Goal: Transaction & Acquisition: Purchase product/service

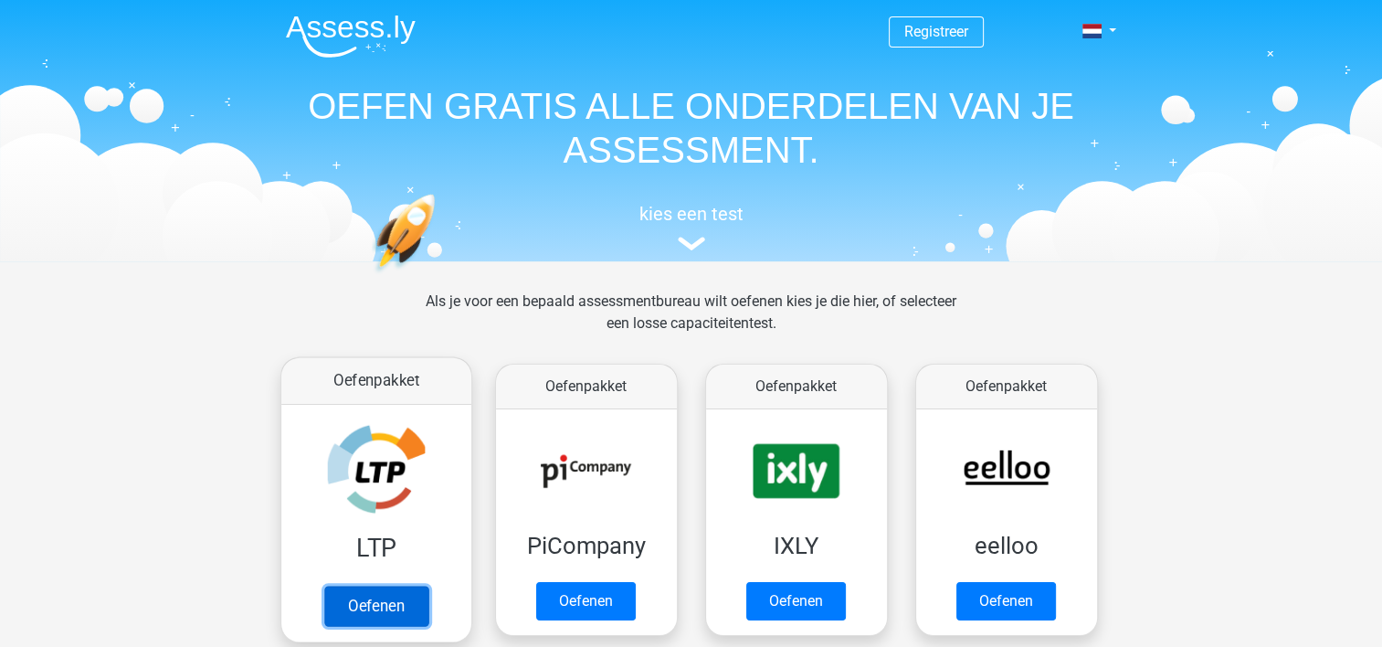
click at [373, 586] on link "Oefenen" at bounding box center [375, 606] width 104 height 40
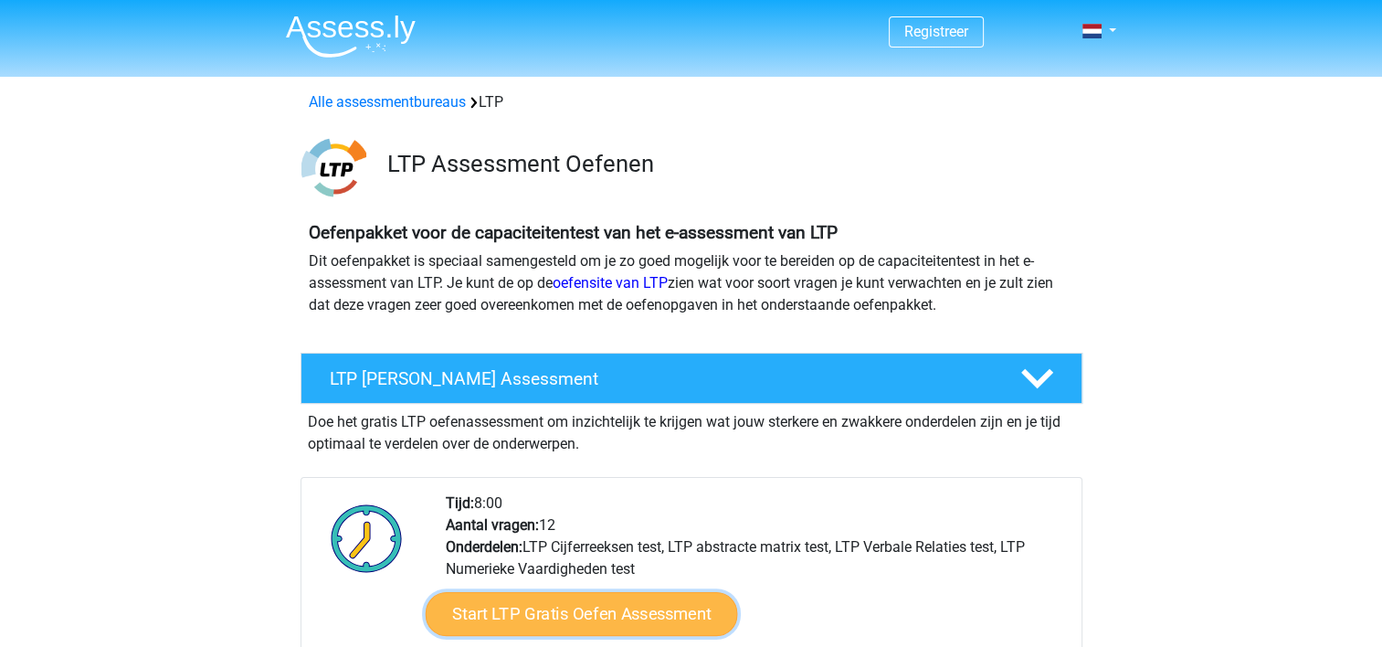
click at [572, 604] on link "Start LTP Gratis Oefen Assessment" at bounding box center [581, 614] width 312 height 44
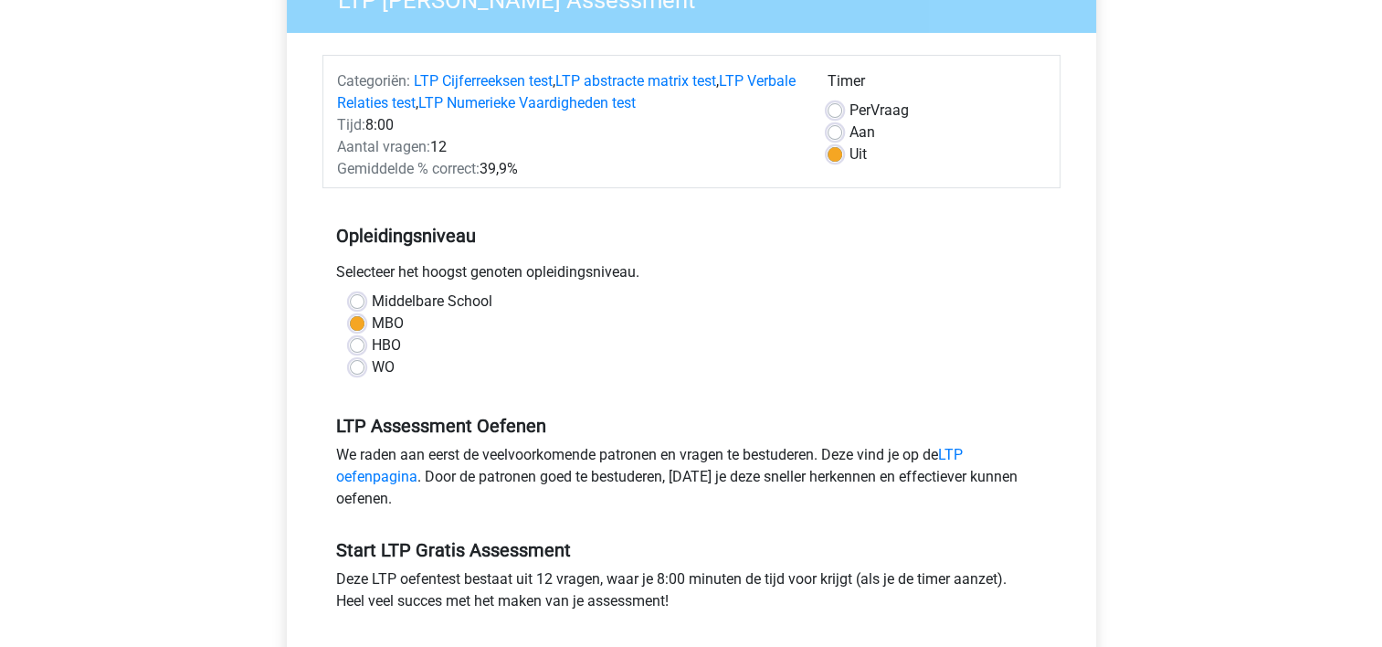
scroll to position [219, 0]
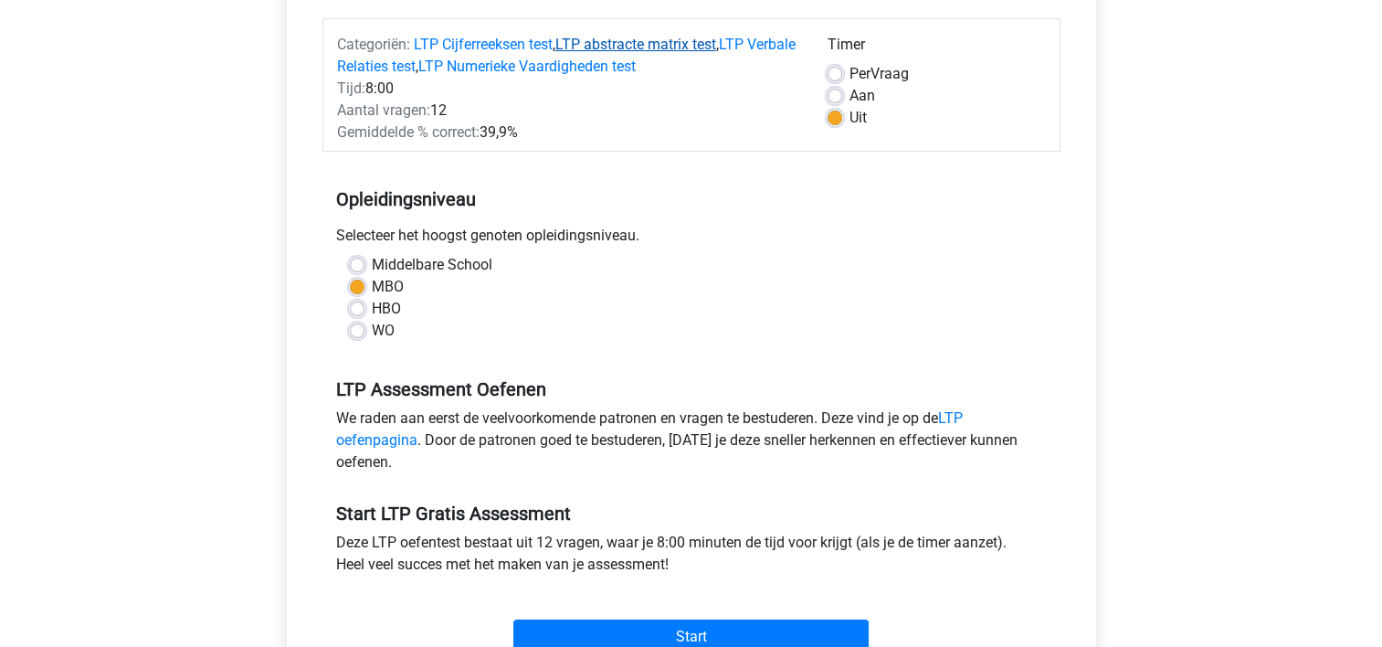
click at [638, 42] on link "LTP abstracte matrix test" at bounding box center [635, 44] width 161 height 17
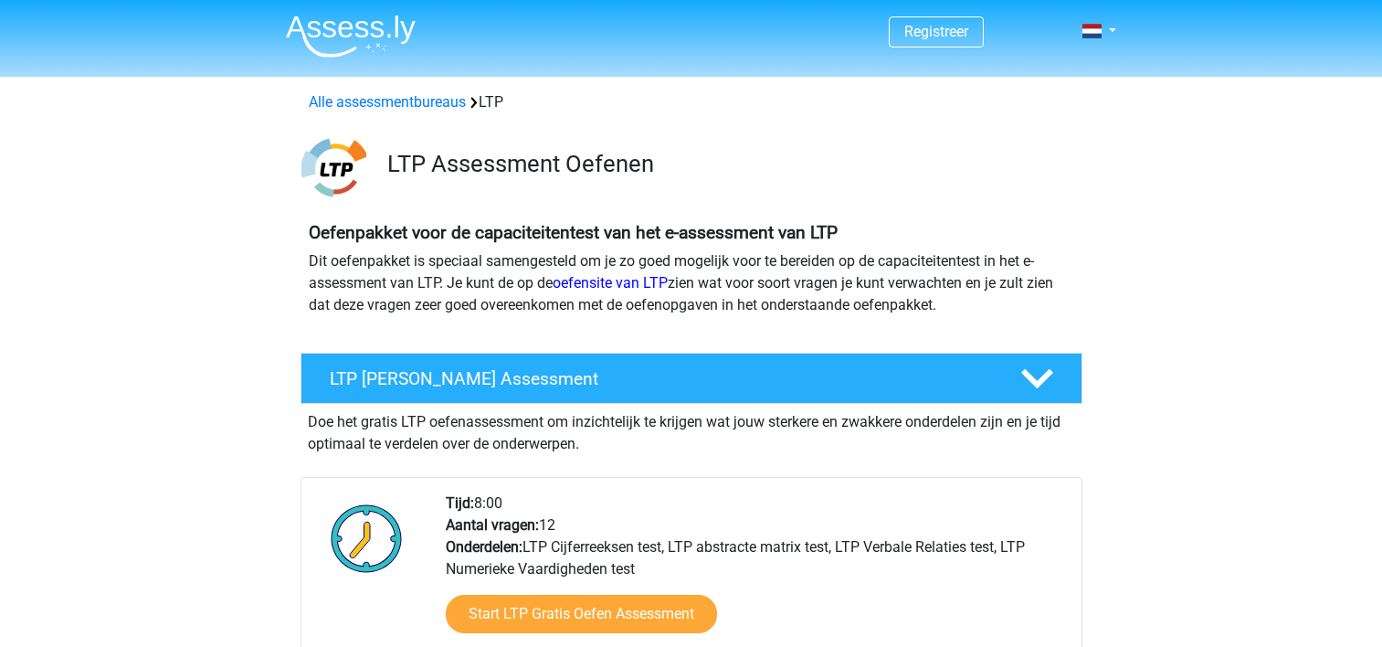
scroll to position [1292, 0]
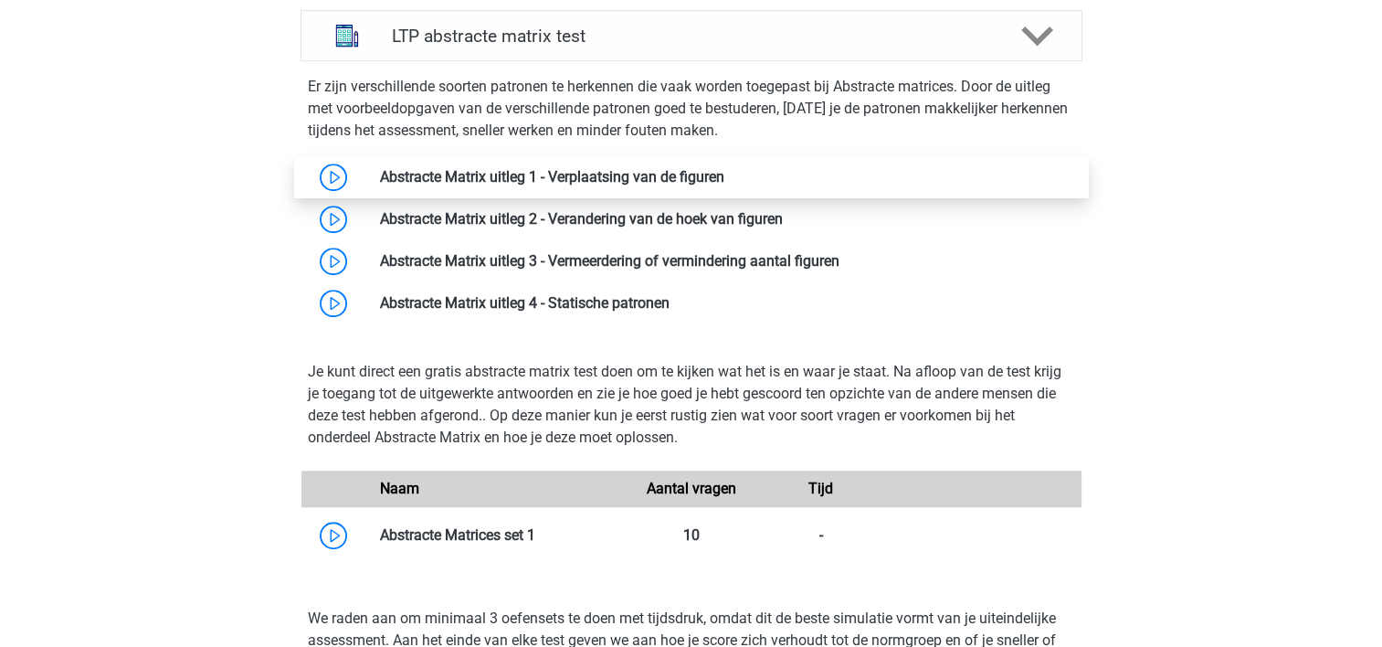
click at [724, 171] on link at bounding box center [724, 176] width 0 height 17
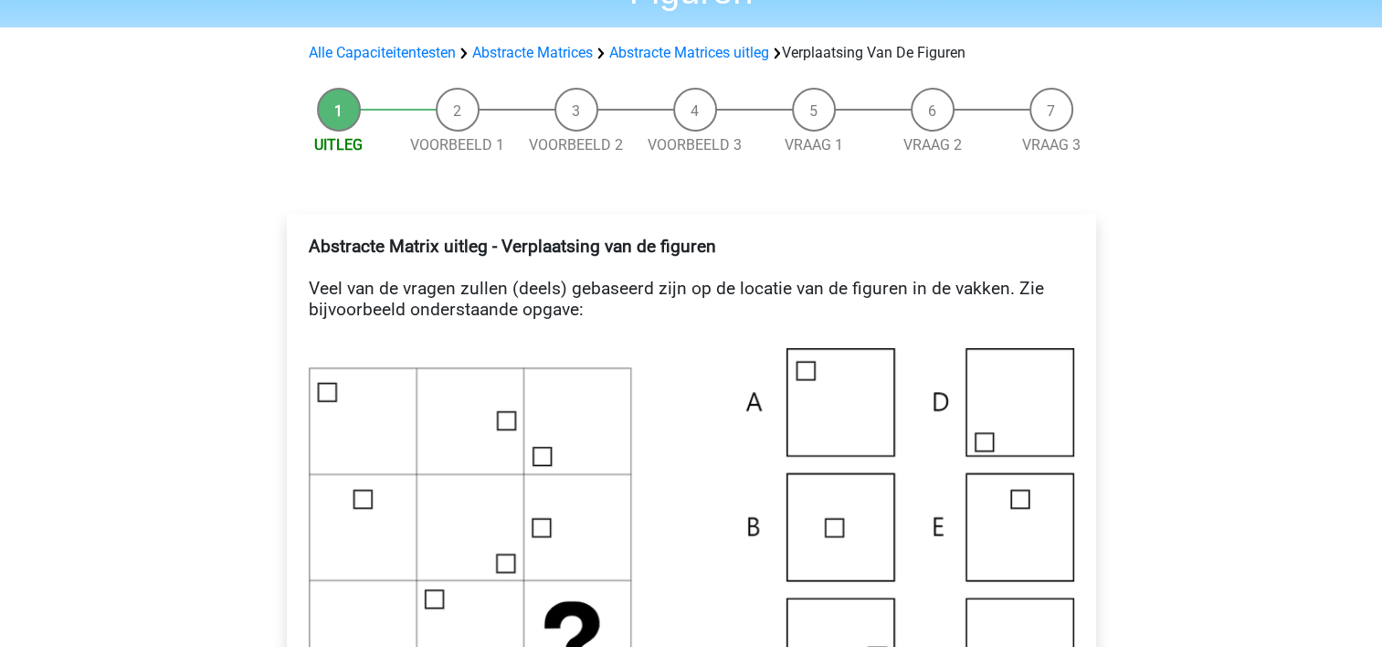
scroll to position [146, 0]
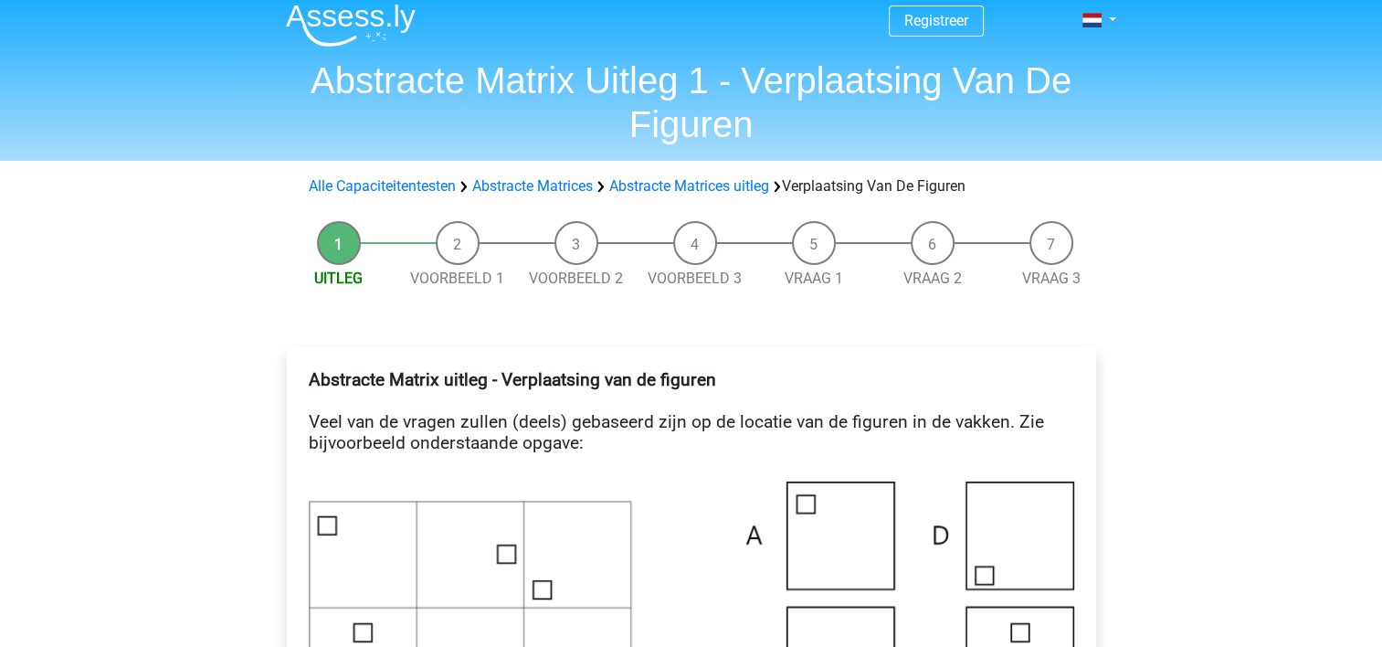
scroll to position [0, 0]
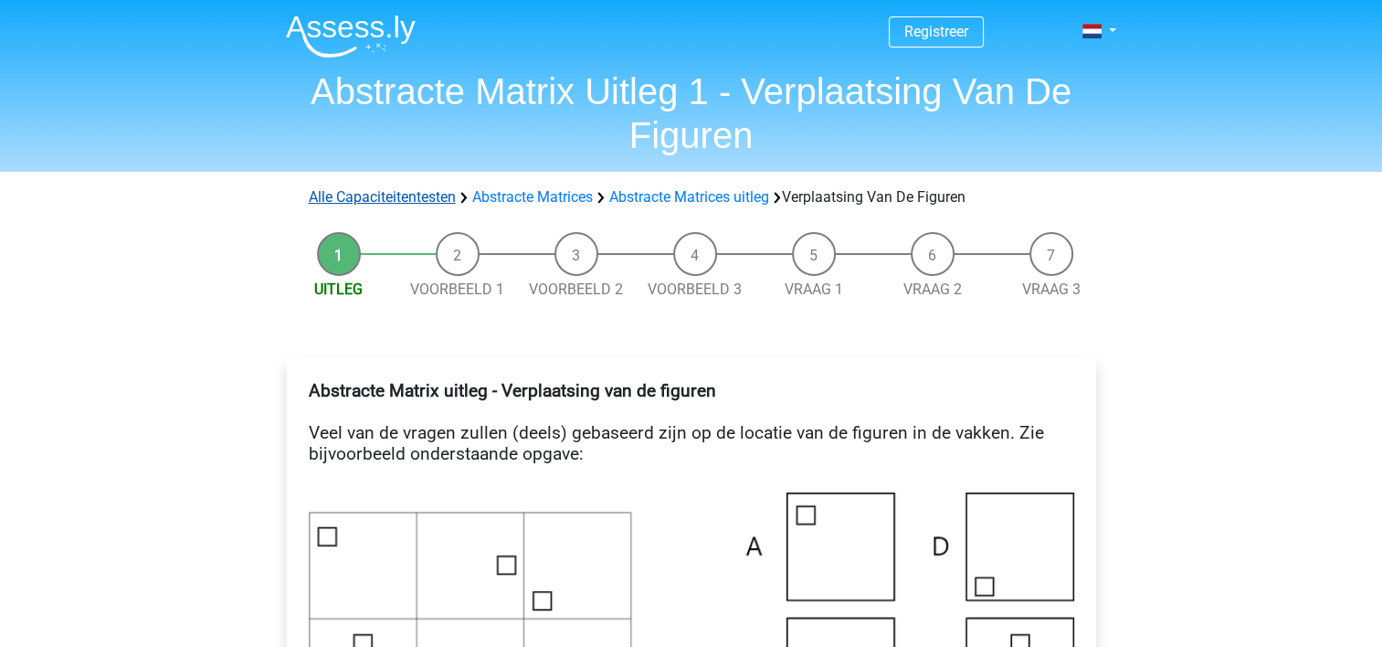
click at [379, 201] on link "Alle Capaciteitentesten" at bounding box center [382, 196] width 147 height 17
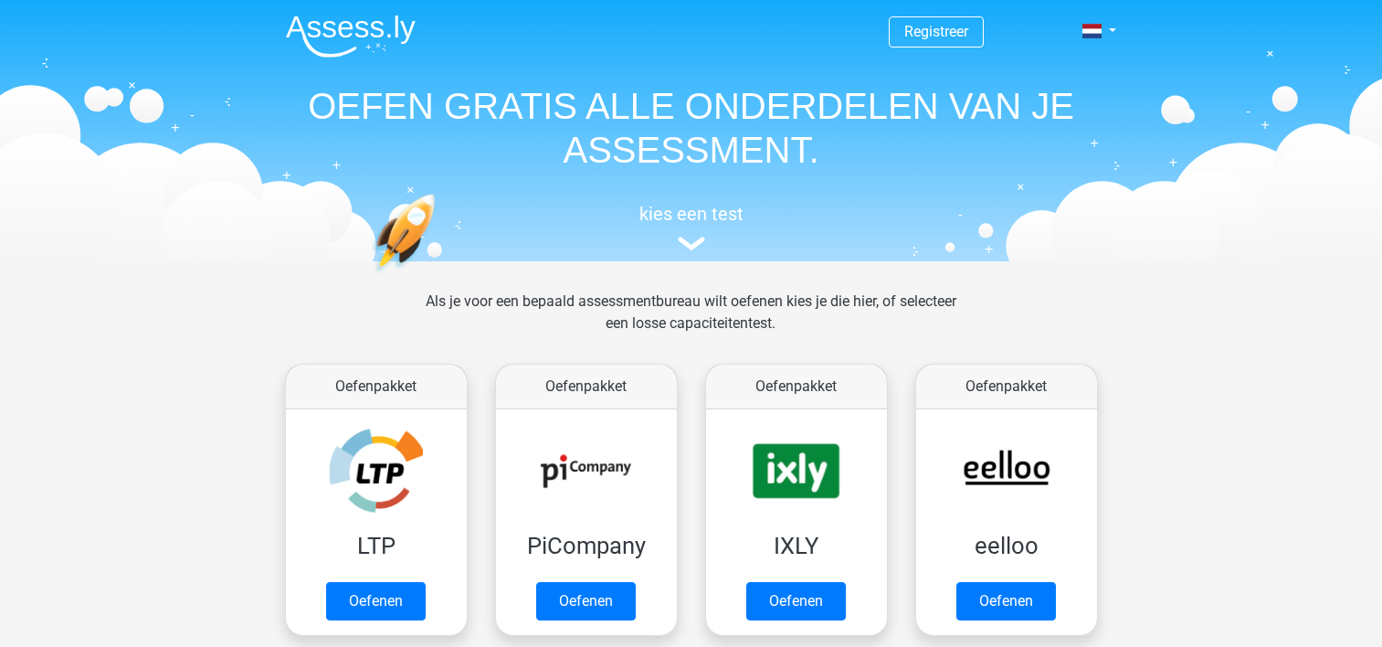
scroll to position [775, 0]
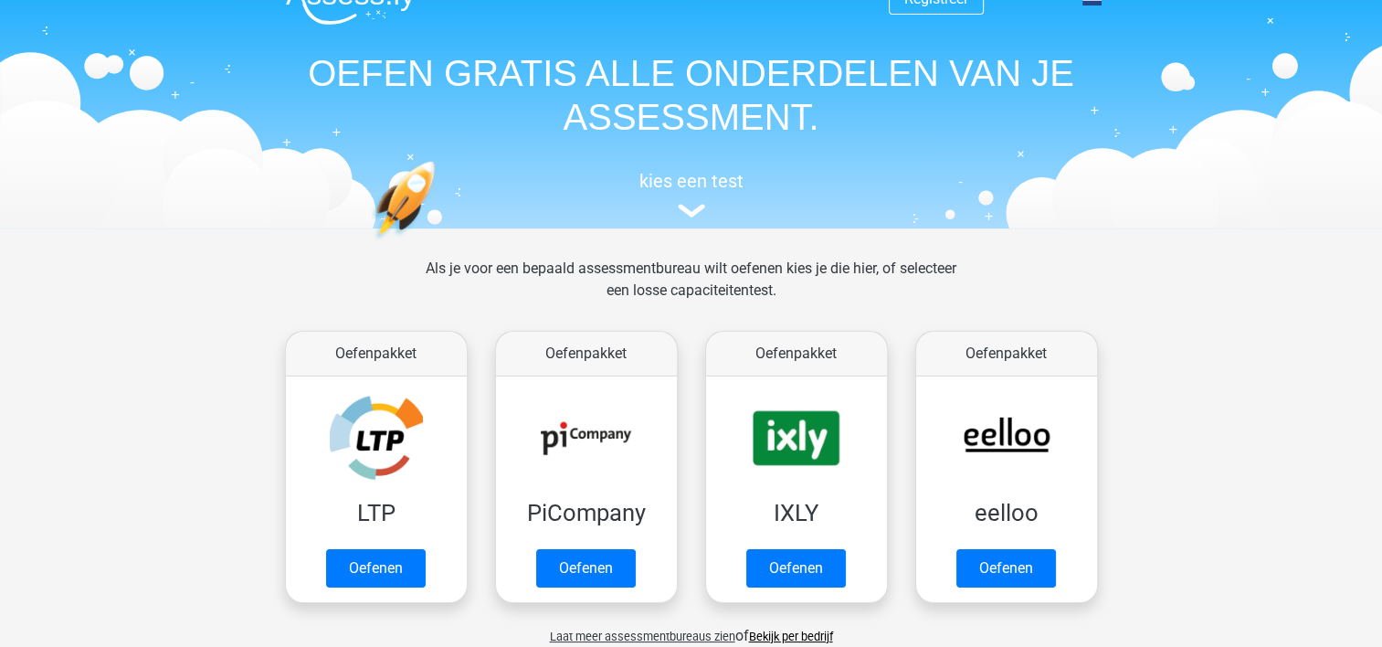
scroll to position [37, 0]
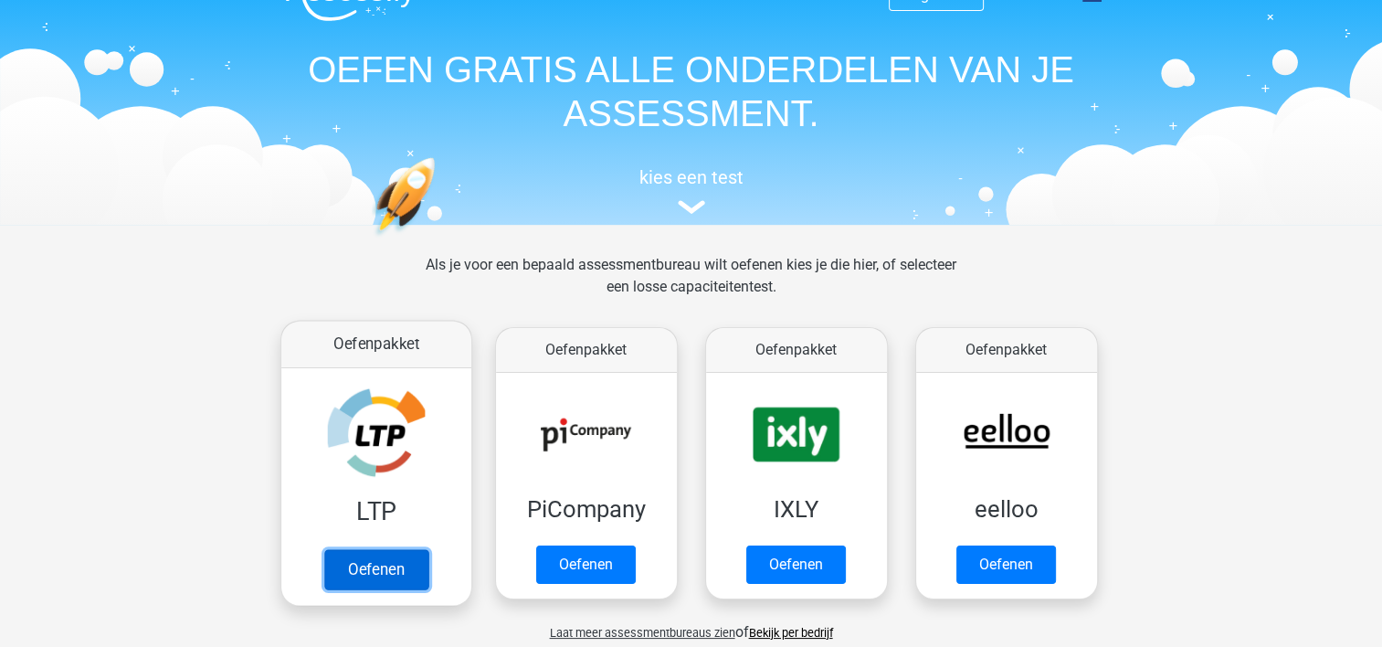
click at [370, 549] on link "Oefenen" at bounding box center [375, 569] width 104 height 40
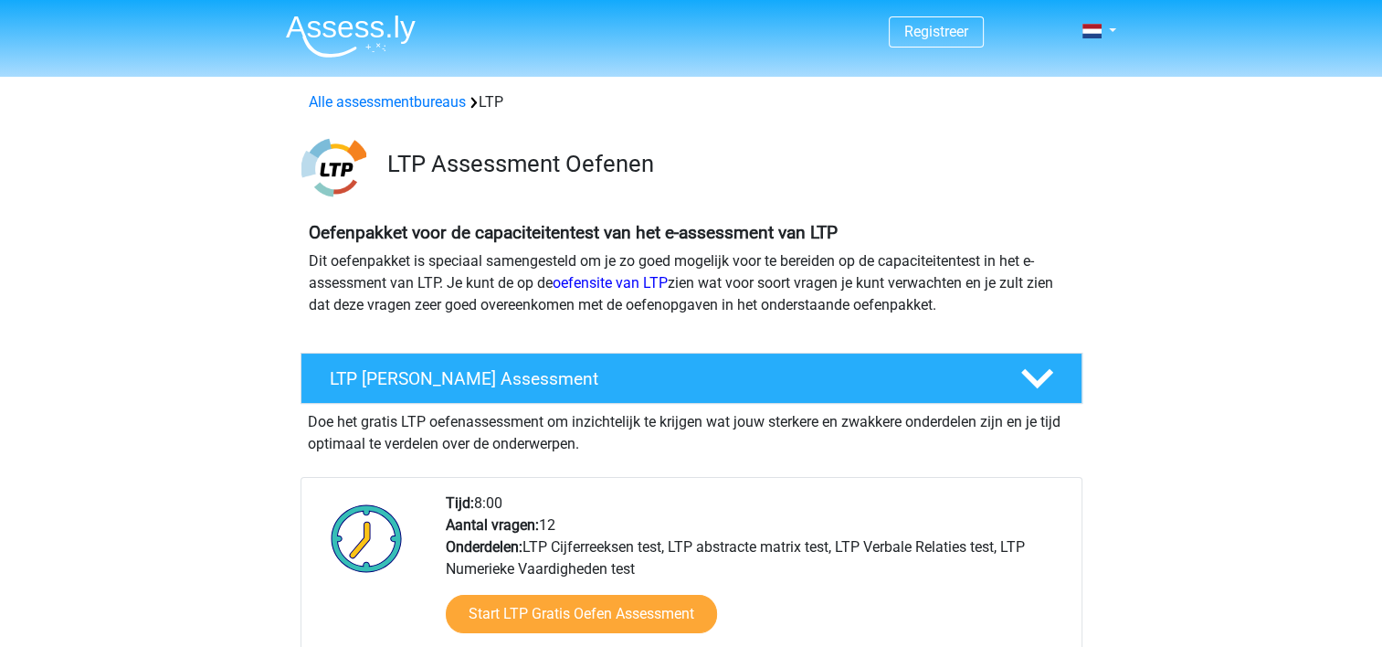
click at [617, 457] on div "Doe het gratis LTP oefenassessment om inzichtelijk te krijgen wat jouw sterkere…" at bounding box center [692, 566] width 782 height 325
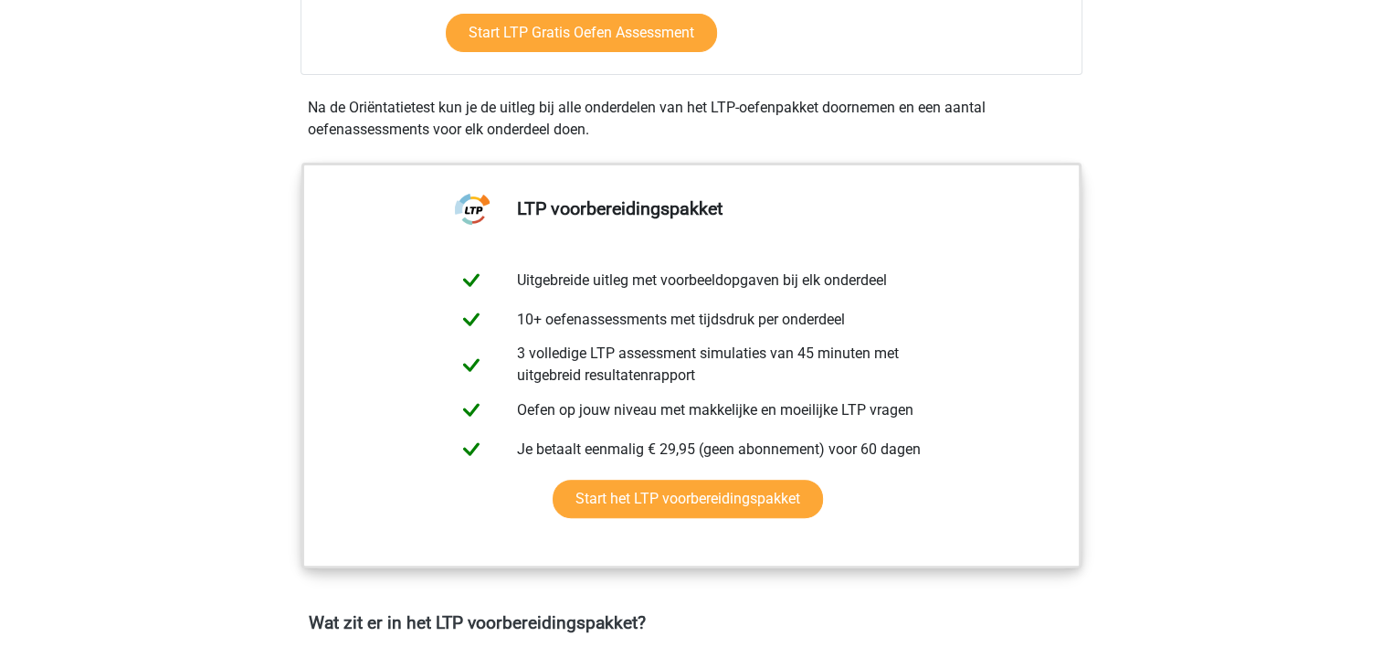
scroll to position [585, 0]
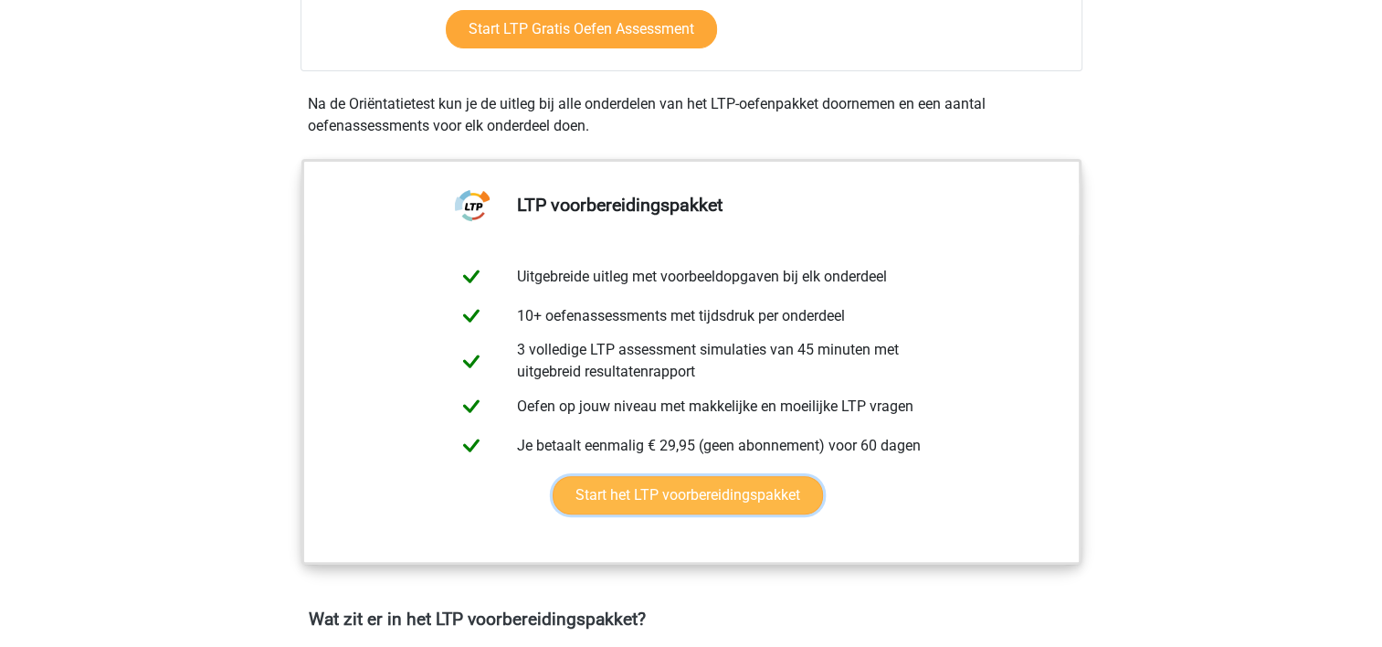
click at [823, 476] on link "Start het LTP voorbereidingspakket" at bounding box center [688, 495] width 270 height 38
click at [281, 290] on div "LTP voorbereidingspakket Uitgebreide uitleg met voorbeeldopgaven bij elk onderd…" at bounding box center [692, 380] width 868 height 457
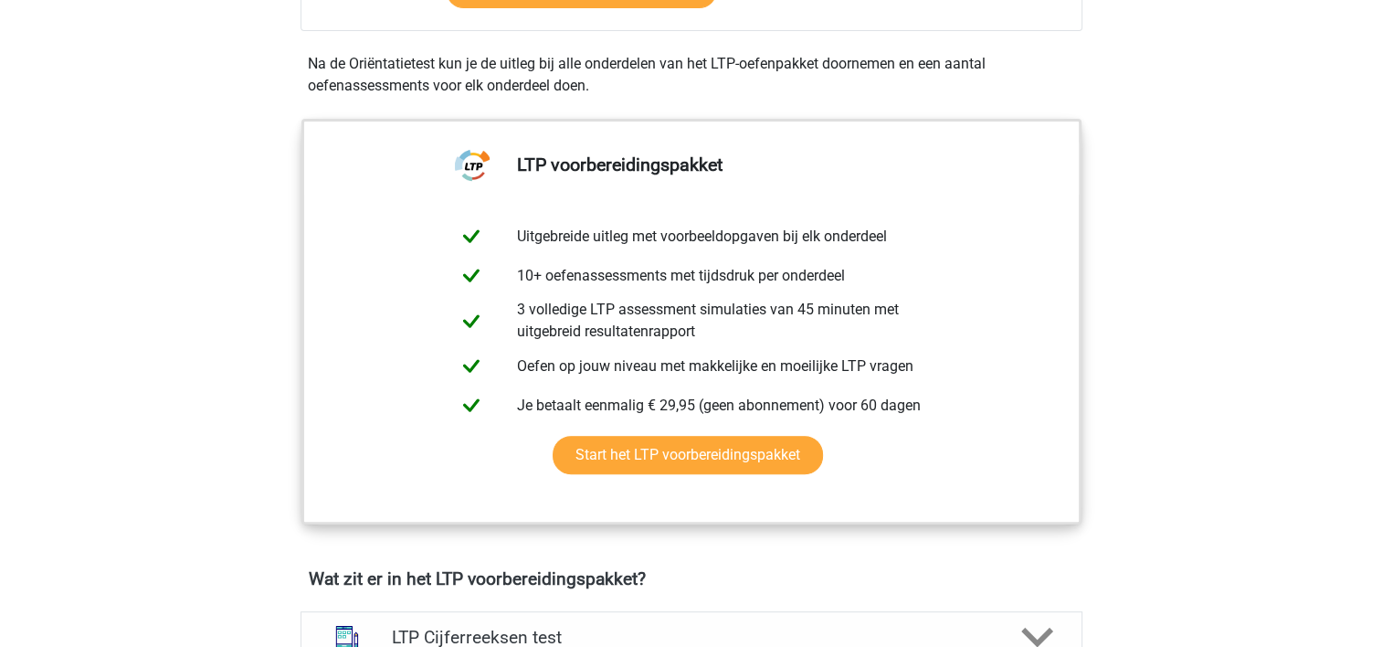
scroll to position [636, 0]
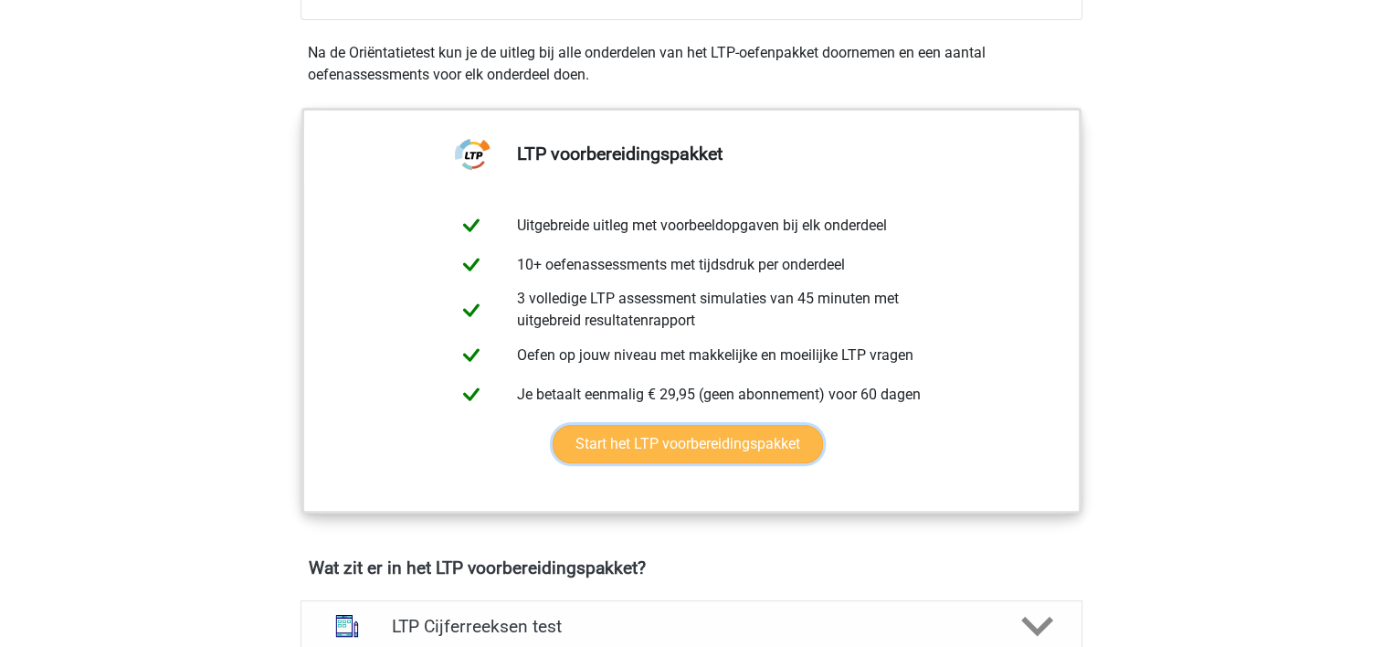
click at [655, 450] on link "Start het LTP voorbereidingspakket" at bounding box center [688, 444] width 270 height 38
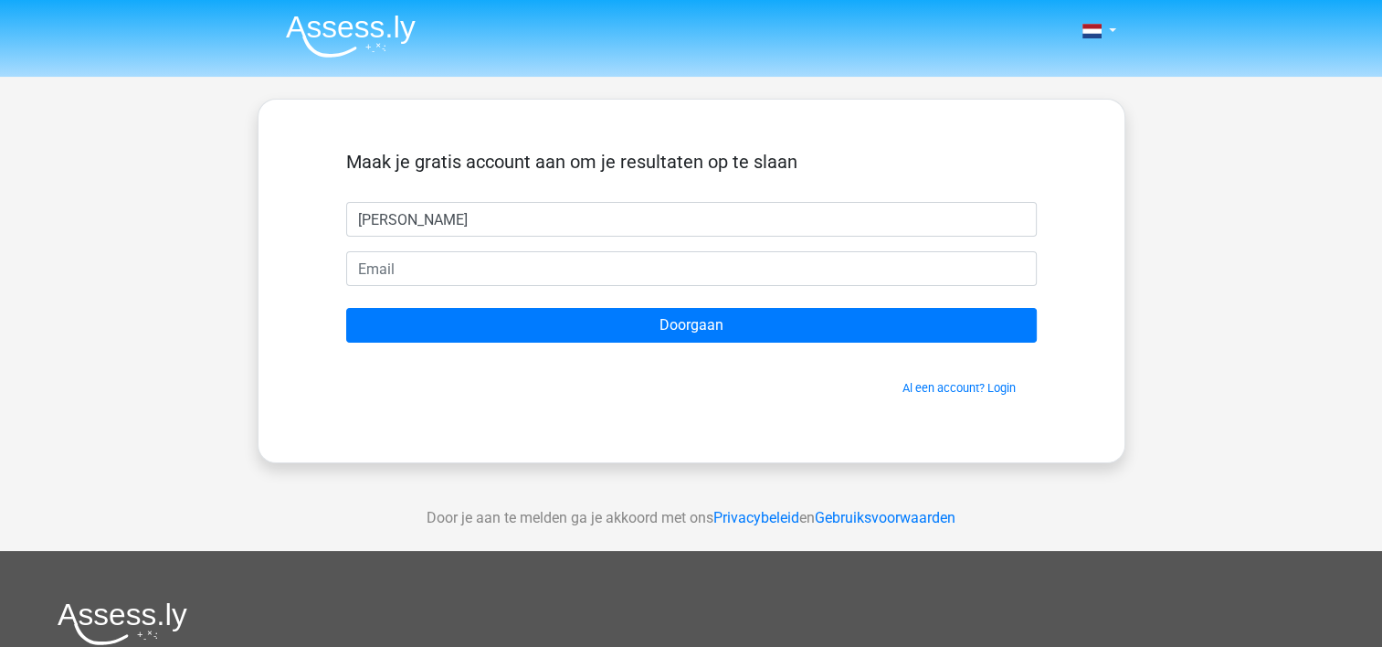
type input "[PERSON_NAME]"
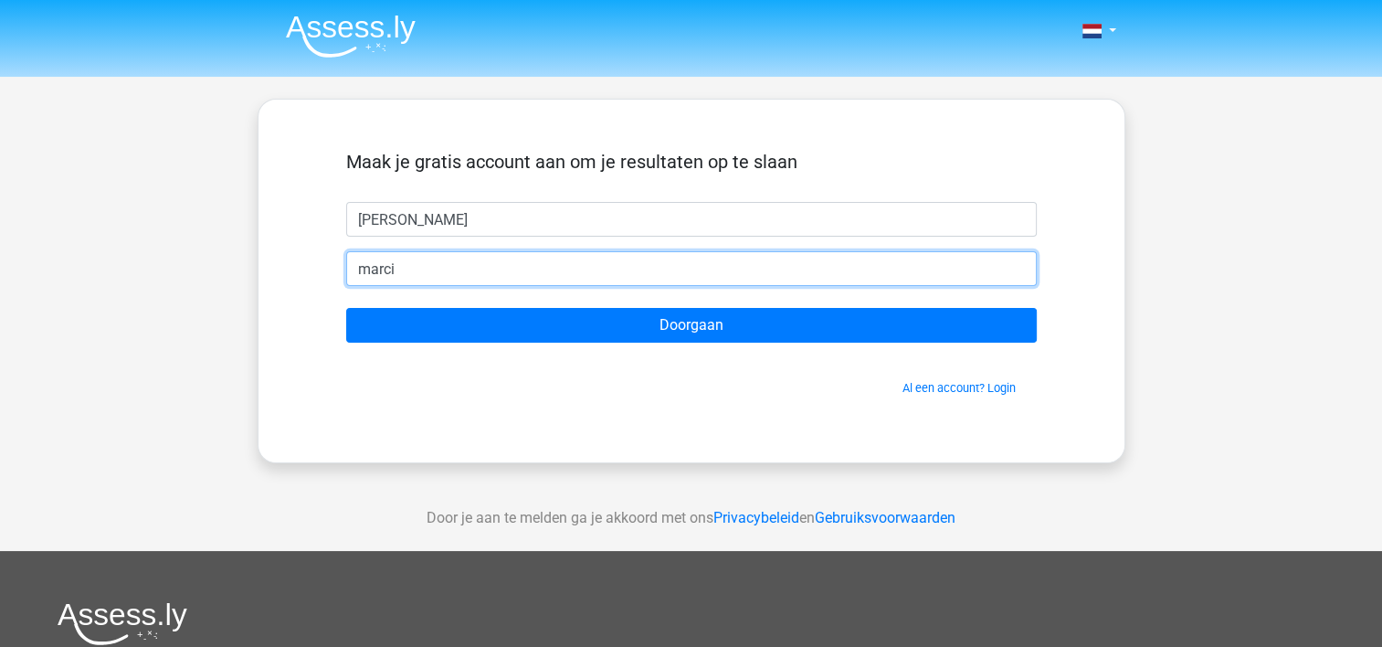
type input "[EMAIL_ADDRESS][DOMAIN_NAME]"
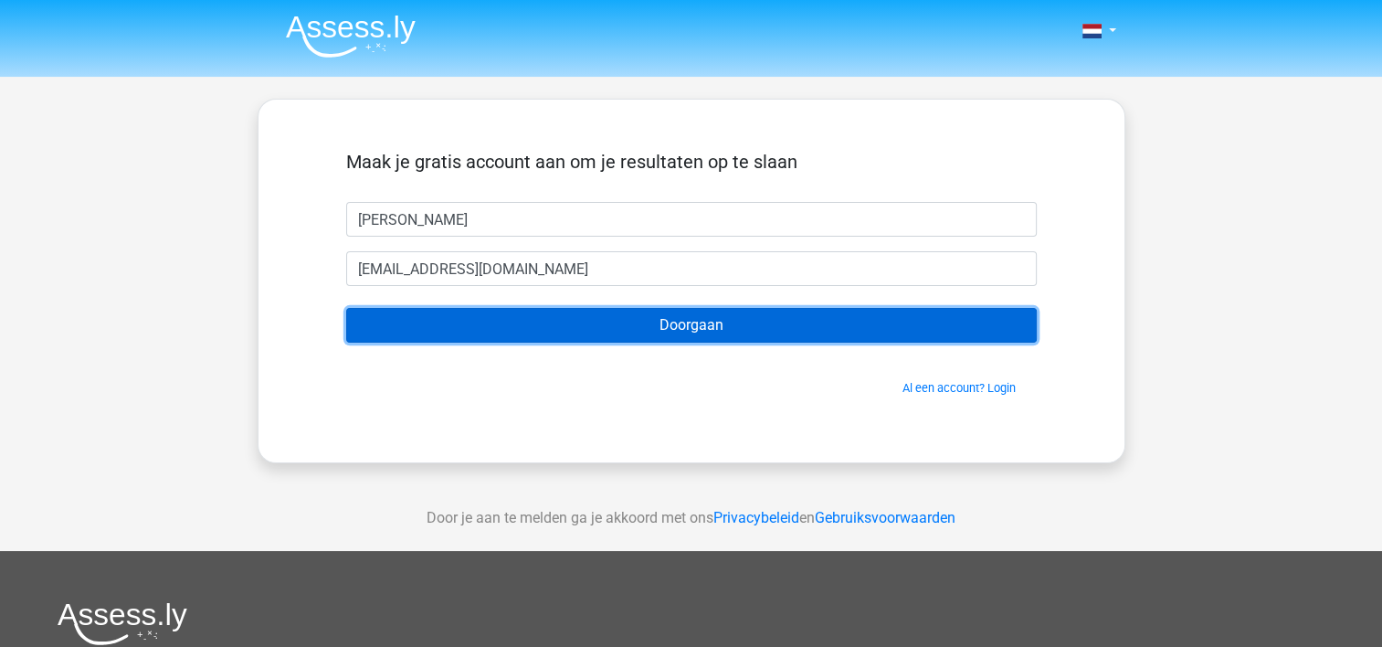
click at [493, 322] on input "Doorgaan" at bounding box center [691, 325] width 691 height 35
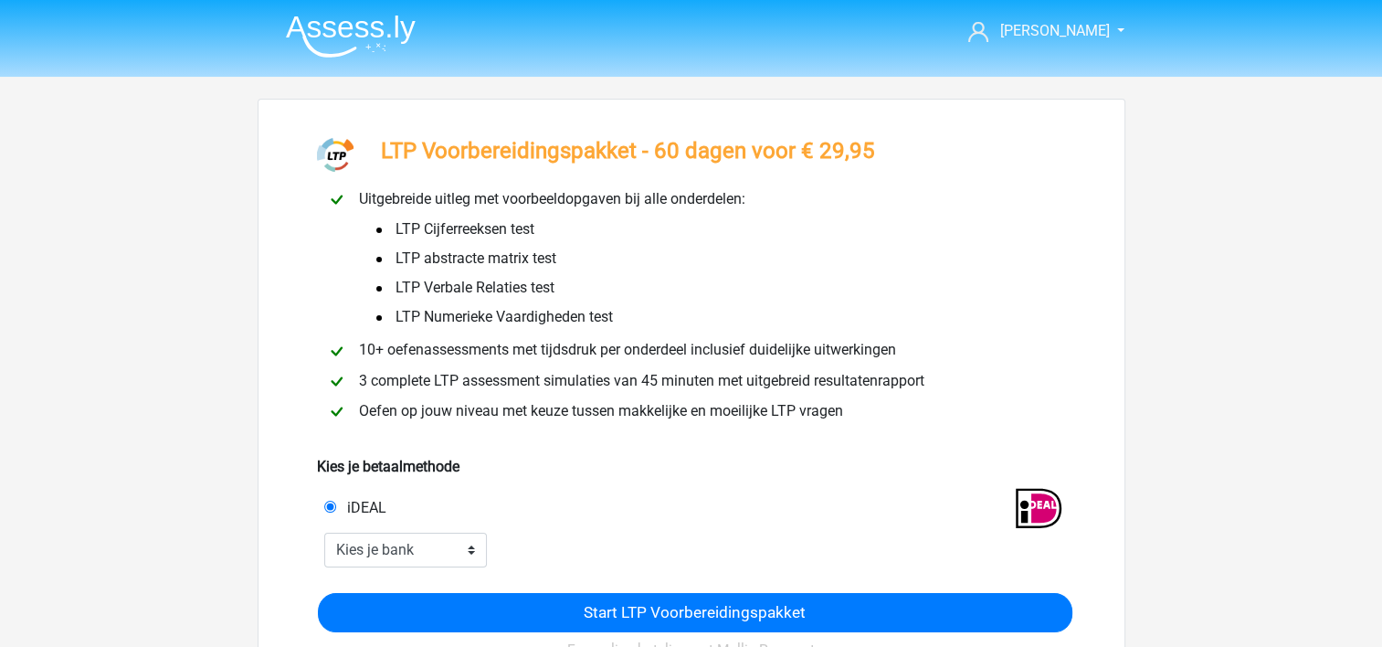
click at [801, 204] on div "Uitgebreide uitleg met voorbeeldopgaven bij alle onderdelen:" at bounding box center [691, 199] width 760 height 23
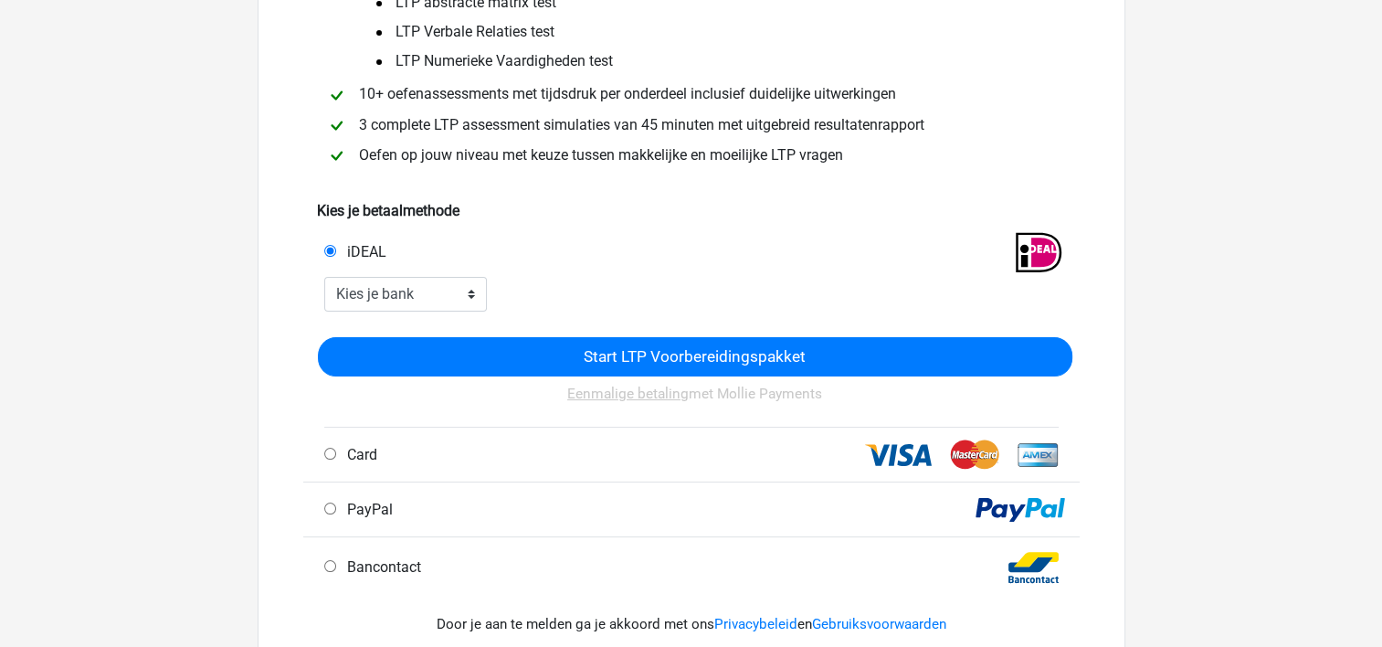
scroll to position [292, 0]
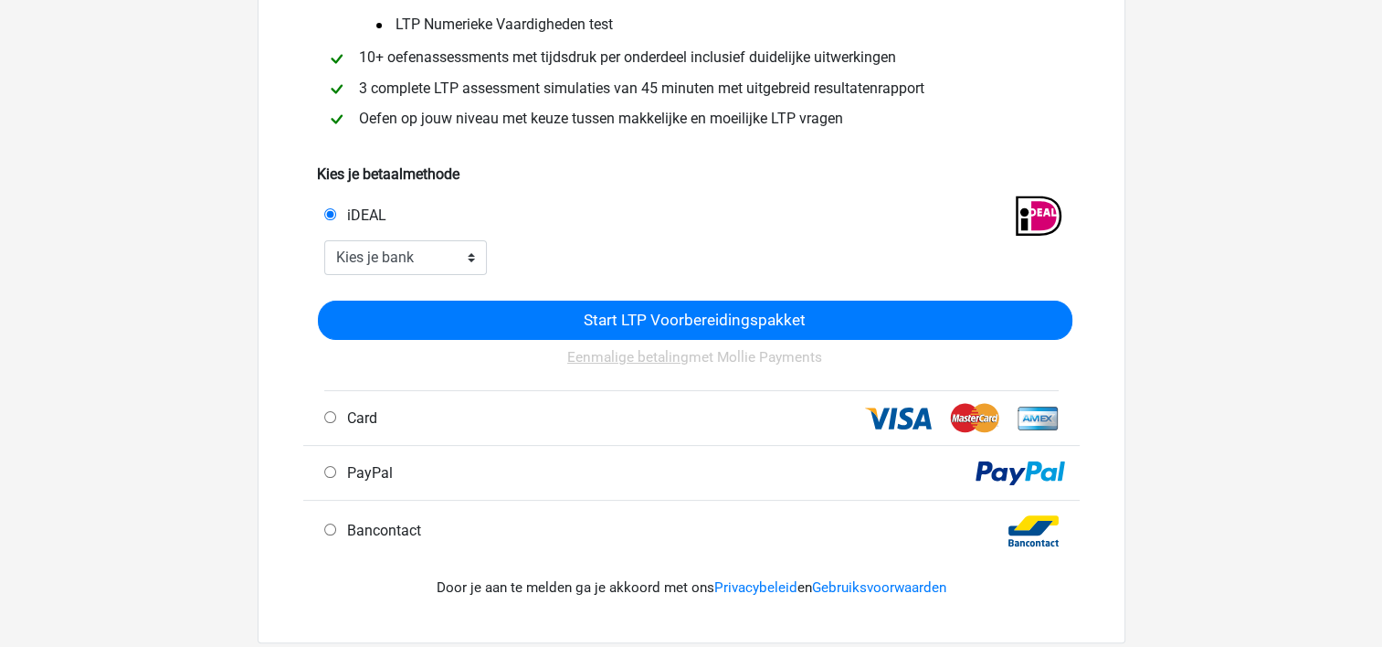
click at [332, 417] on input "Card" at bounding box center [330, 417] width 12 height 12
radio input "true"
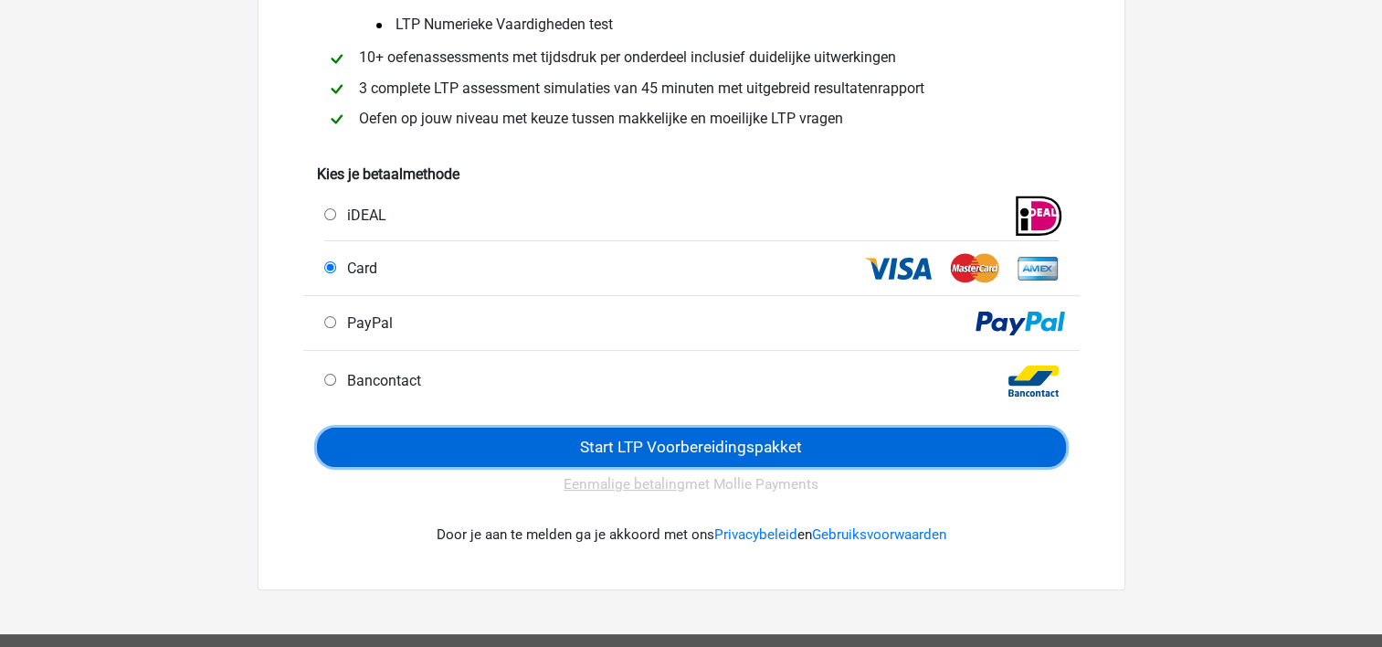
click at [468, 448] on input "Start LTP Voorbereidingspakket" at bounding box center [691, 446] width 749 height 39
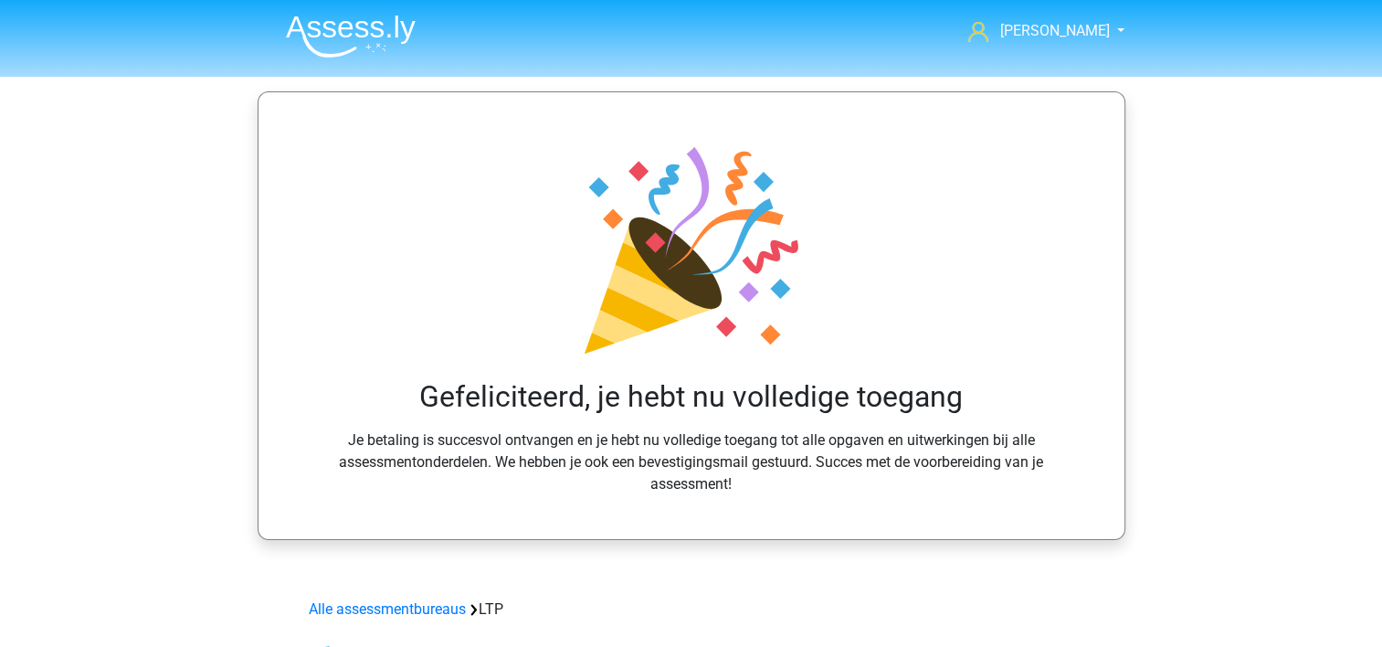
click at [1109, 375] on div "Gefeliciteerd, je hebt nu volledige toegang Je betaling is succesvol ontvangen …" at bounding box center [692, 315] width 868 height 448
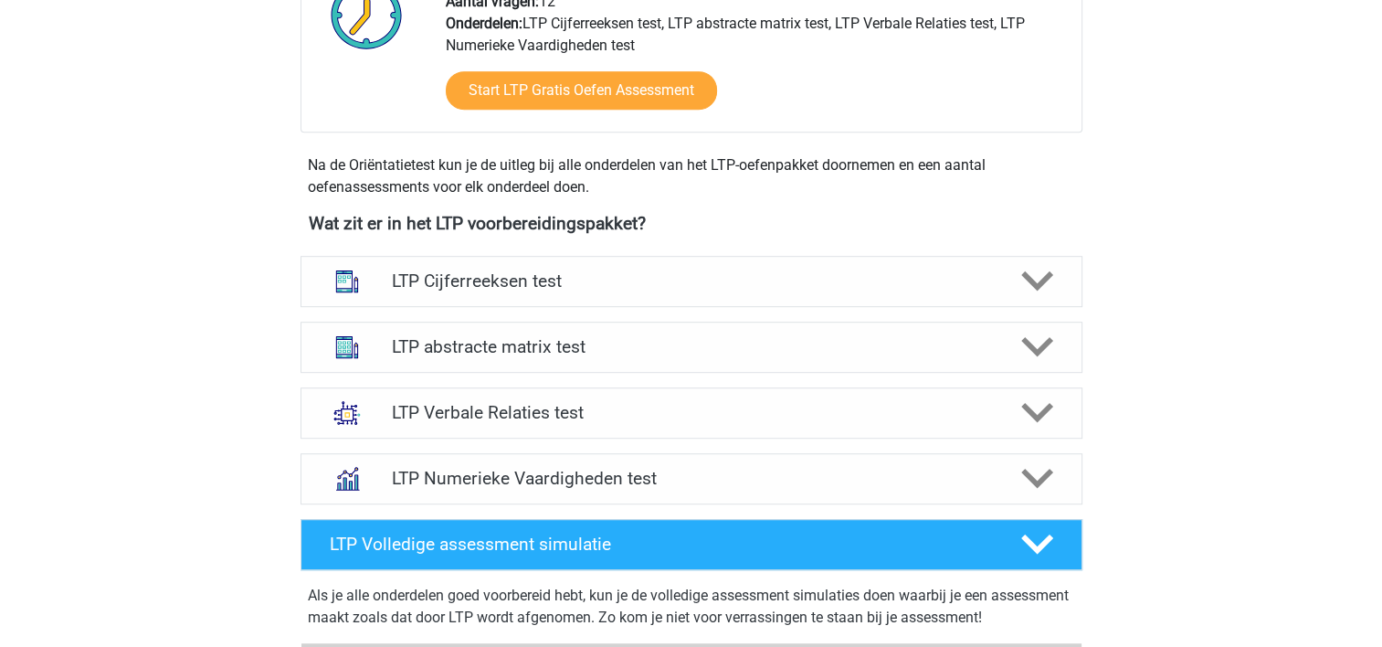
scroll to position [1042, 0]
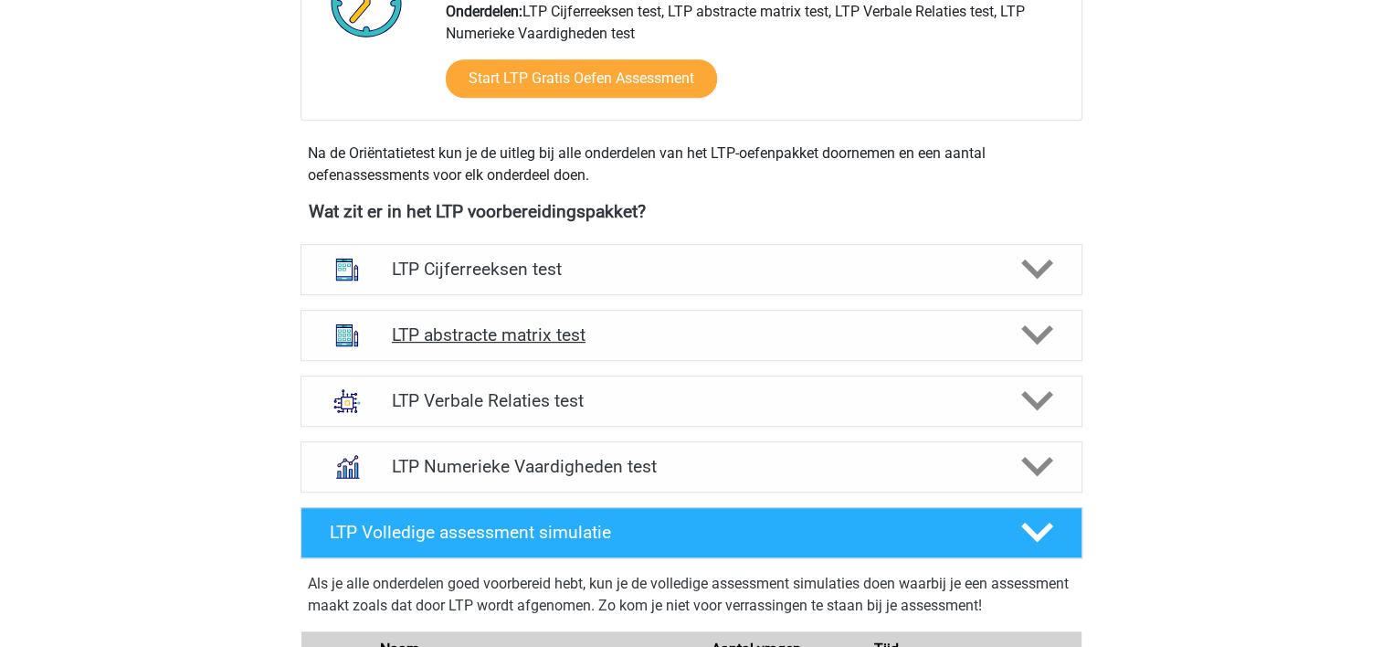
click at [573, 328] on h4 "LTP abstracte matrix test" at bounding box center [691, 334] width 598 height 21
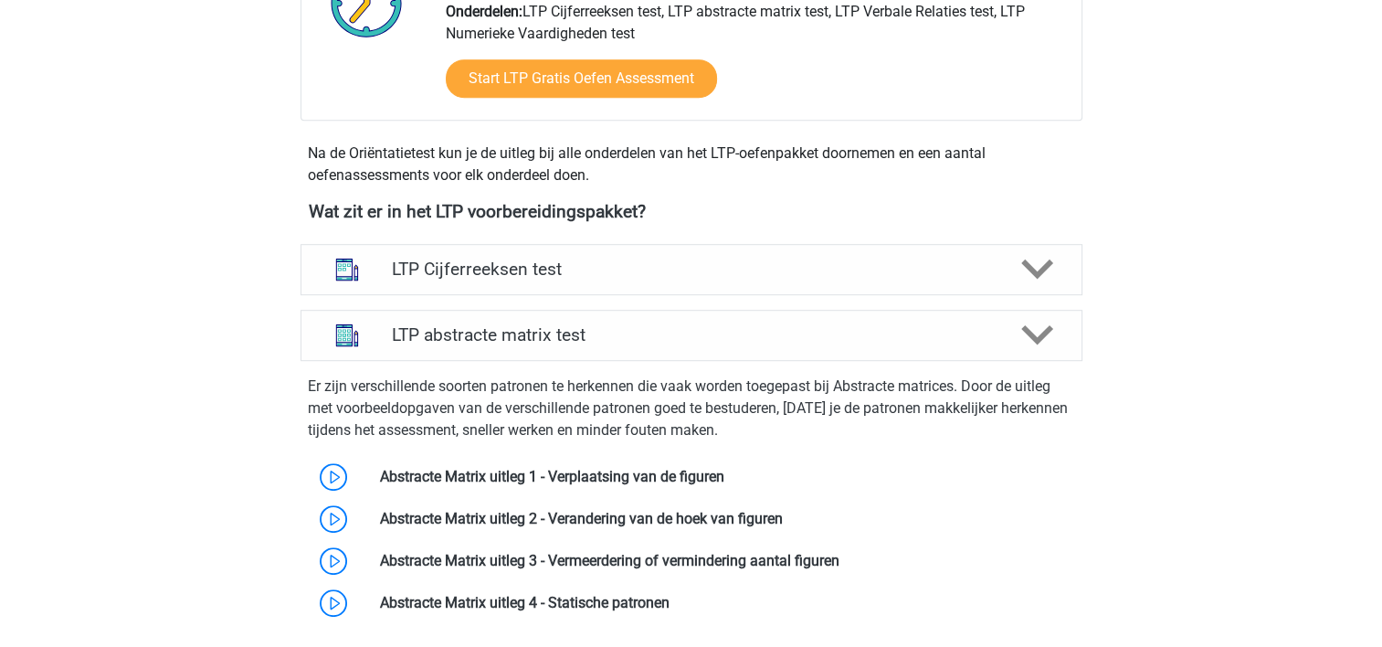
scroll to position [0, 0]
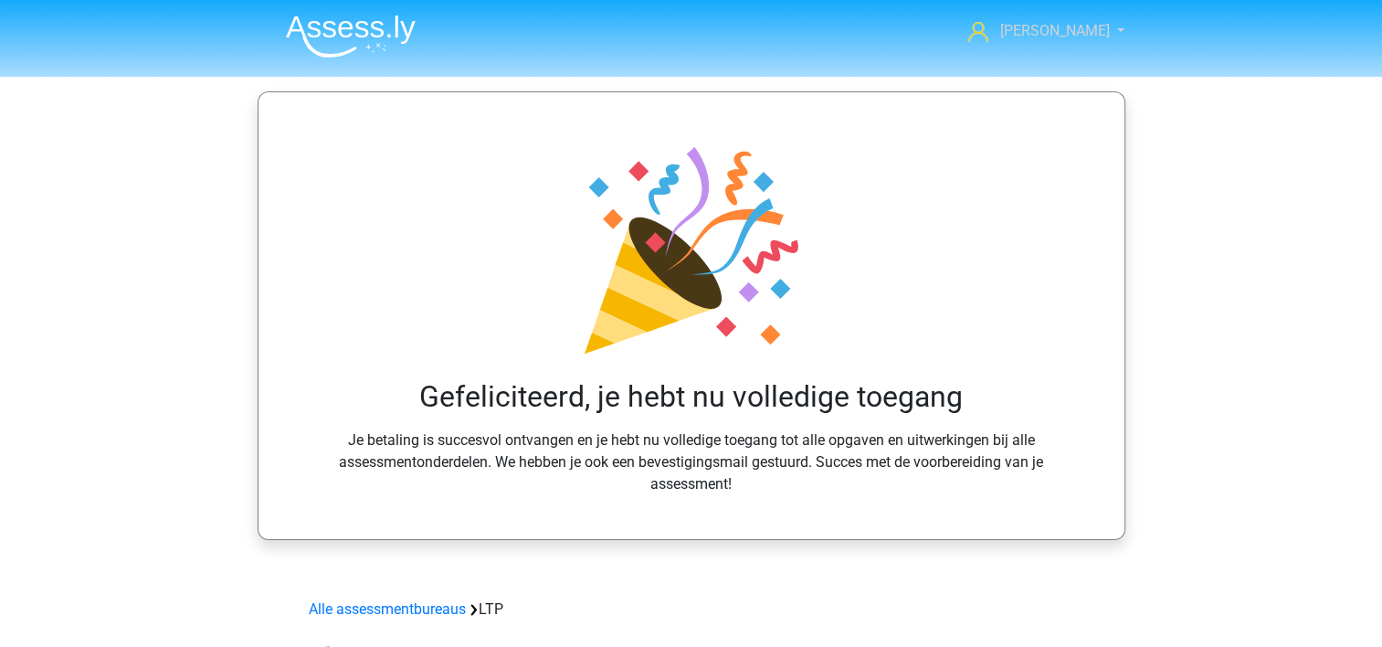
click at [1074, 27] on span "[PERSON_NAME]" at bounding box center [1054, 30] width 110 height 17
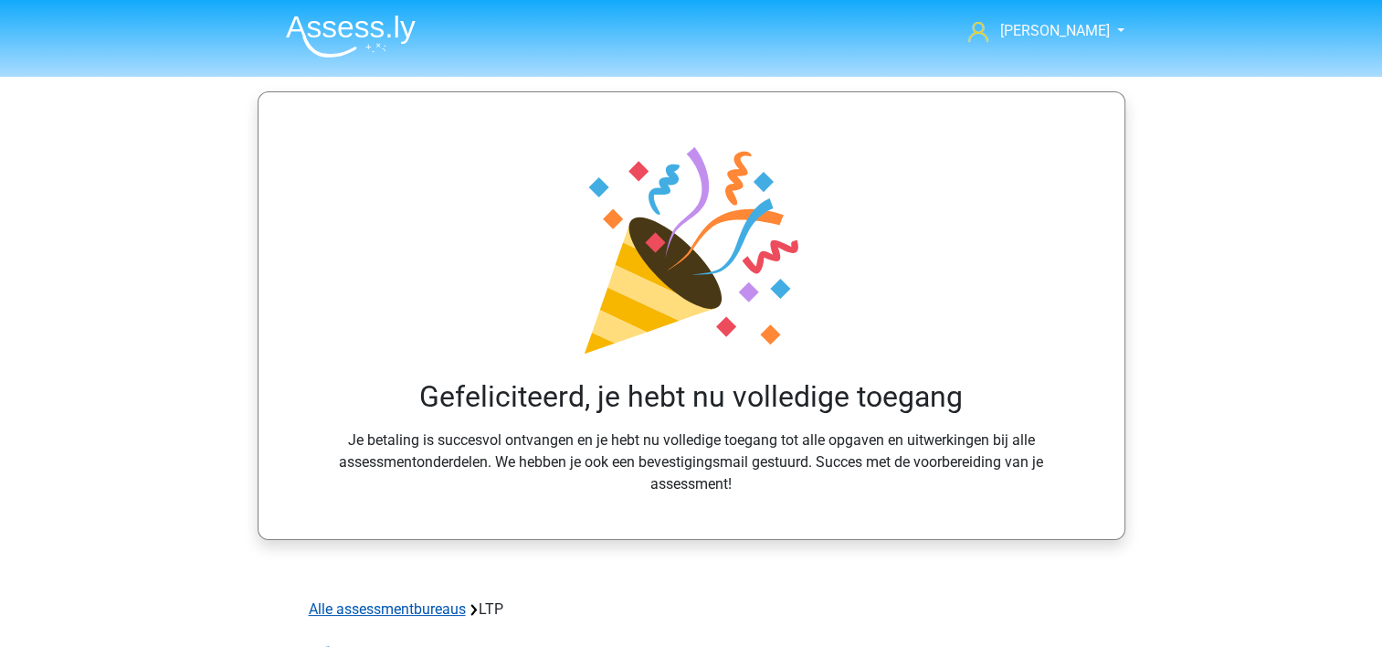
click at [438, 615] on link "Alle assessmentbureaus" at bounding box center [387, 608] width 157 height 17
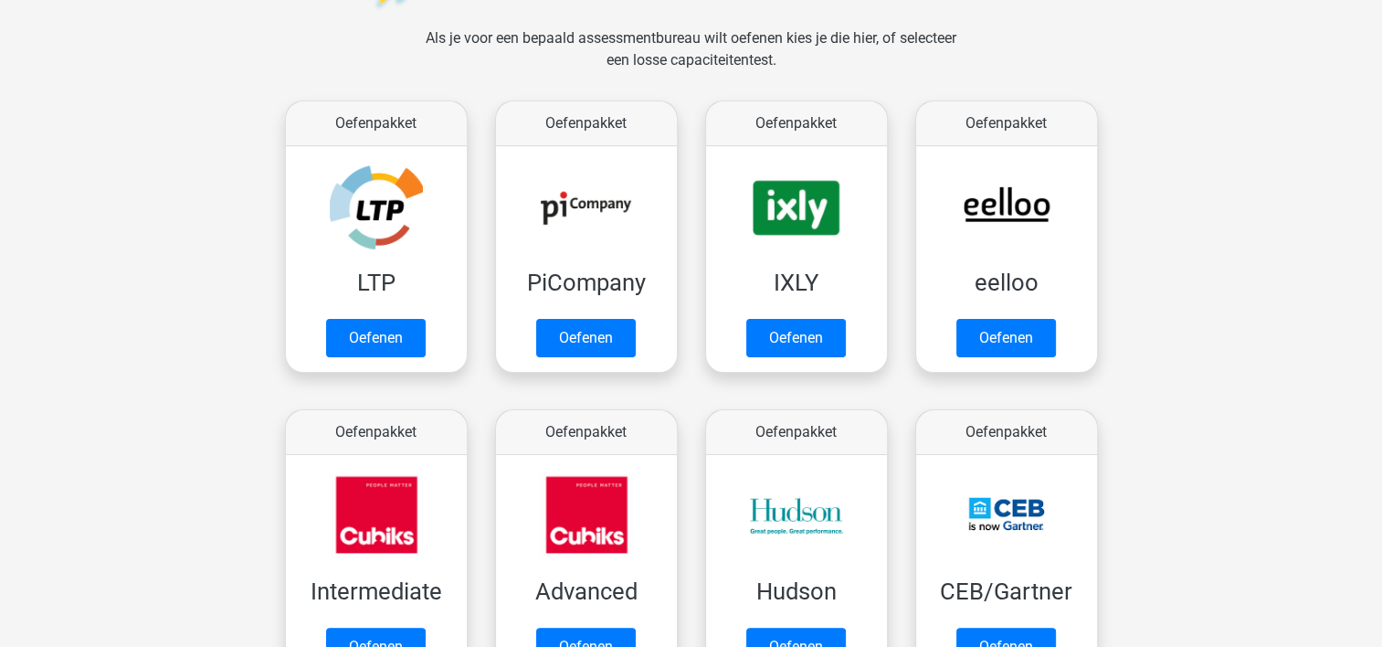
scroll to position [272, 0]
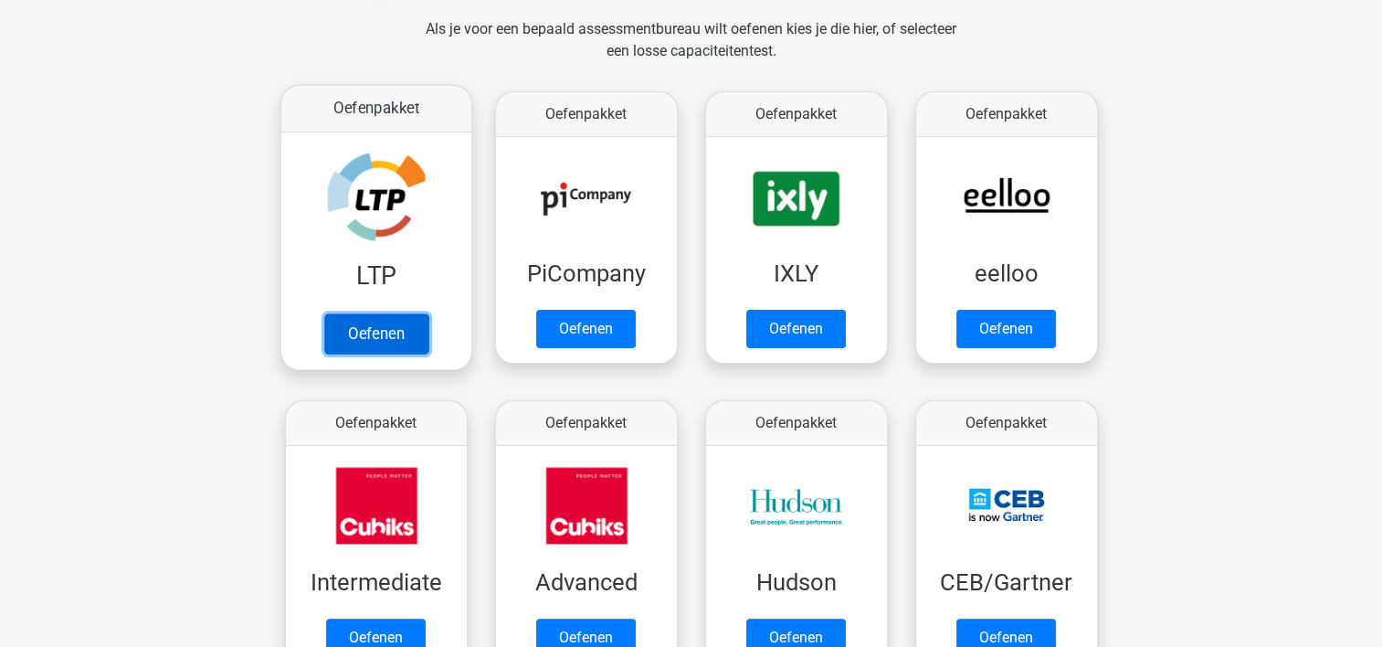
click at [372, 313] on link "Oefenen" at bounding box center [375, 333] width 104 height 40
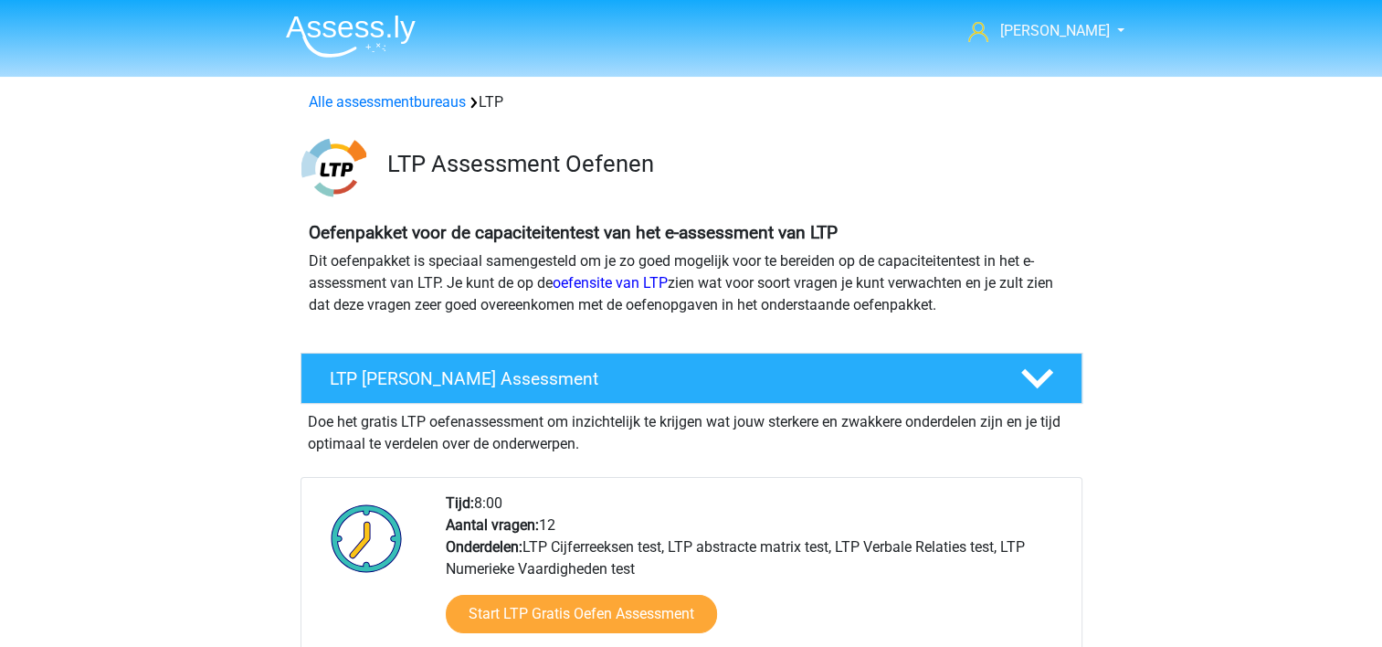
click at [1077, 349] on div "LTP Gratis Oefen Assessment Doe het gratis LTP oefenassessment om inzichtelijk …" at bounding box center [691, 540] width 853 height 391
click at [1041, 371] on icon at bounding box center [1037, 379] width 32 height 32
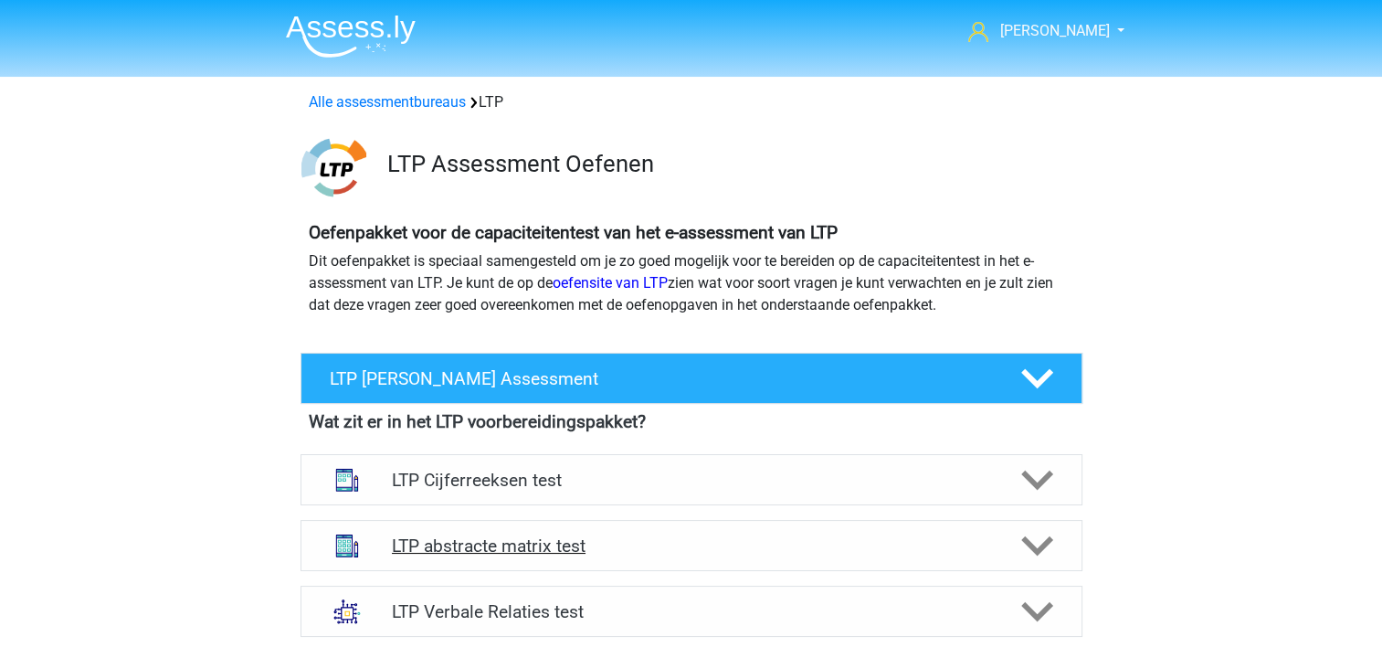
click at [851, 555] on h4 "LTP abstracte matrix test" at bounding box center [691, 545] width 598 height 21
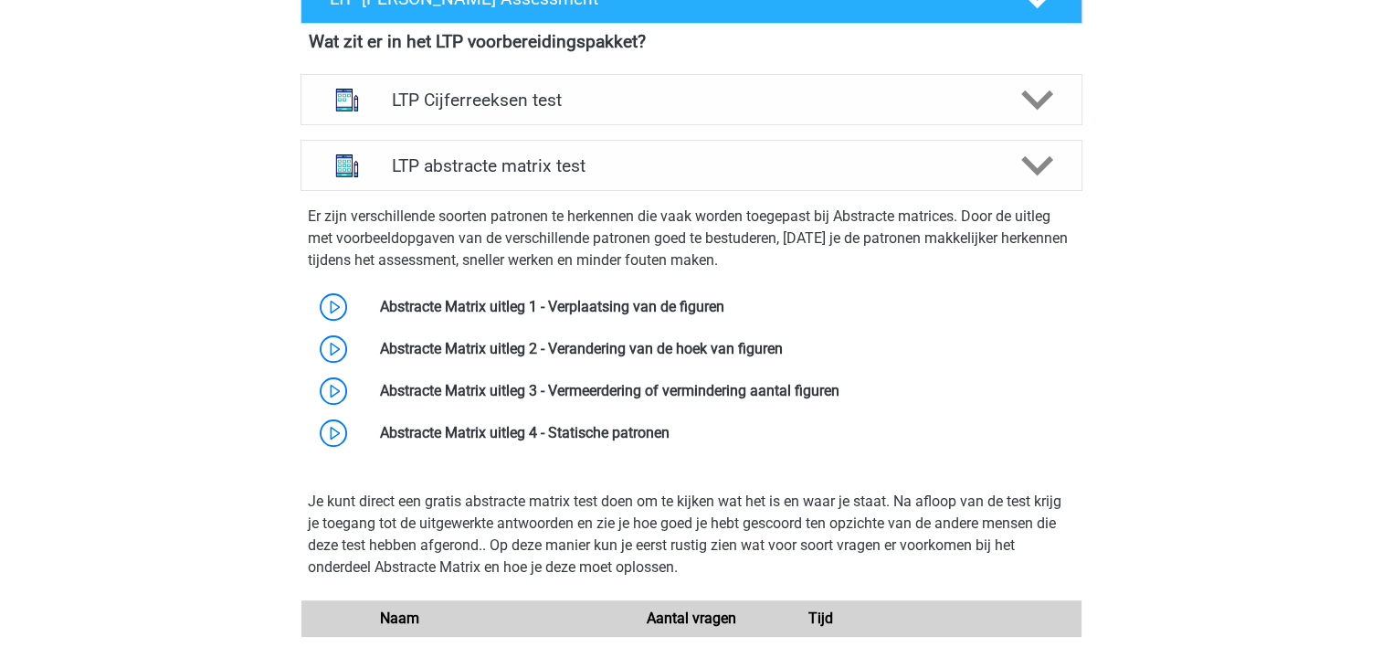
scroll to position [386, 0]
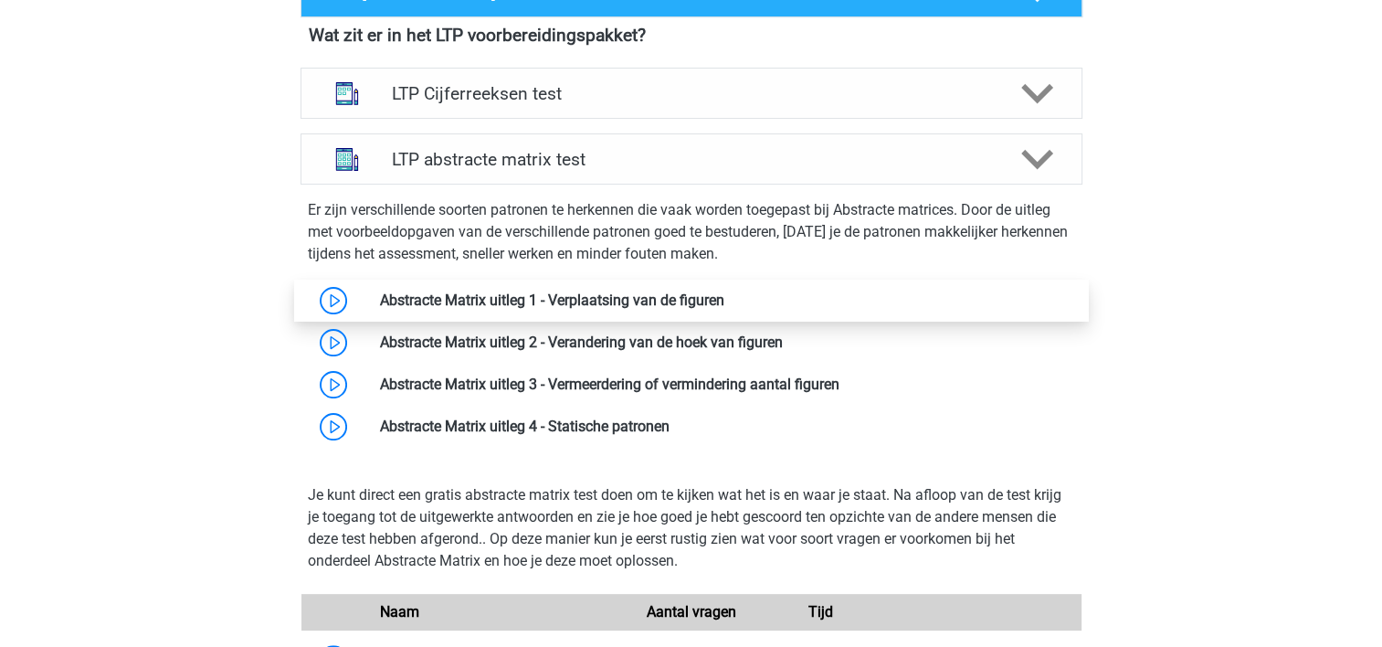
click at [724, 309] on link at bounding box center [724, 299] width 0 height 17
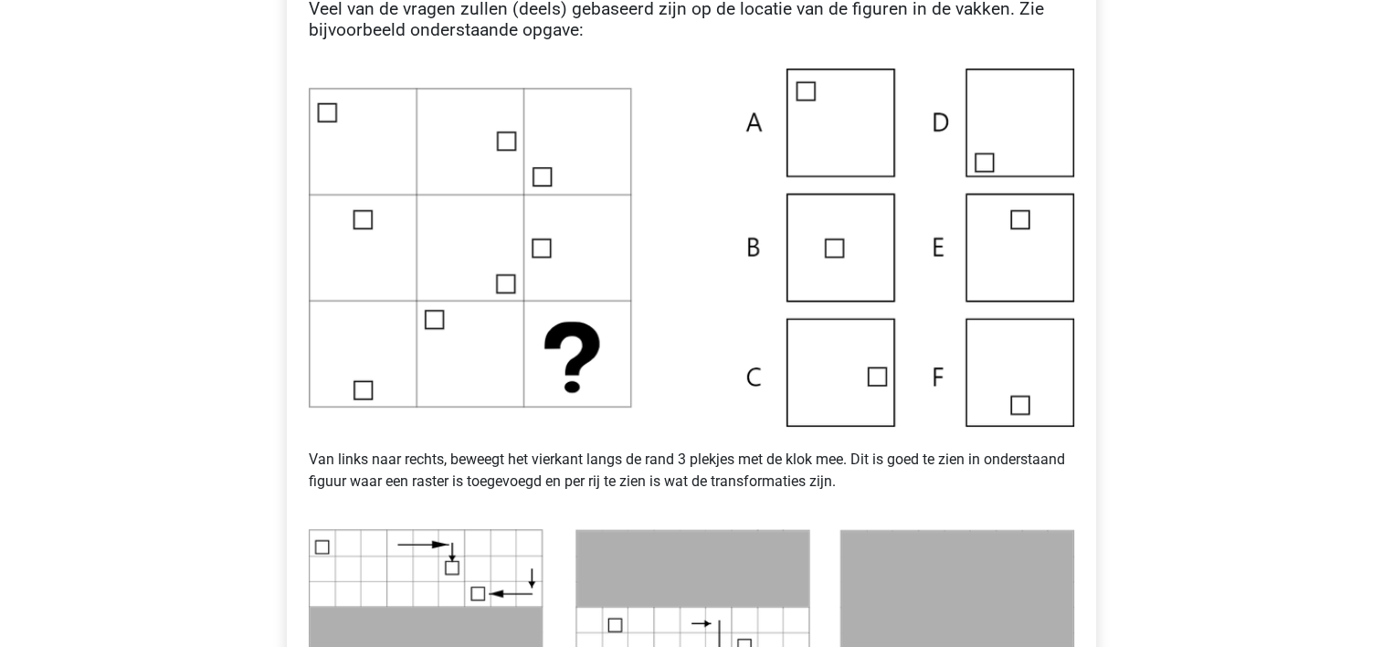
scroll to position [428, 0]
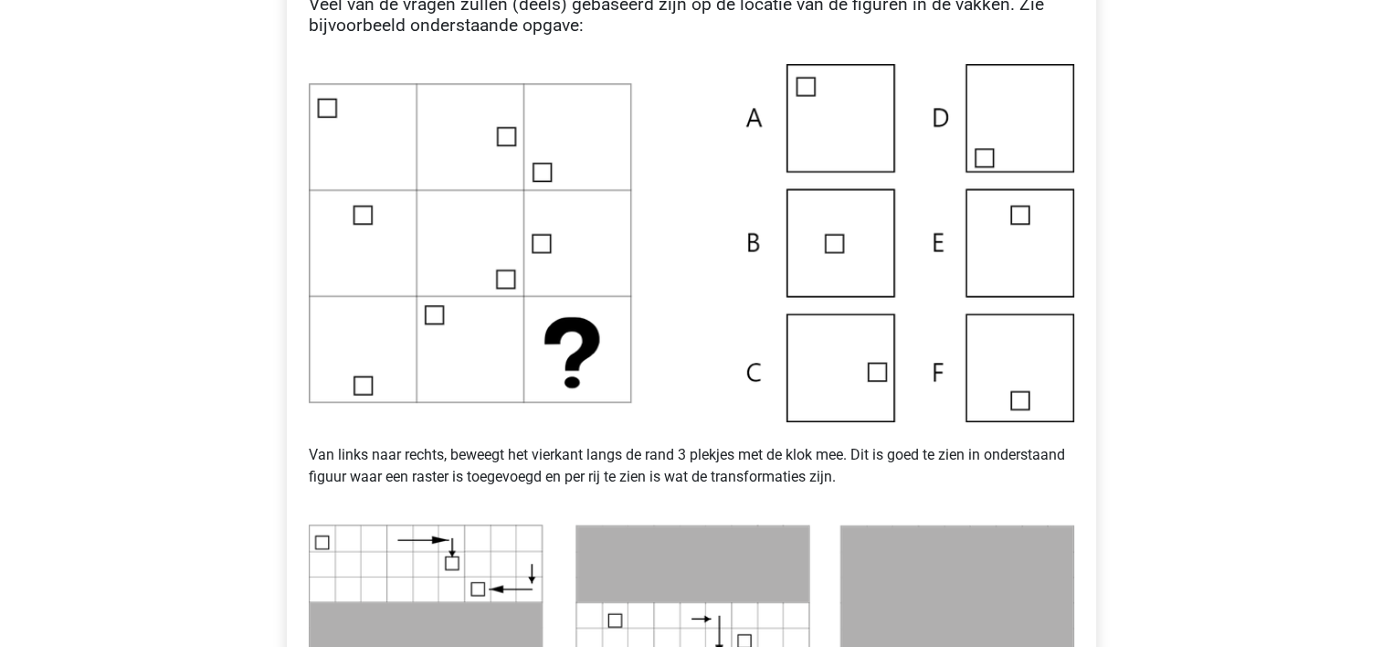
click at [862, 367] on img at bounding box center [691, 243] width 765 height 358
click at [604, 462] on p "Van links naar rechts, beweegt het vierkant langs de rand 3 plekjes met de klok…" at bounding box center [691, 466] width 765 height 88
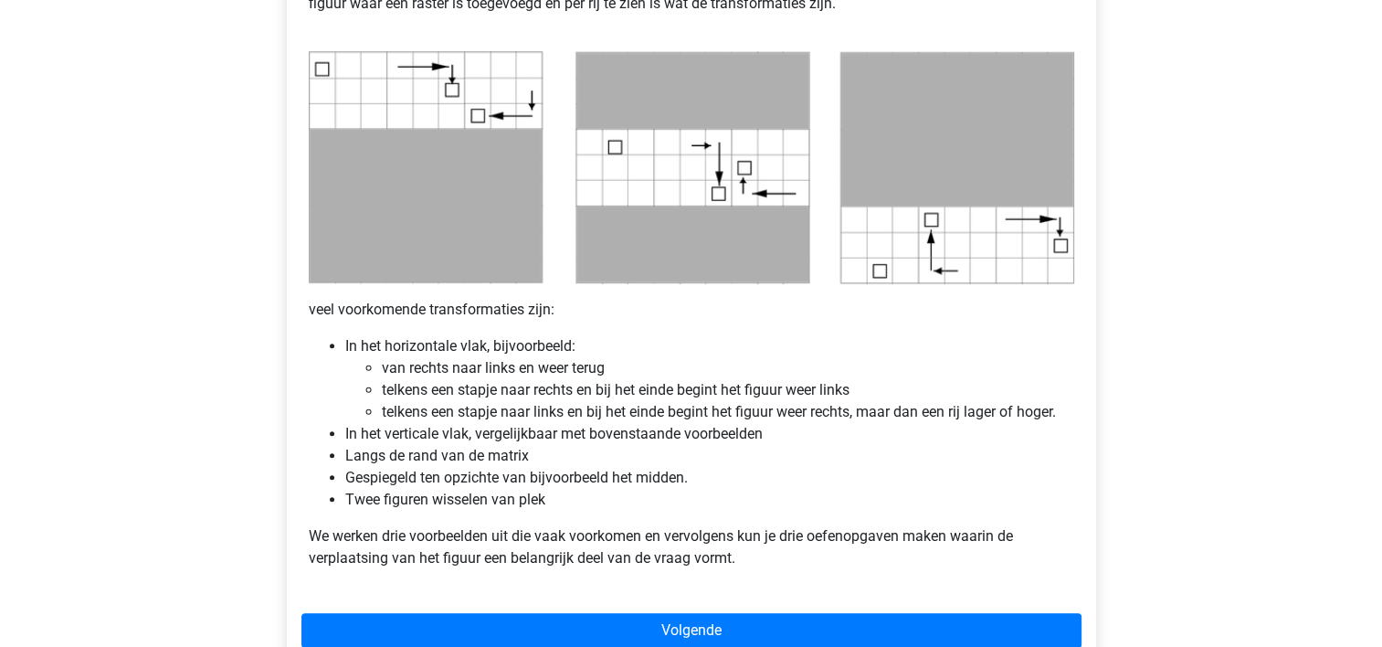
scroll to position [903, 0]
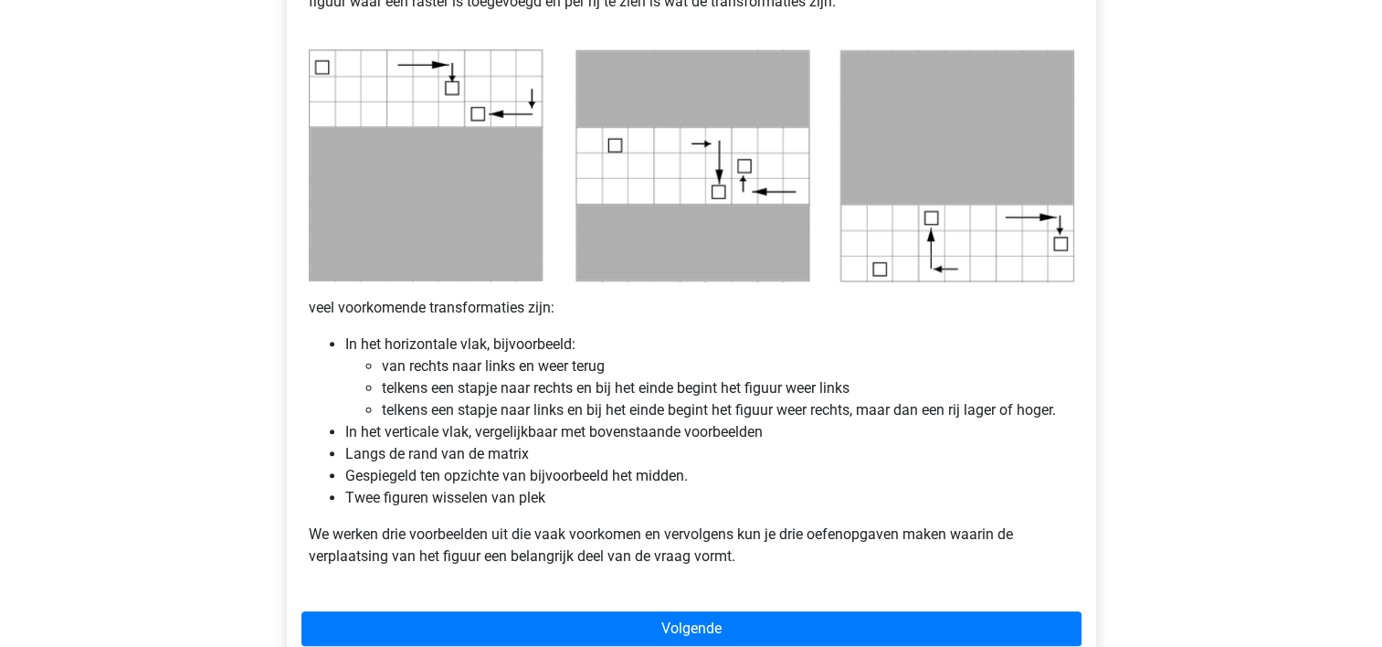
click at [740, 465] on li "Gespiegeld ten opzichte van bijvoorbeeld het midden." at bounding box center [709, 476] width 729 height 22
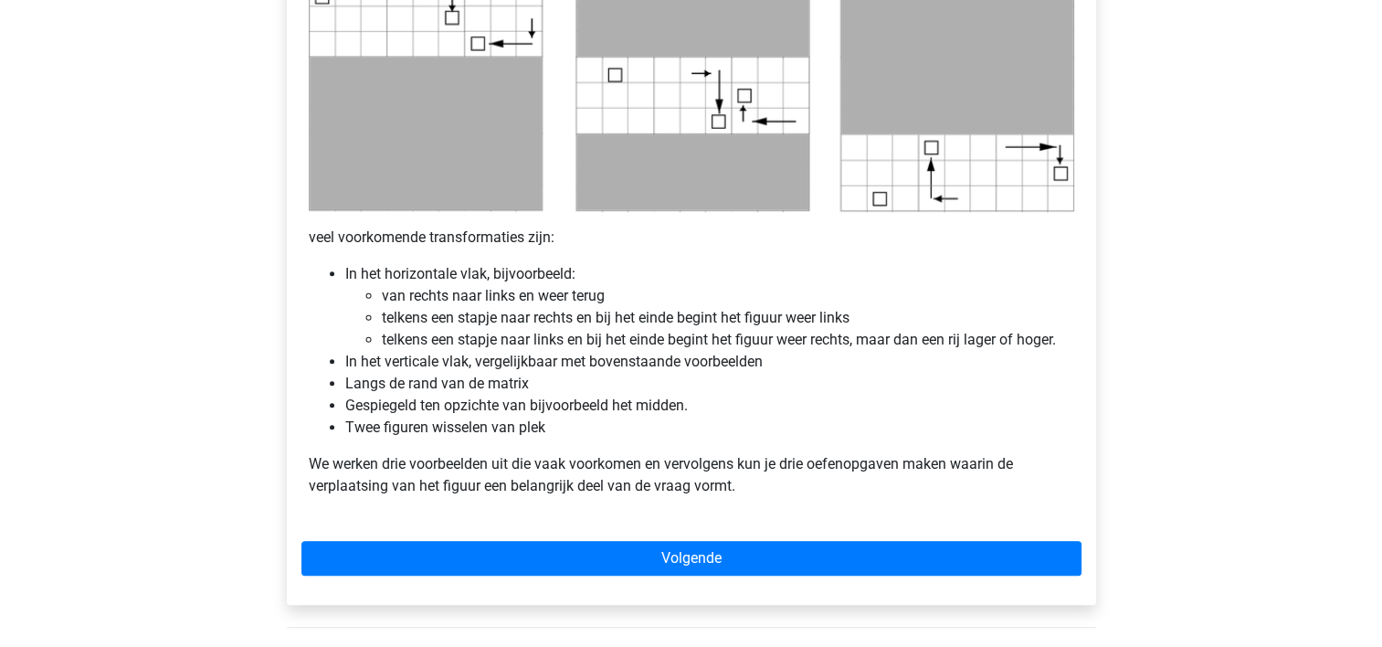
scroll to position [976, 0]
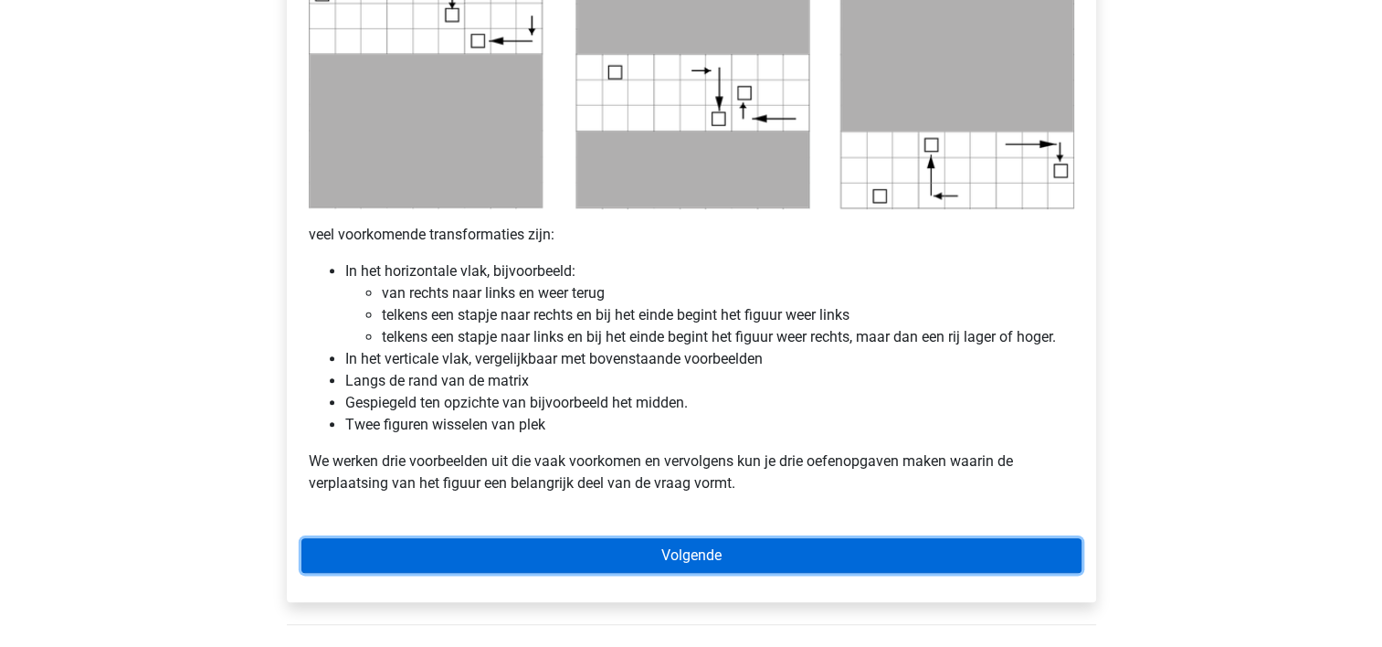
click at [712, 553] on link "Volgende" at bounding box center [691, 555] width 780 height 35
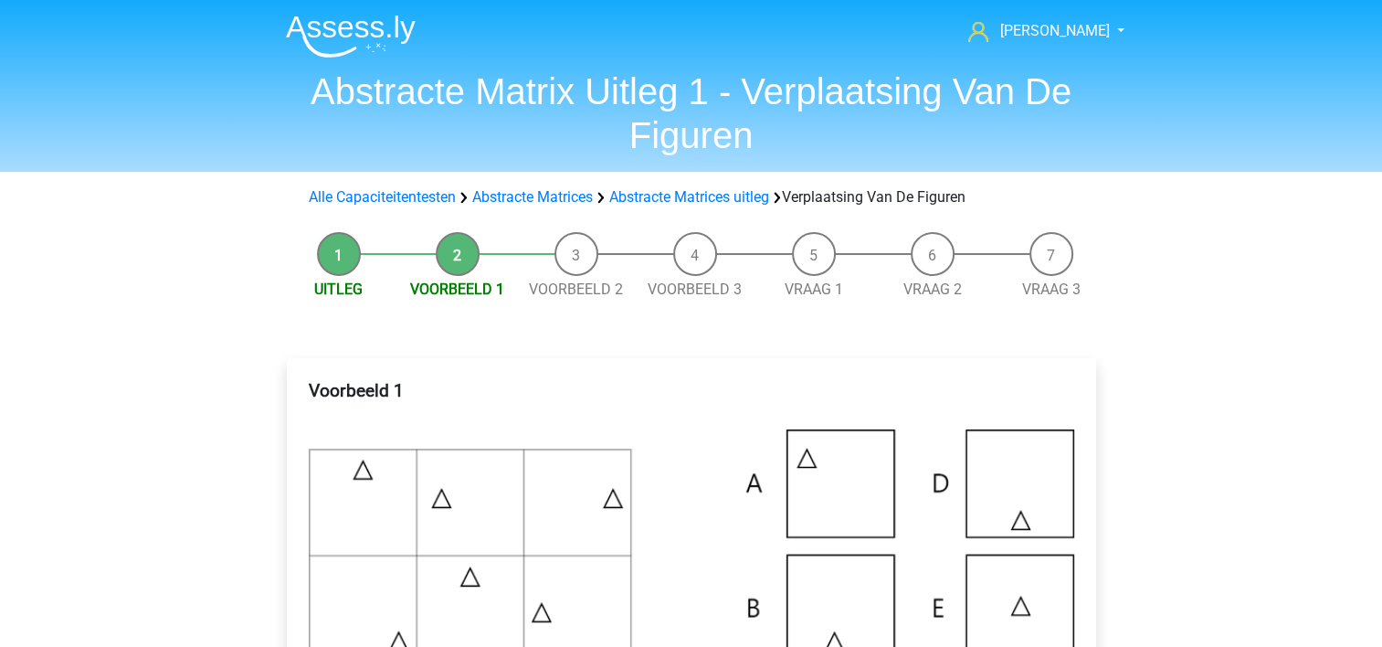
click at [343, 258] on li "Uitleg" at bounding box center [339, 266] width 119 height 69
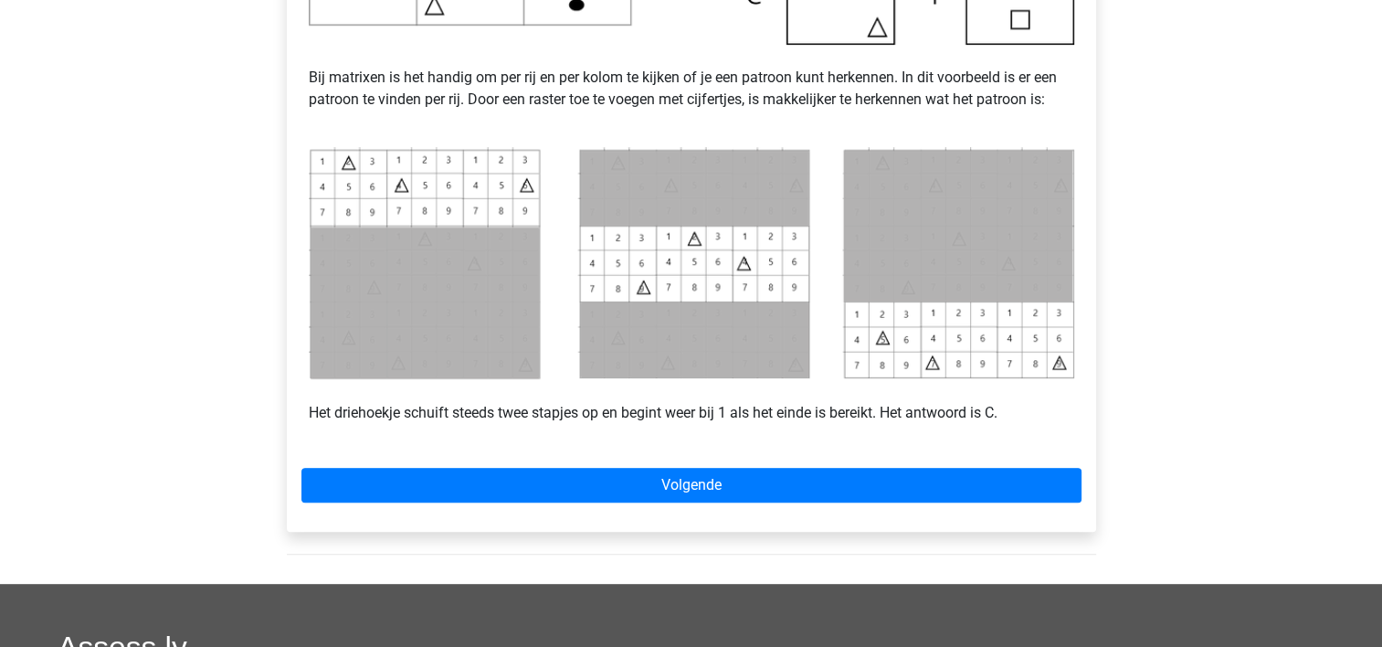
scroll to position [800, 0]
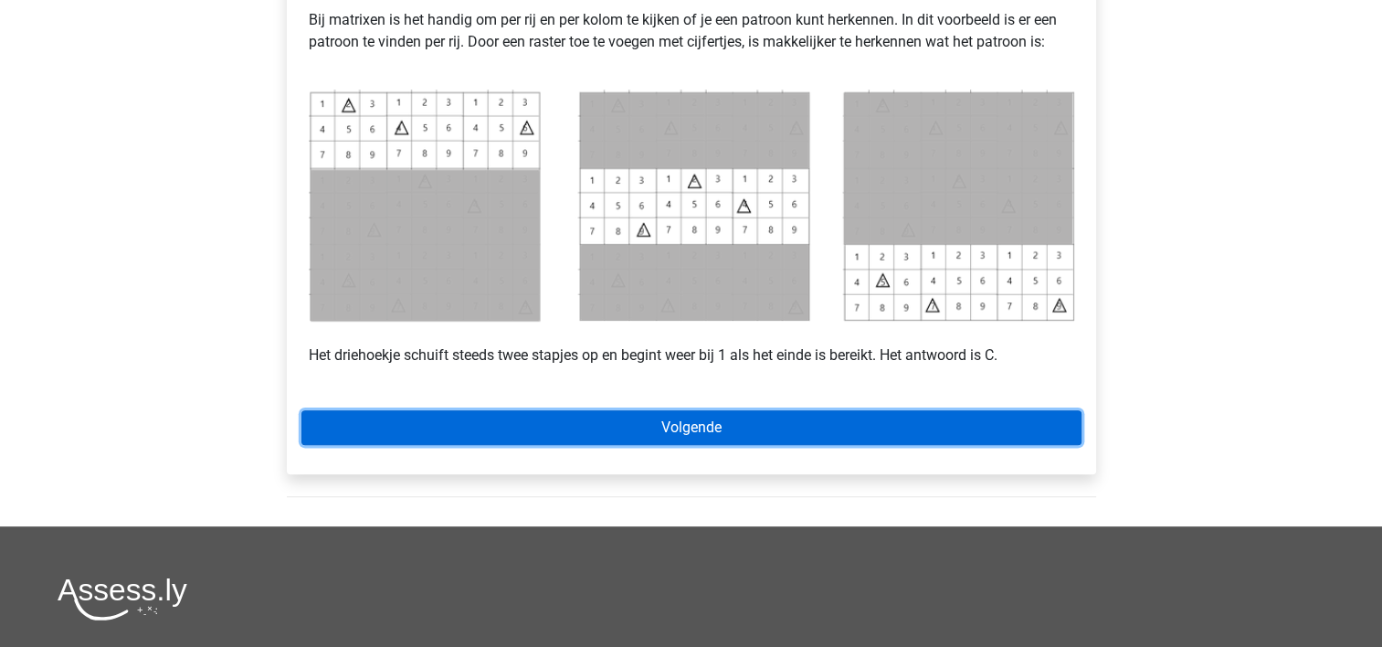
click at [705, 417] on link "Volgende" at bounding box center [691, 427] width 780 height 35
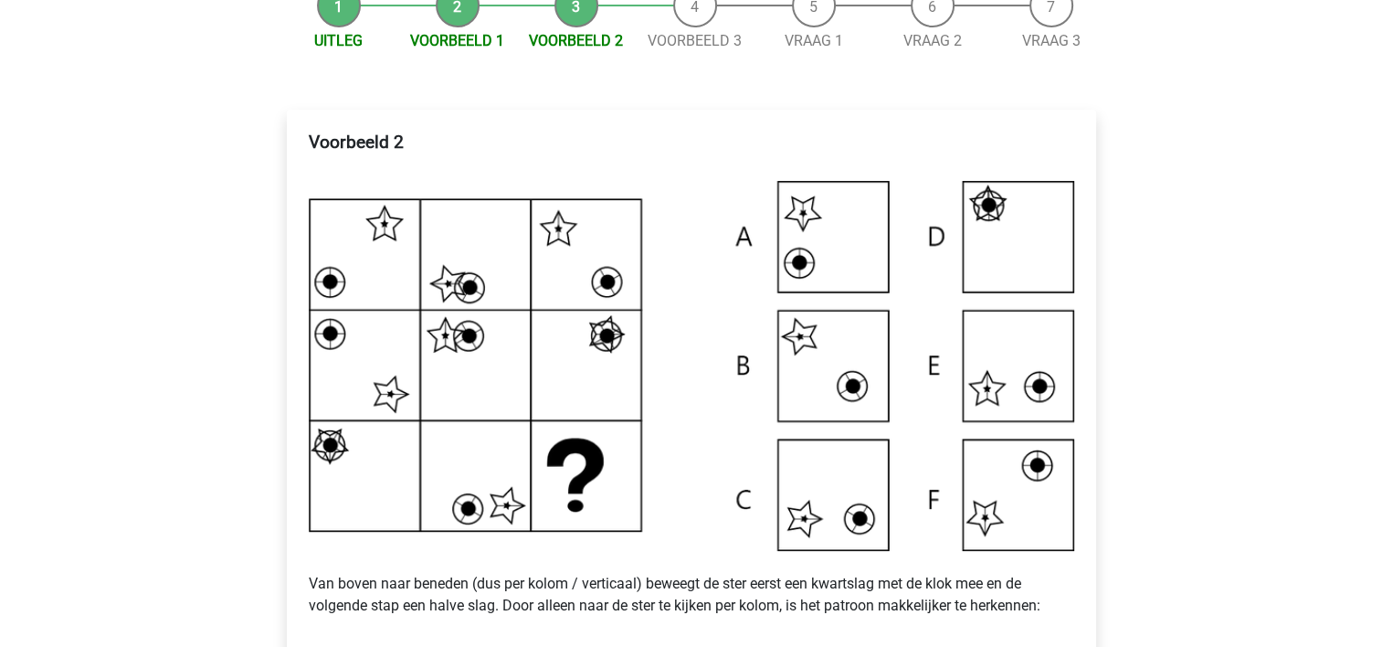
scroll to position [240, 0]
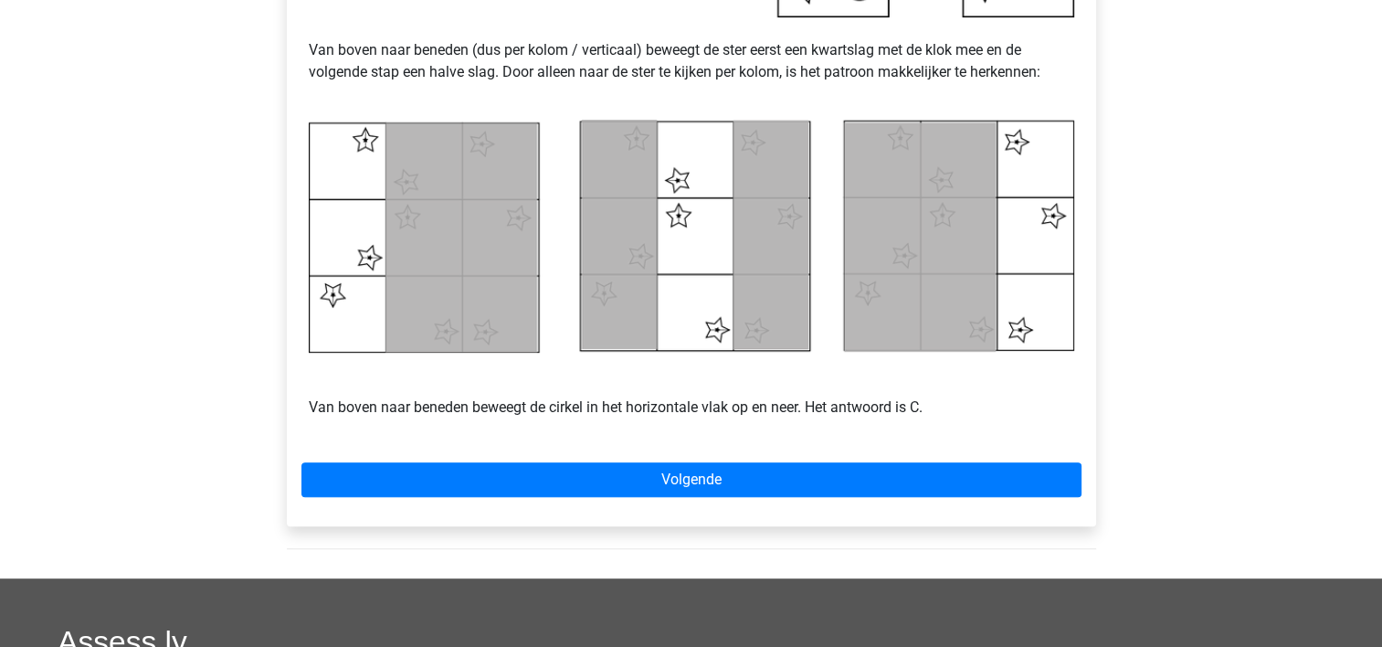
scroll to position [788, 0]
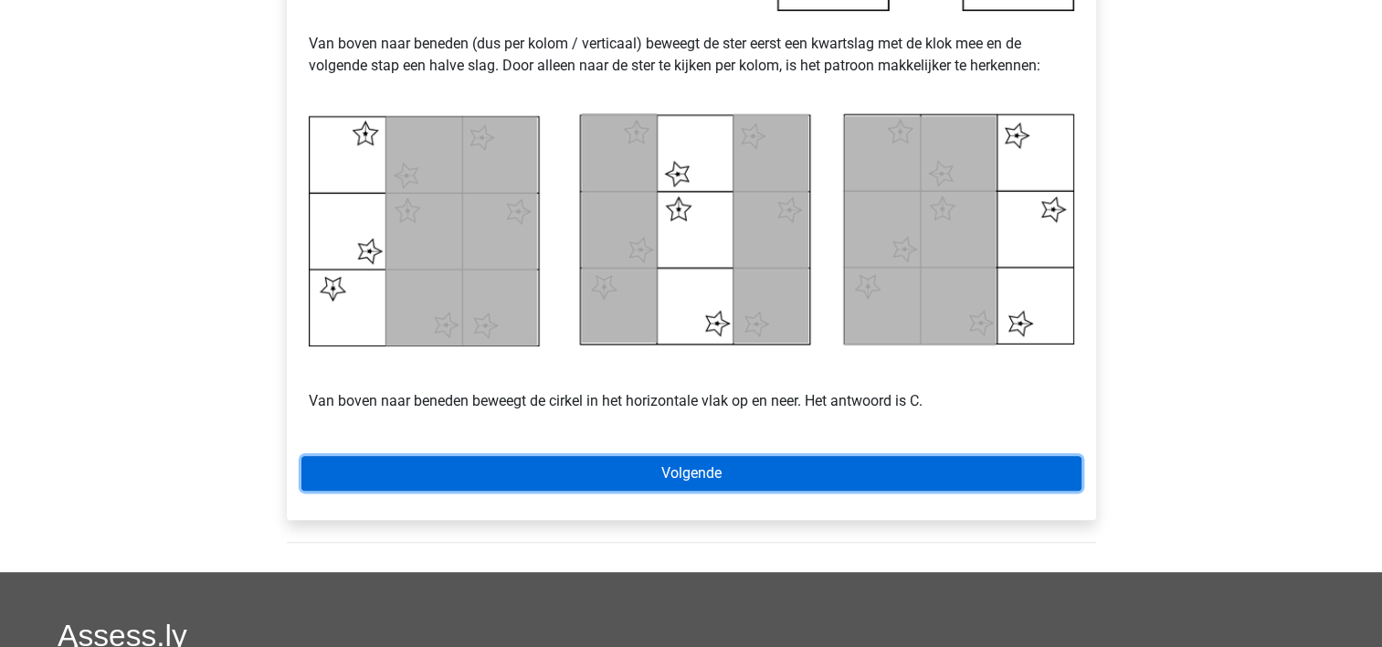
click at [794, 469] on link "Volgende" at bounding box center [691, 473] width 780 height 35
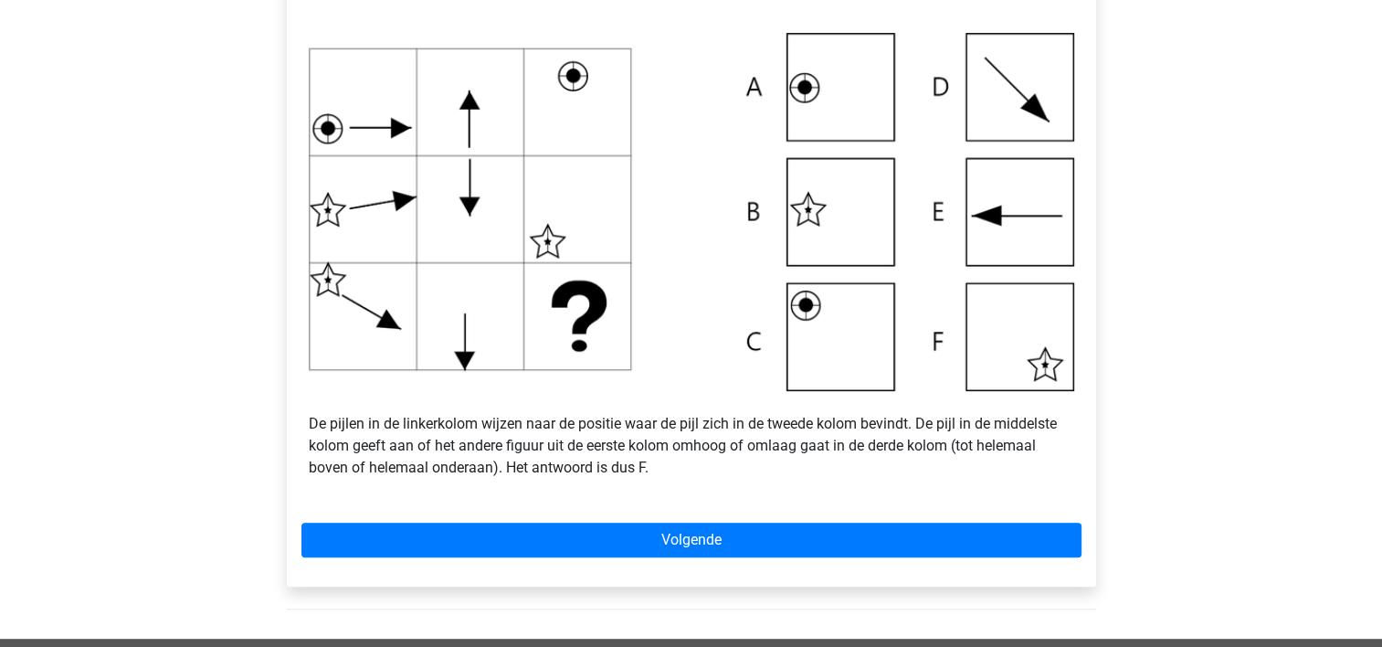
scroll to position [658, 0]
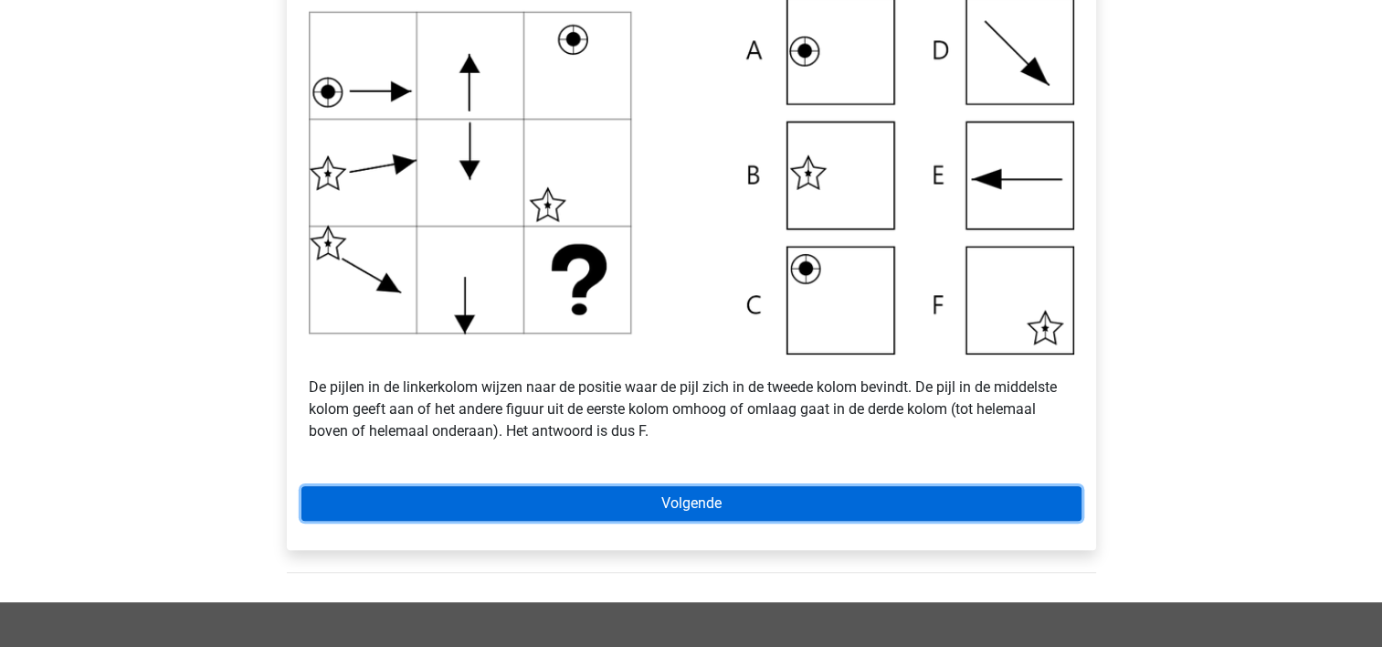
click at [665, 501] on link "Volgende" at bounding box center [691, 503] width 780 height 35
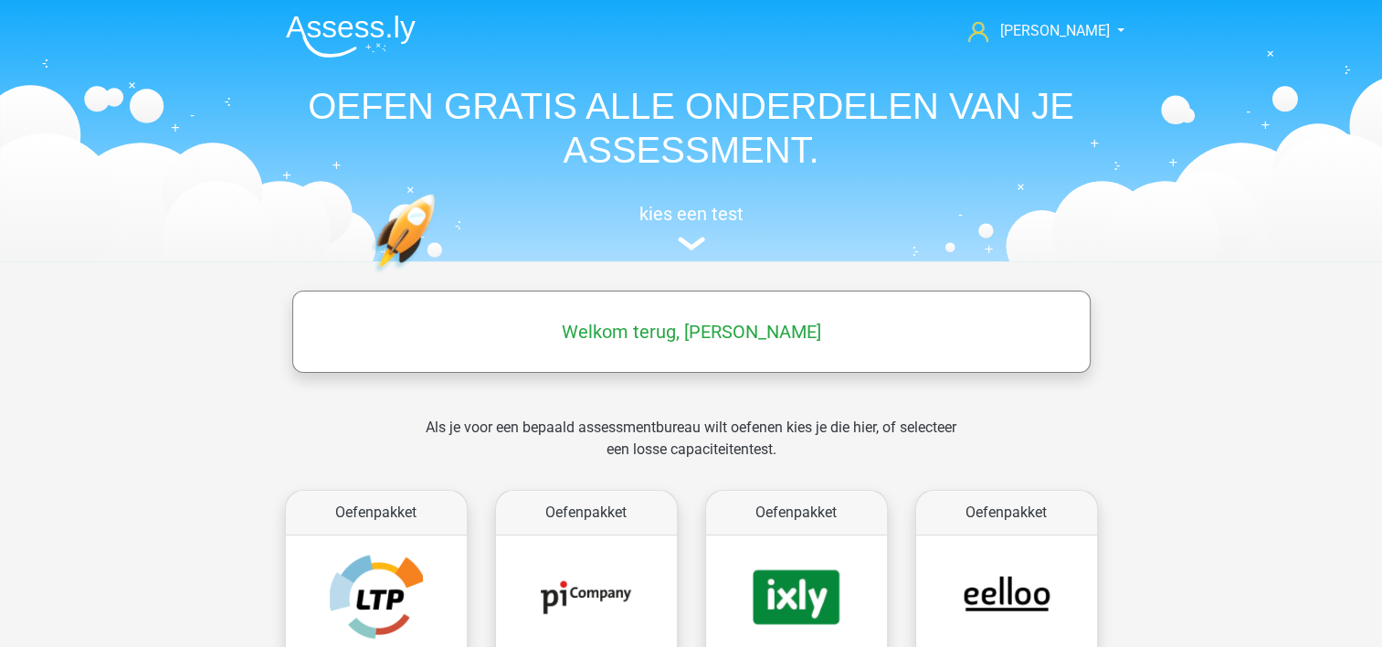
click at [524, 424] on div "Als je voor een bepaald assessmentbureau wilt oefenen kies je die hier, of sele…" at bounding box center [691, 450] width 560 height 66
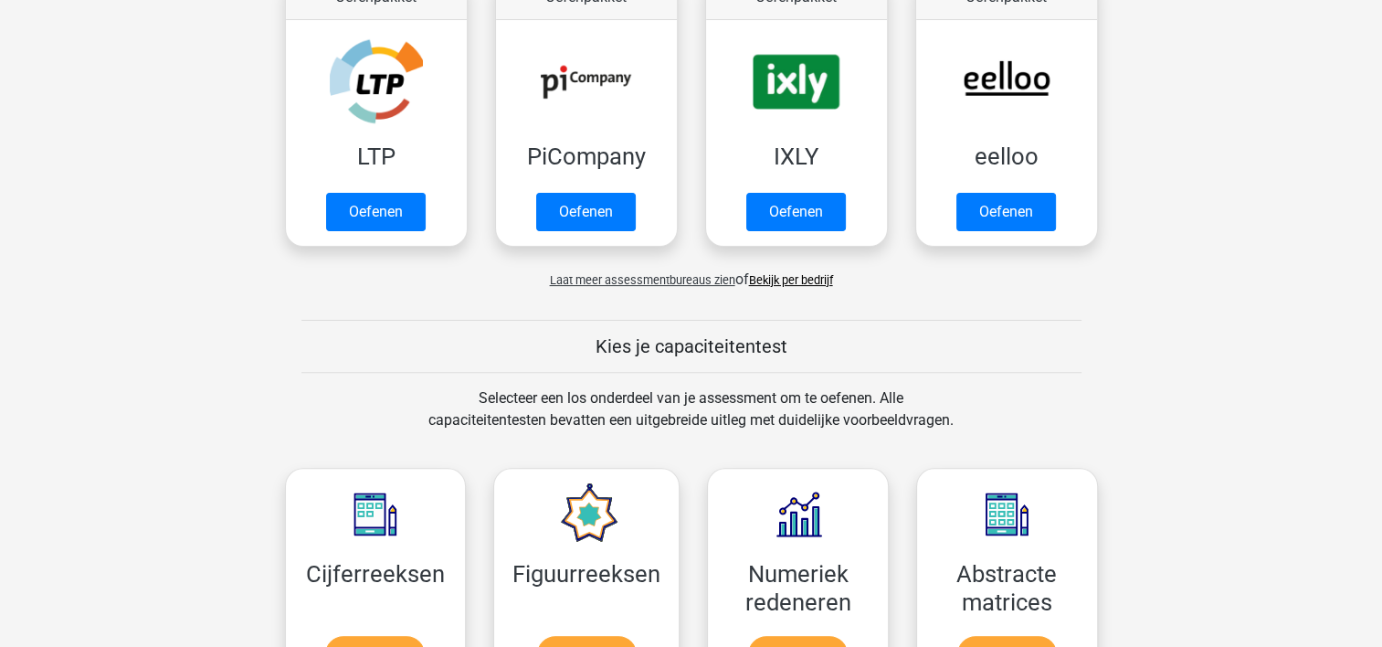
scroll to position [475, 0]
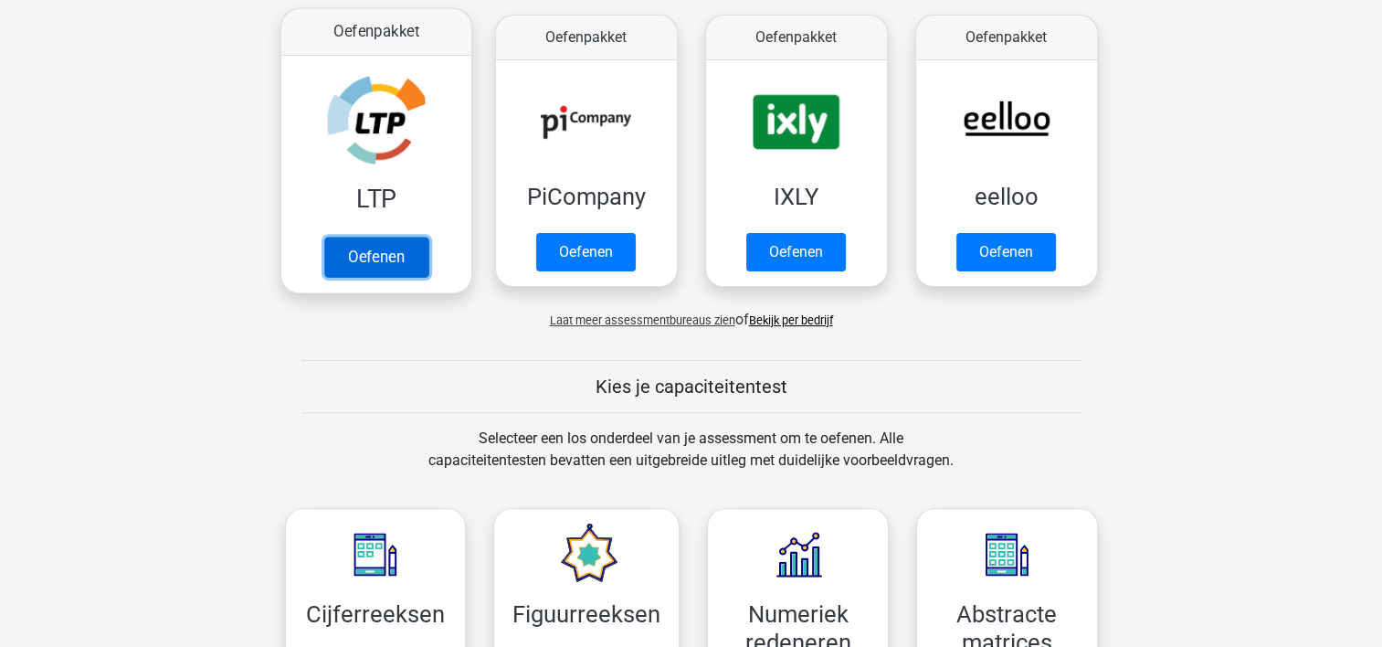
click at [364, 246] on link "Oefenen" at bounding box center [375, 257] width 104 height 40
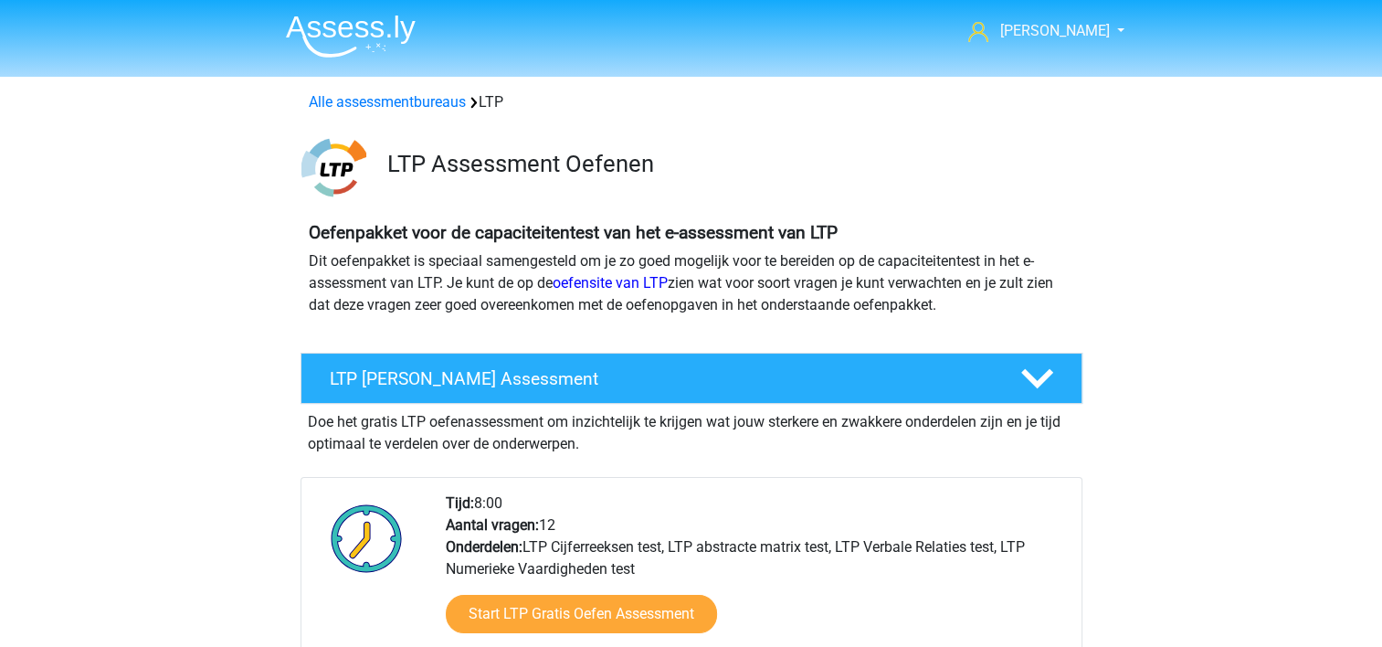
click at [716, 241] on b "Oefenpakket voor de capaciteitentest van het e-assessment van LTP" at bounding box center [573, 232] width 529 height 21
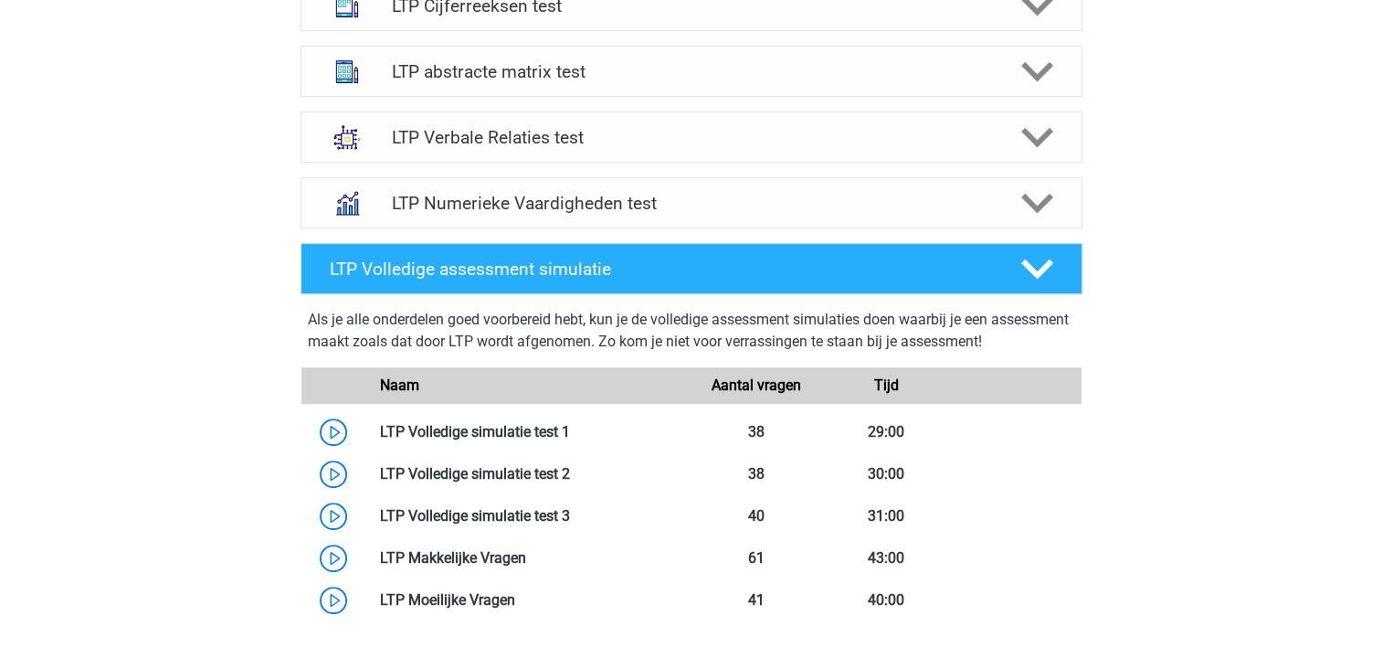
scroll to position [804, 0]
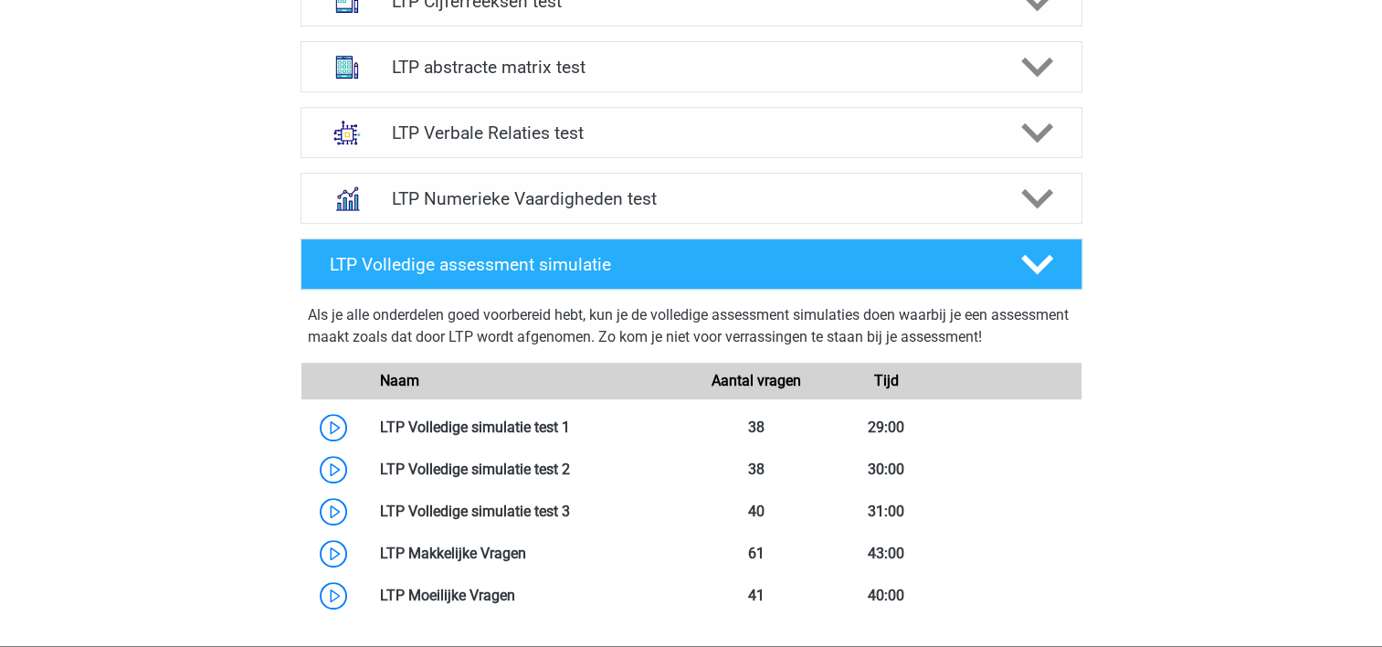
click at [716, 241] on div "LTP Volledige assessment simulatie" at bounding box center [692, 263] width 782 height 51
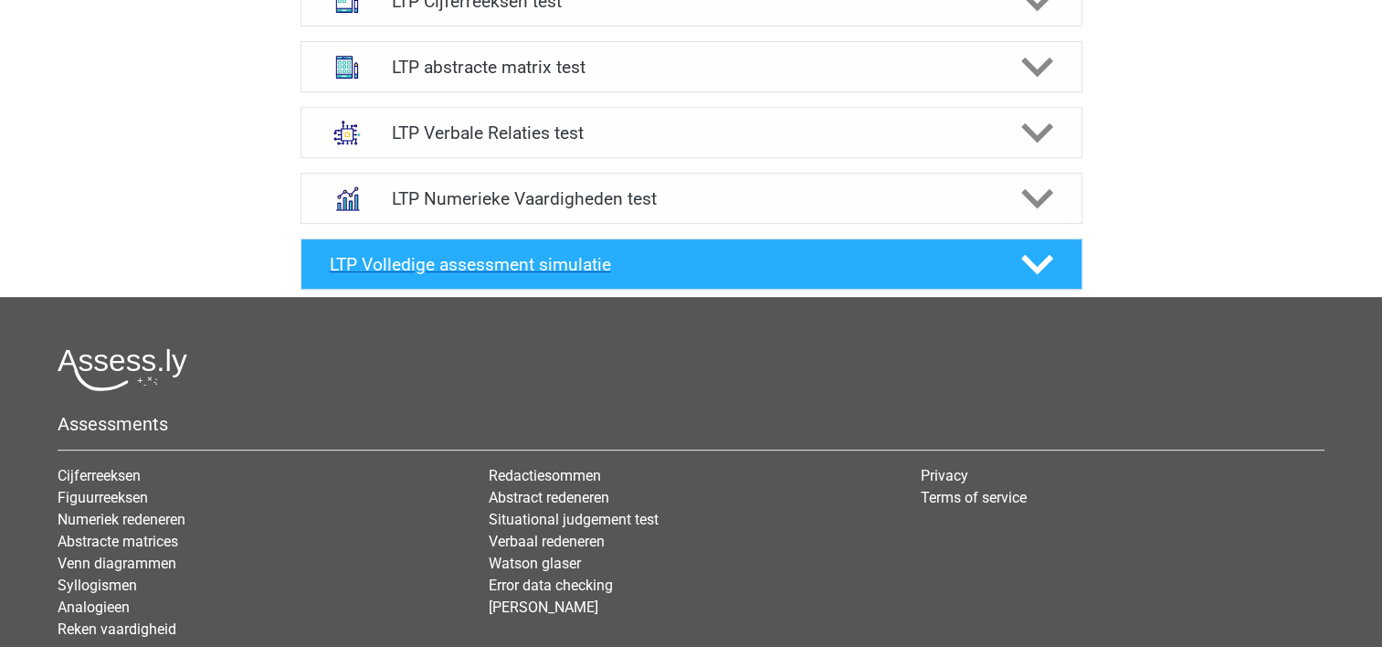
click at [1039, 255] on icon at bounding box center [1037, 264] width 32 height 32
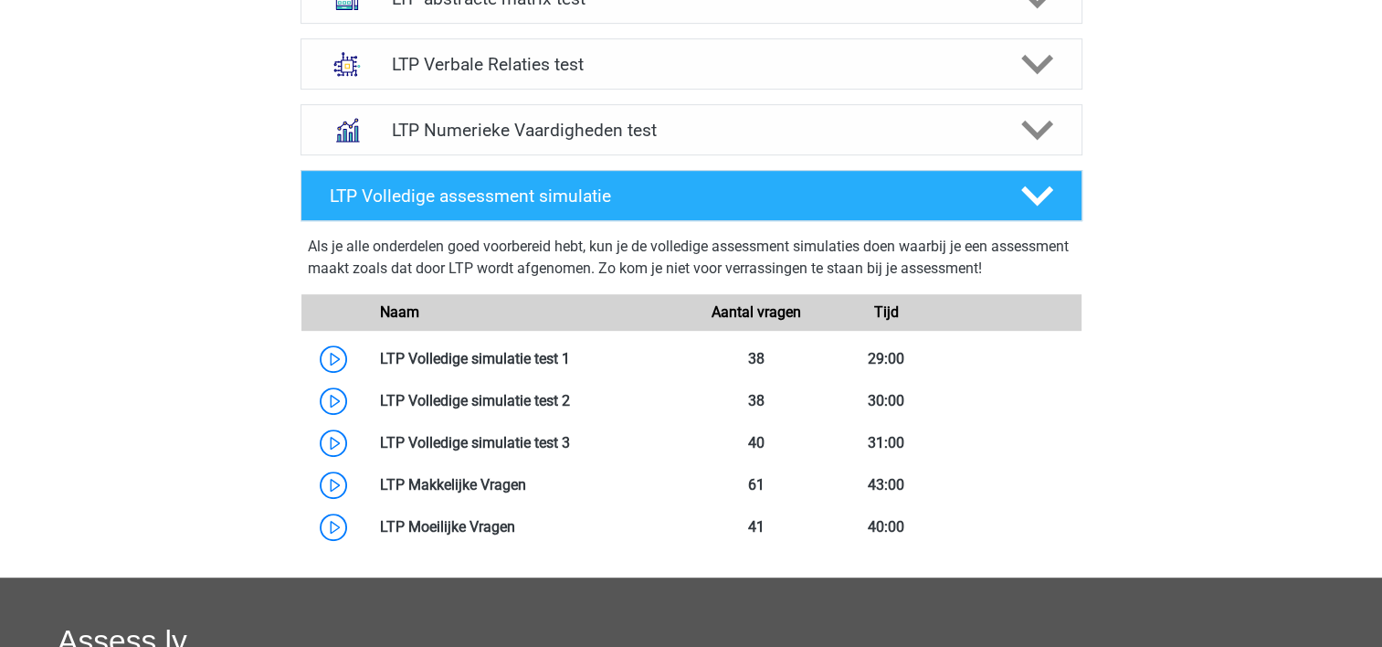
scroll to position [877, 0]
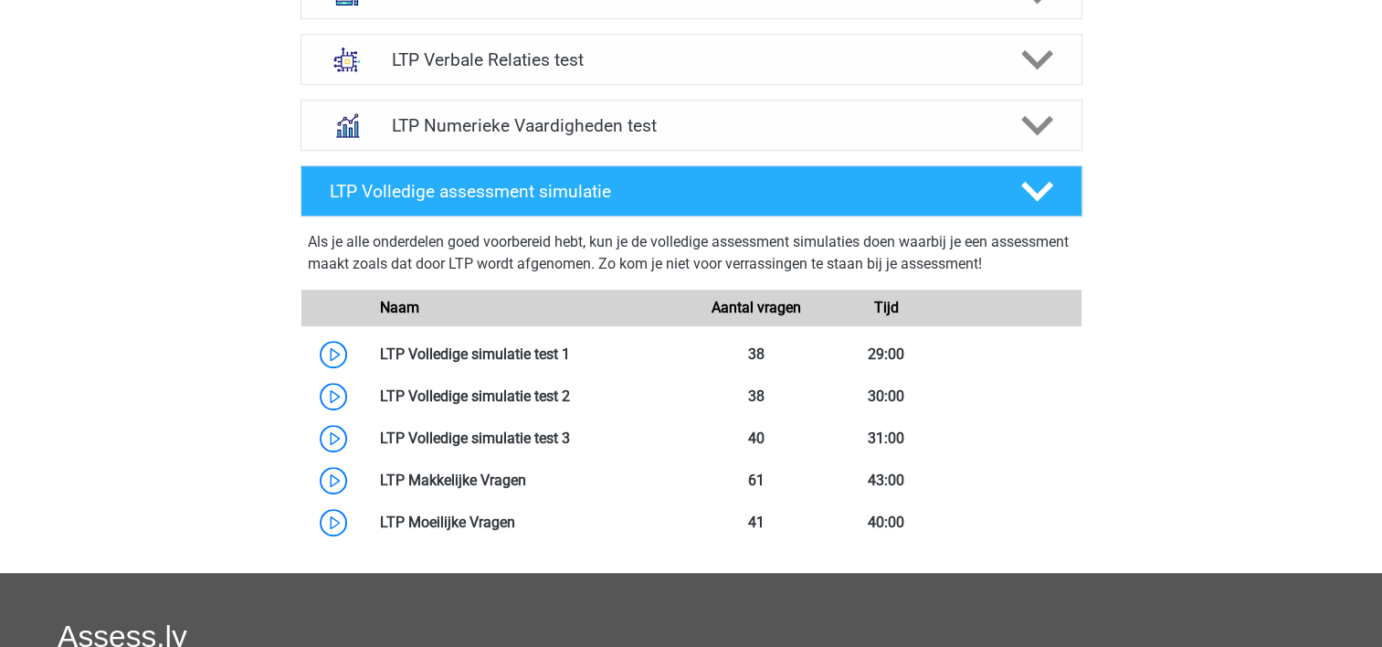
click at [172, 426] on div "Marcia marcia-rovers@hotmail.com Nederlands" at bounding box center [691, 89] width 1382 height 1932
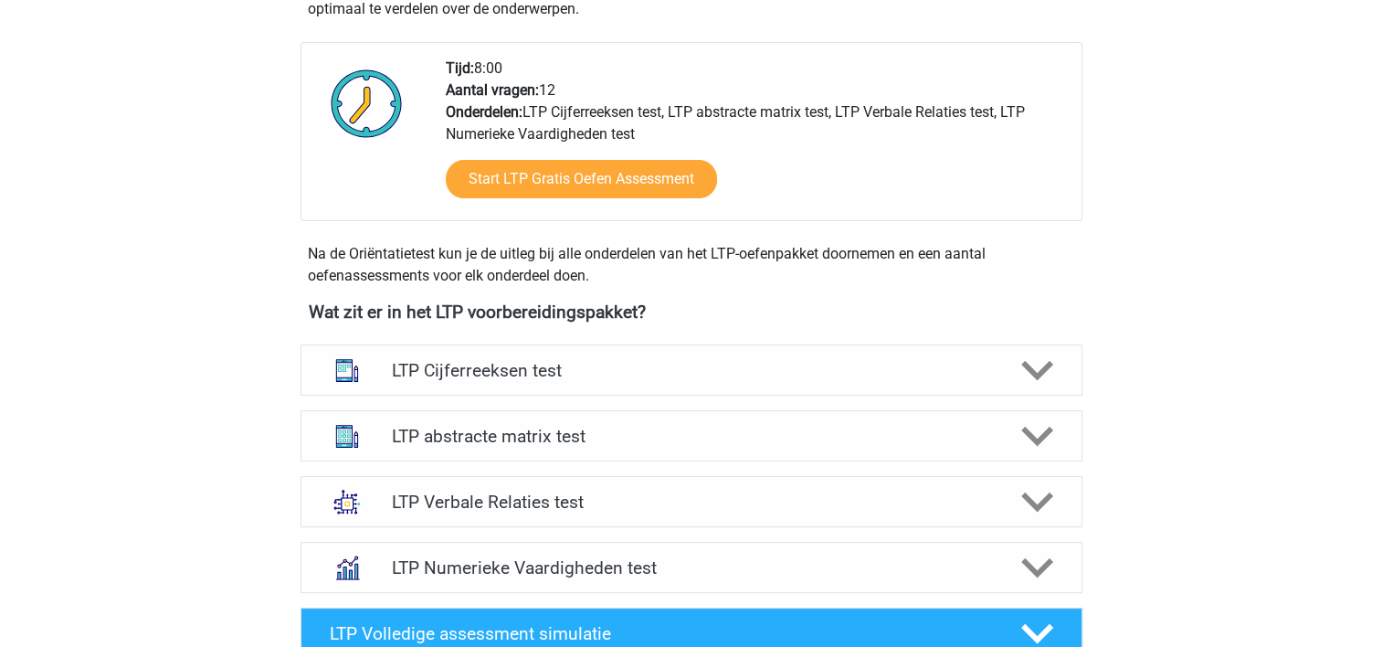
scroll to position [475, 0]
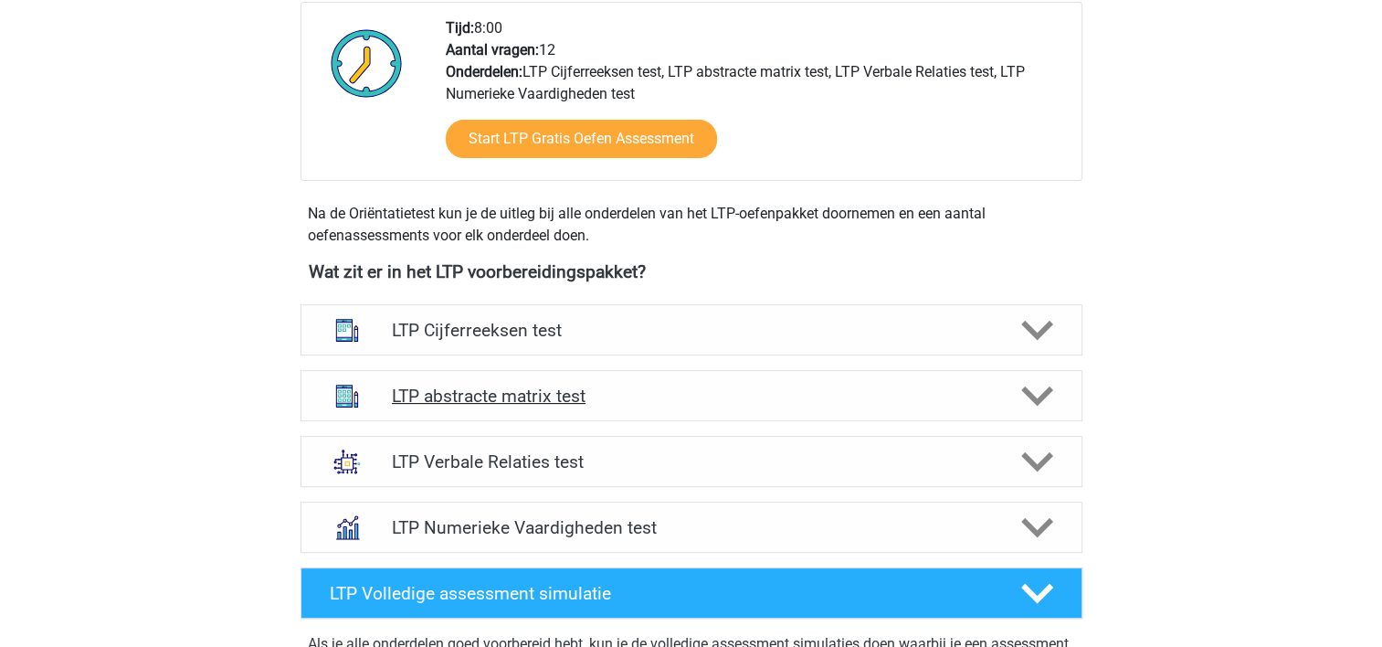
click at [494, 396] on h4 "LTP abstracte matrix test" at bounding box center [691, 395] width 598 height 21
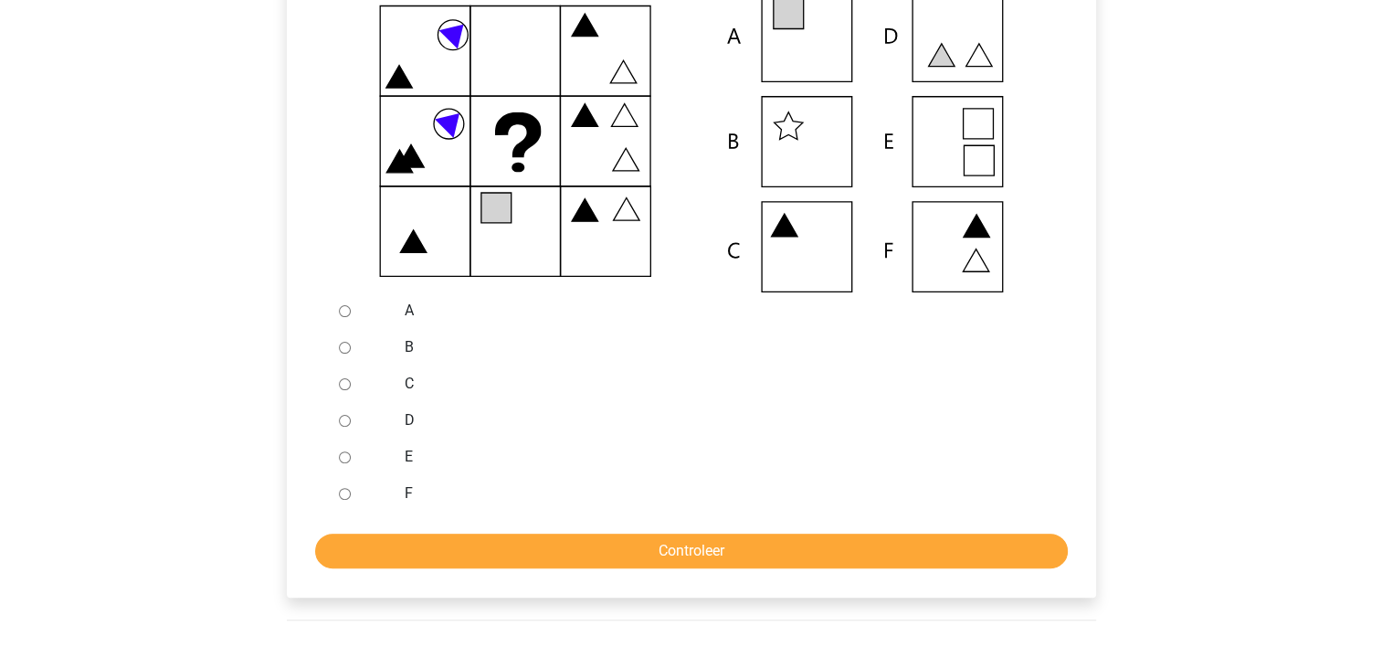
scroll to position [402, 0]
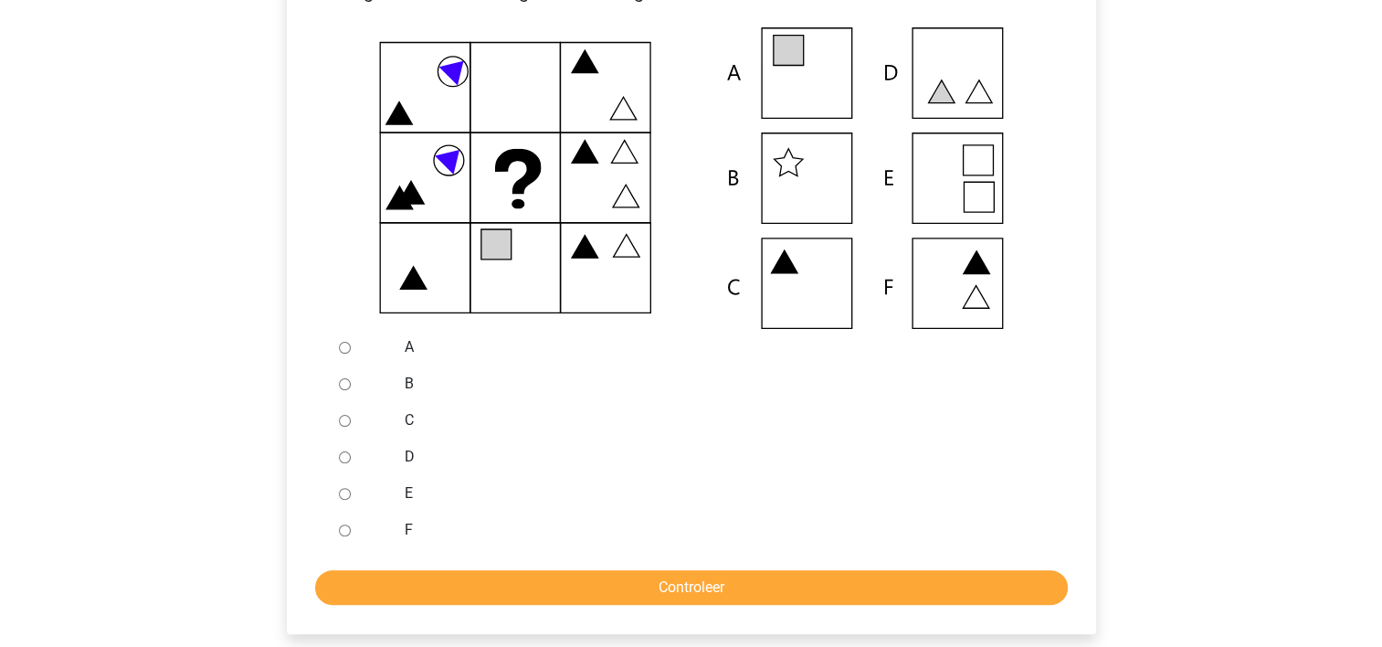
click at [341, 390] on input "B" at bounding box center [345, 384] width 12 height 12
radio input "true"
click at [341, 390] on input "B" at bounding box center [345, 384] width 12 height 12
click at [285, 363] on div "Welk figuur moet het vraagteken vervangen?" at bounding box center [691, 303] width 839 height 766
click at [347, 343] on input "A" at bounding box center [345, 348] width 12 height 12
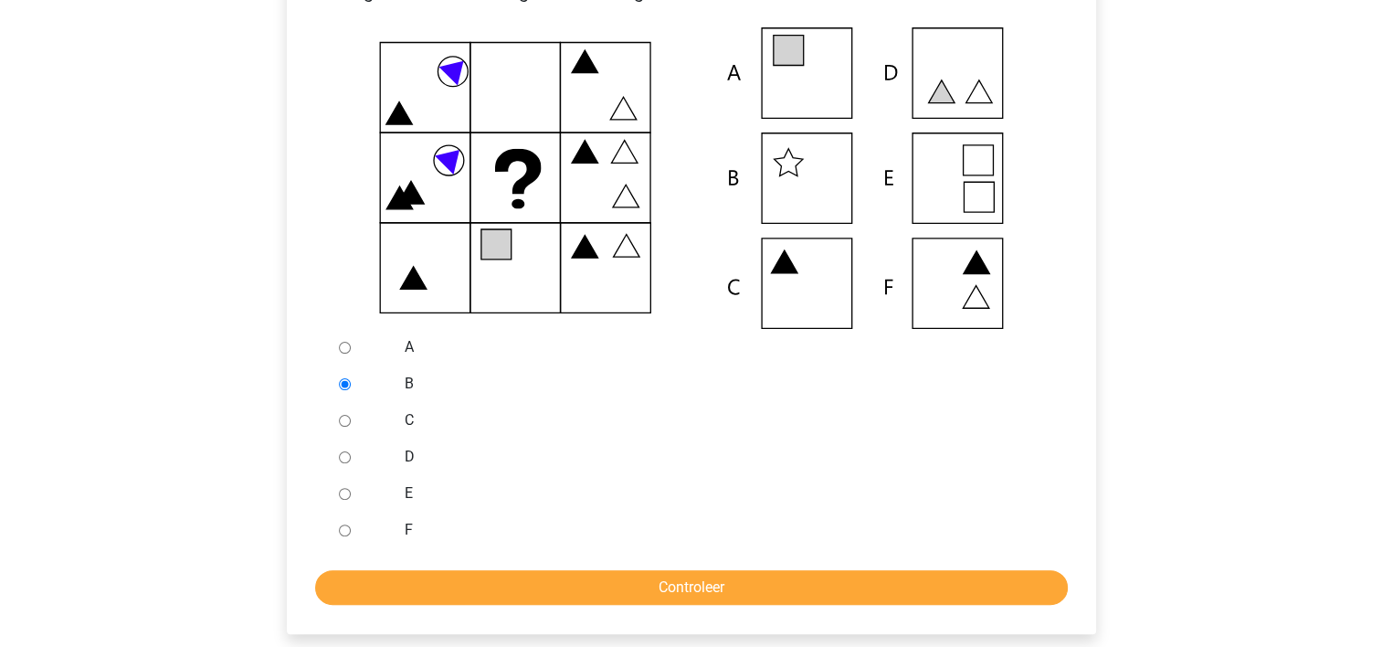
radio input "true"
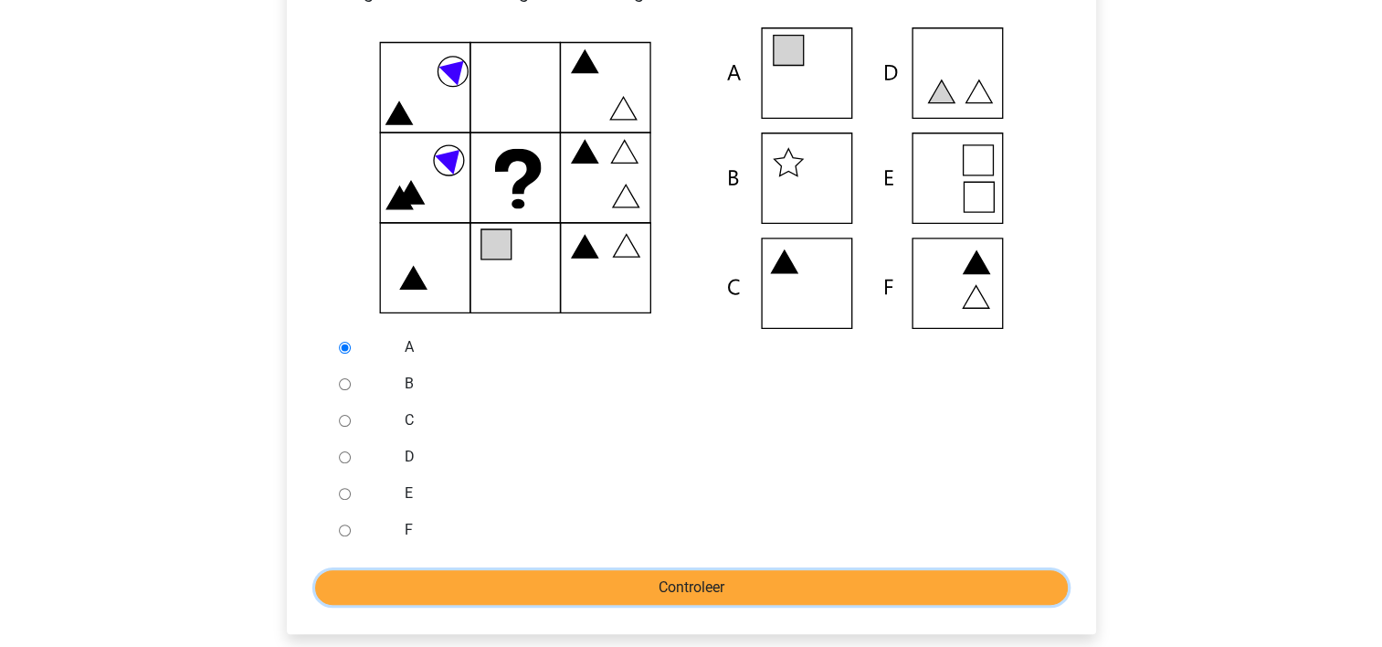
click at [567, 580] on input "Controleer" at bounding box center [691, 587] width 753 height 35
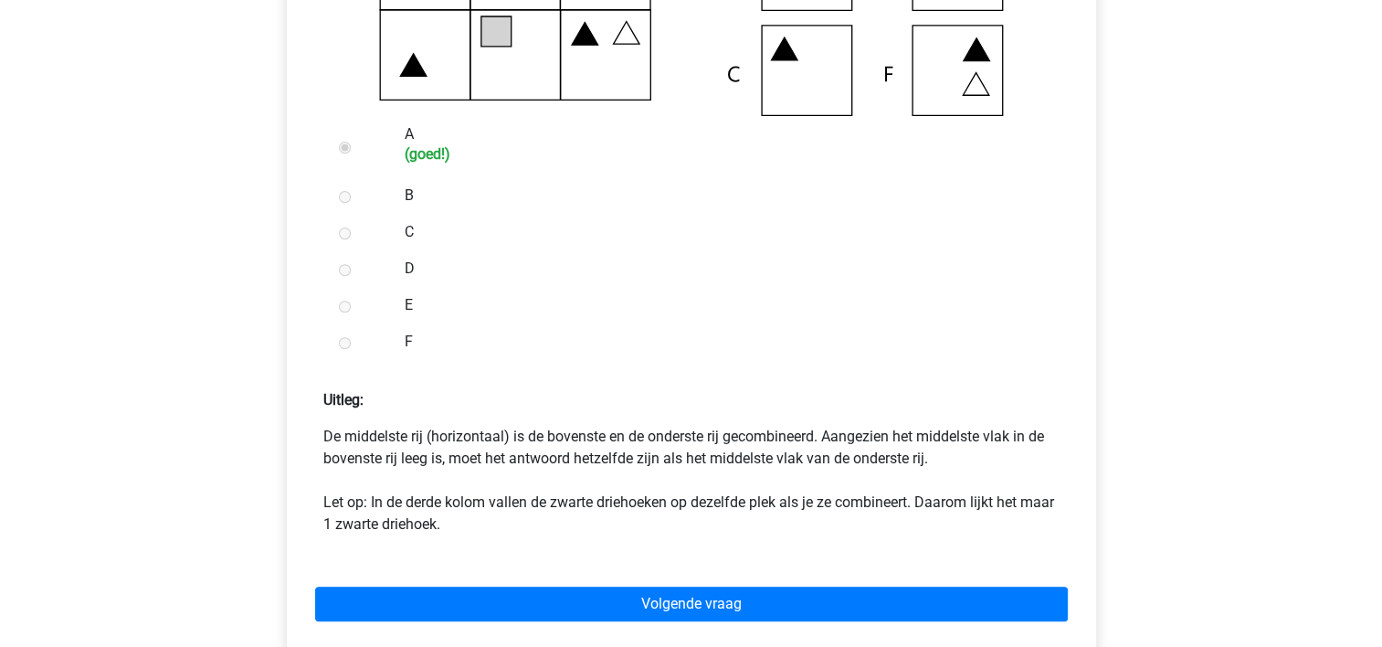
scroll to position [694, 0]
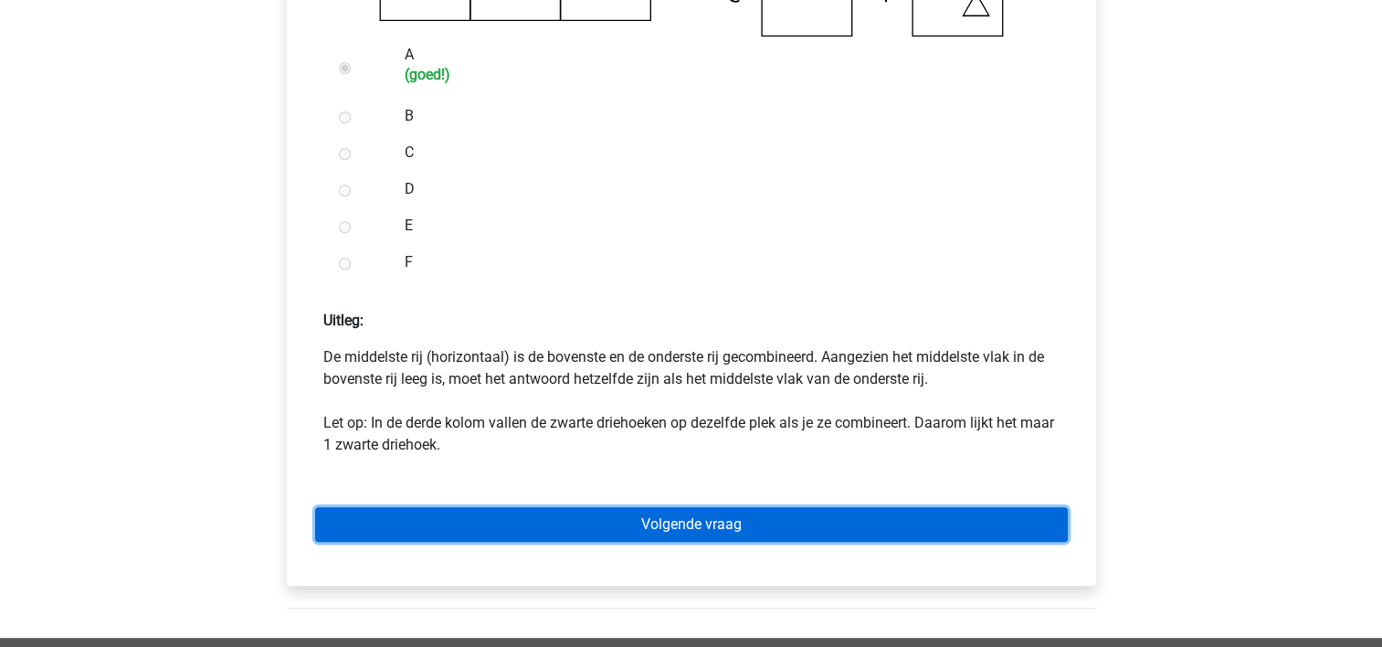
click at [420, 509] on link "Volgende vraag" at bounding box center [691, 524] width 753 height 35
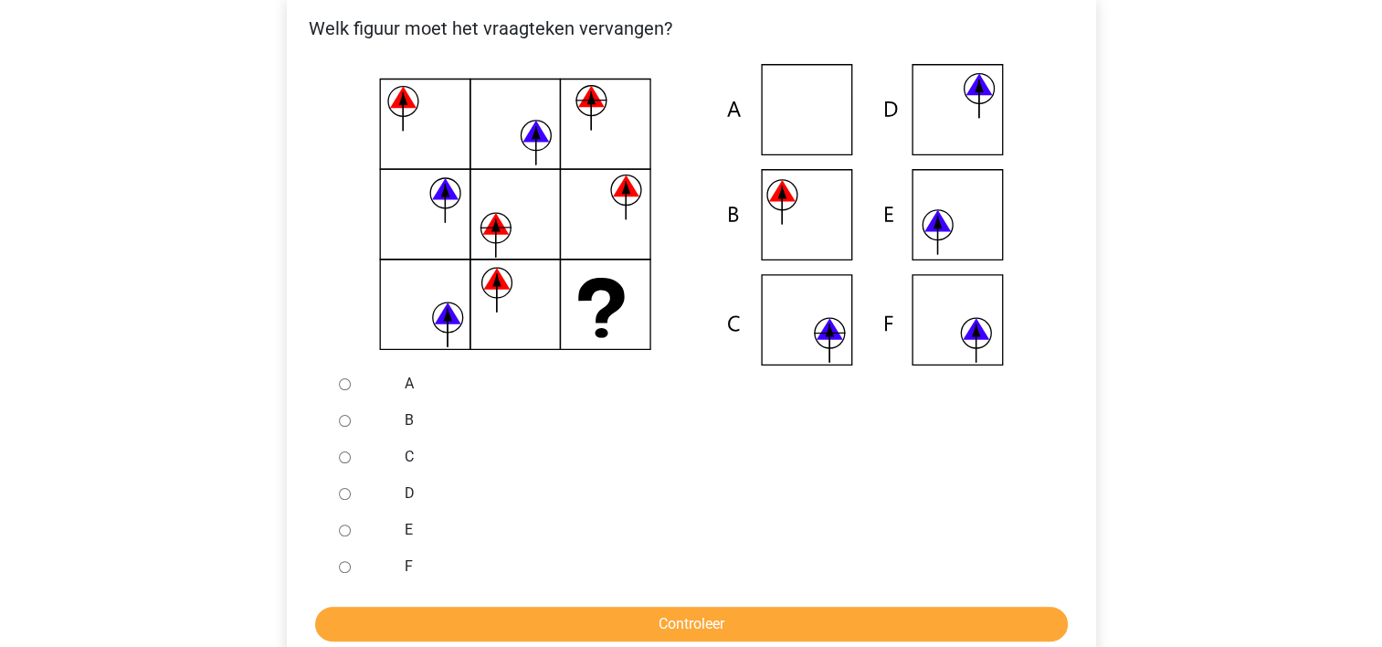
scroll to position [402, 0]
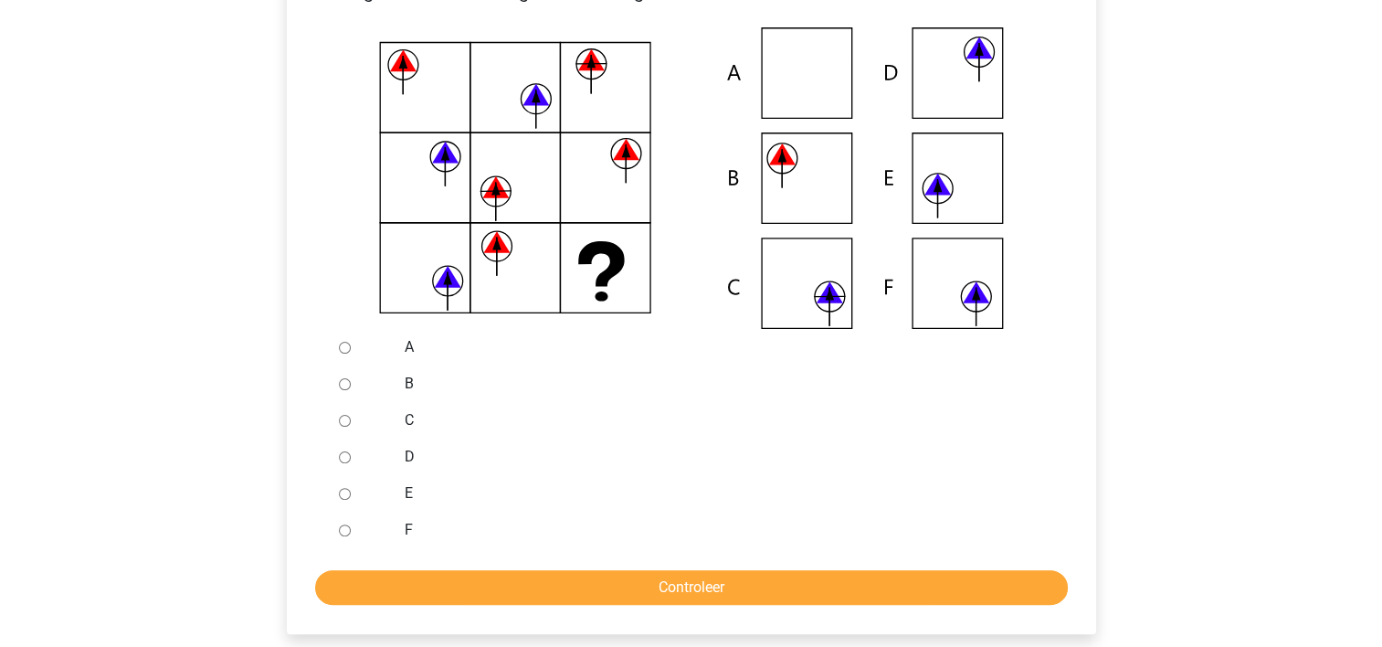
click at [340, 417] on input "C" at bounding box center [345, 421] width 12 height 12
radio input "true"
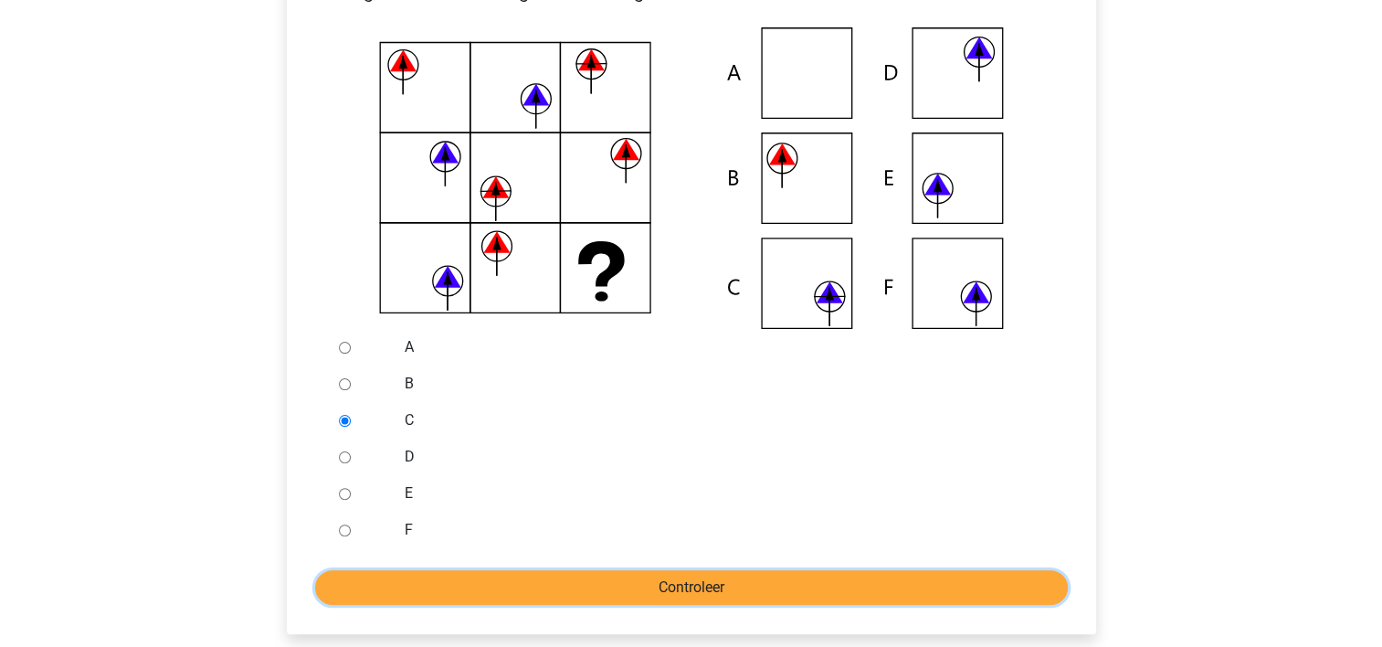
click at [591, 585] on input "Controleer" at bounding box center [691, 587] width 753 height 35
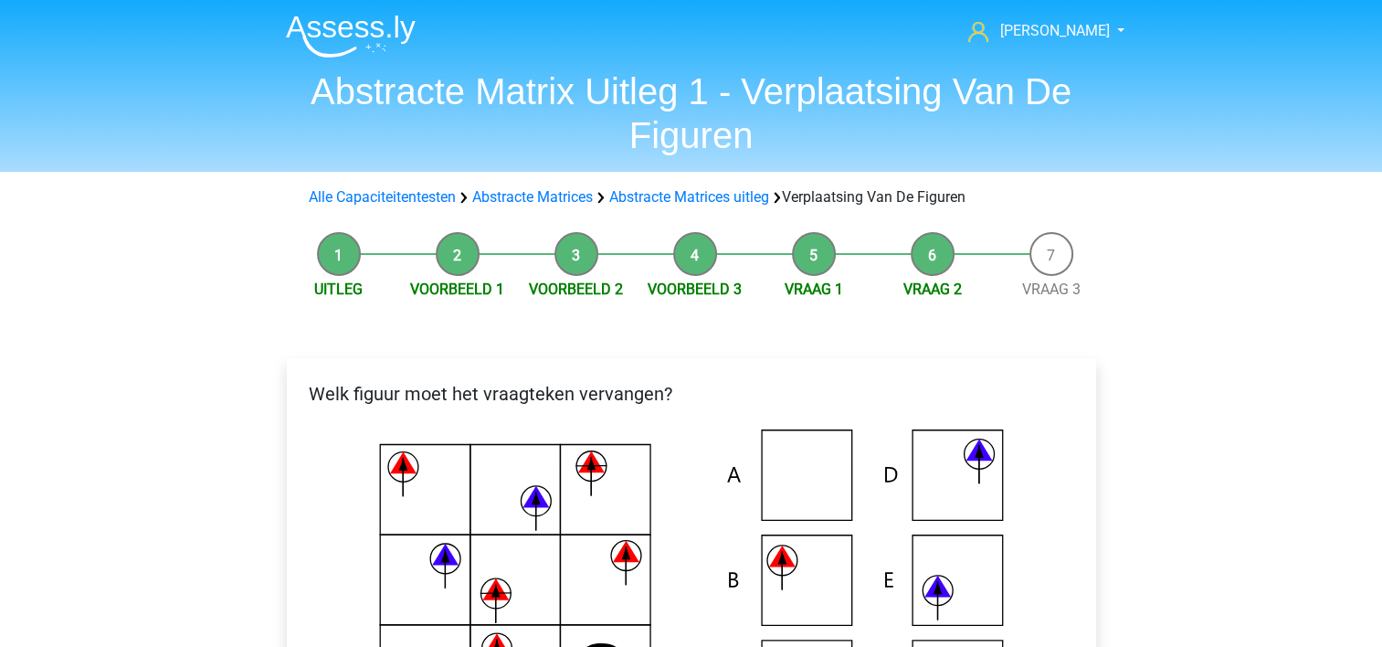
click at [658, 481] on icon at bounding box center [691, 579] width 751 height 301
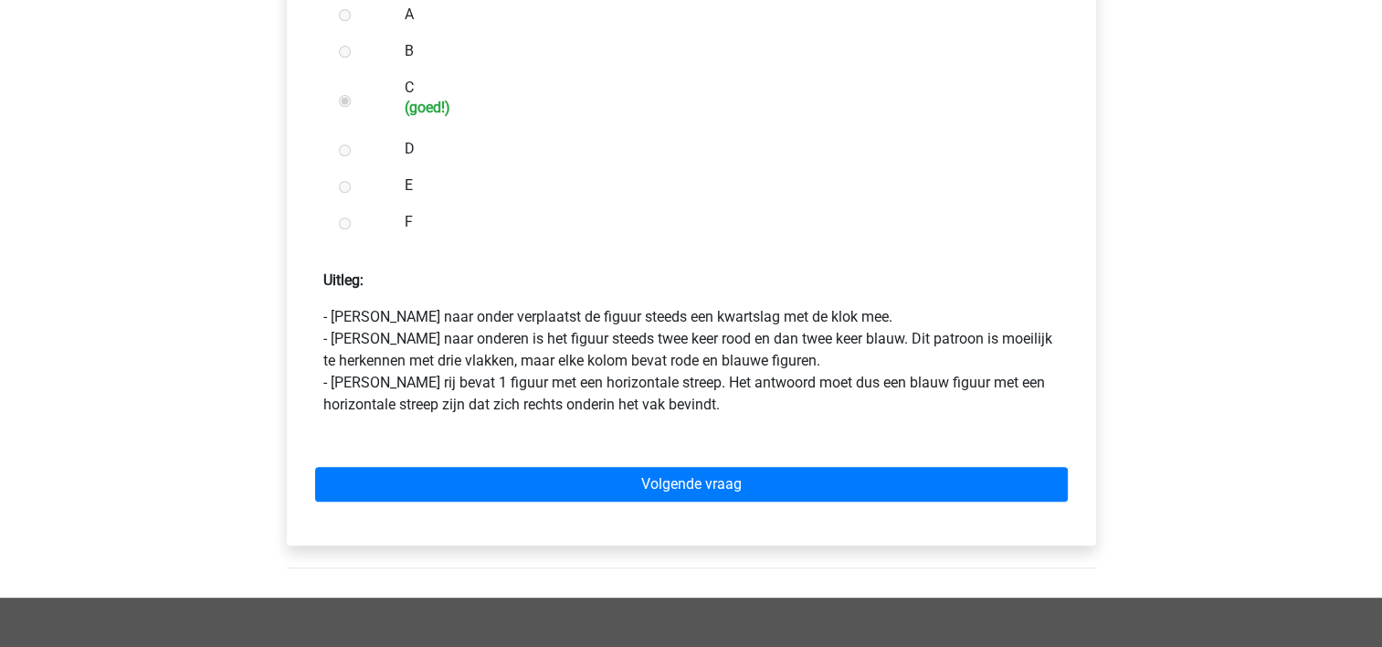
scroll to position [767, 0]
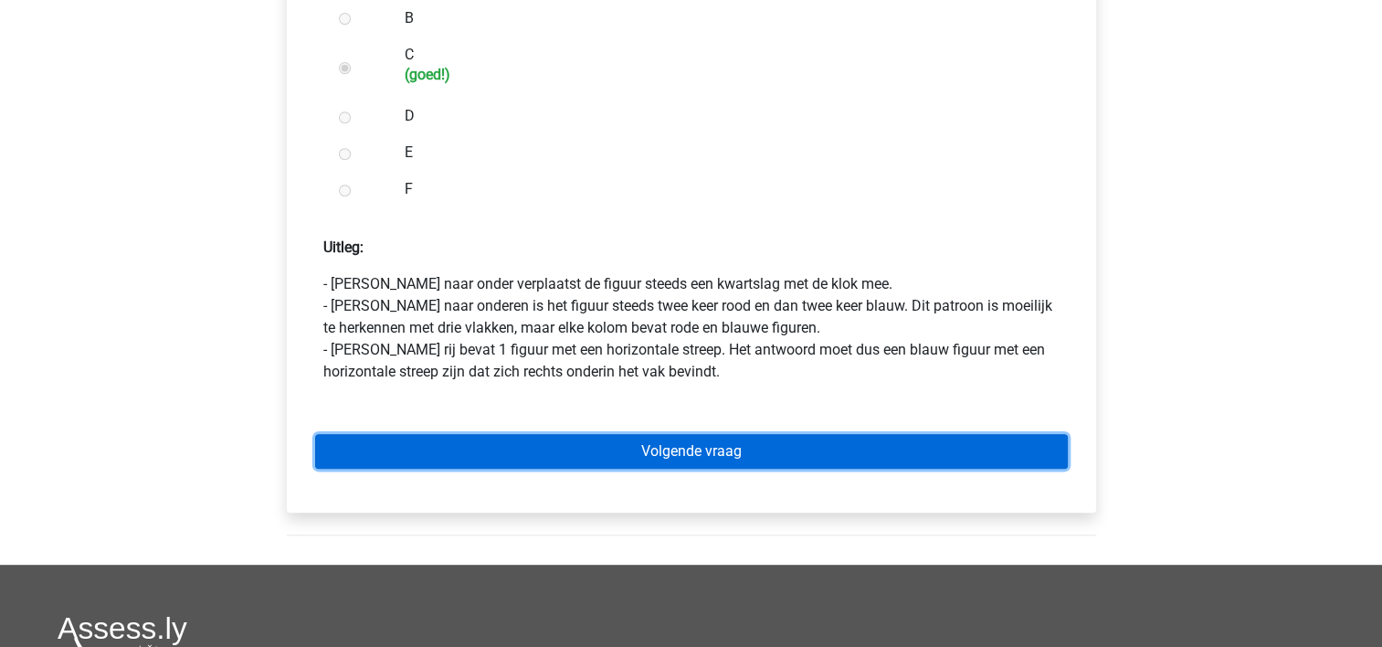
click at [673, 457] on link "Volgende vraag" at bounding box center [691, 451] width 753 height 35
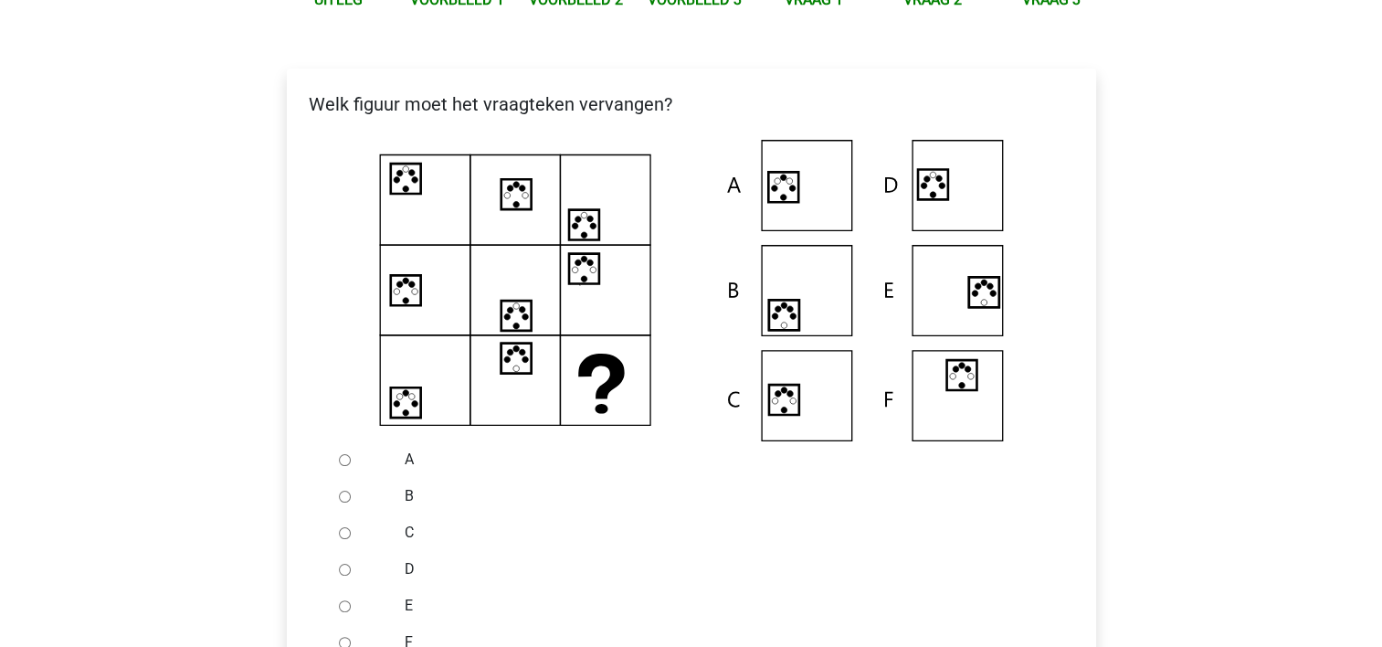
scroll to position [292, 0]
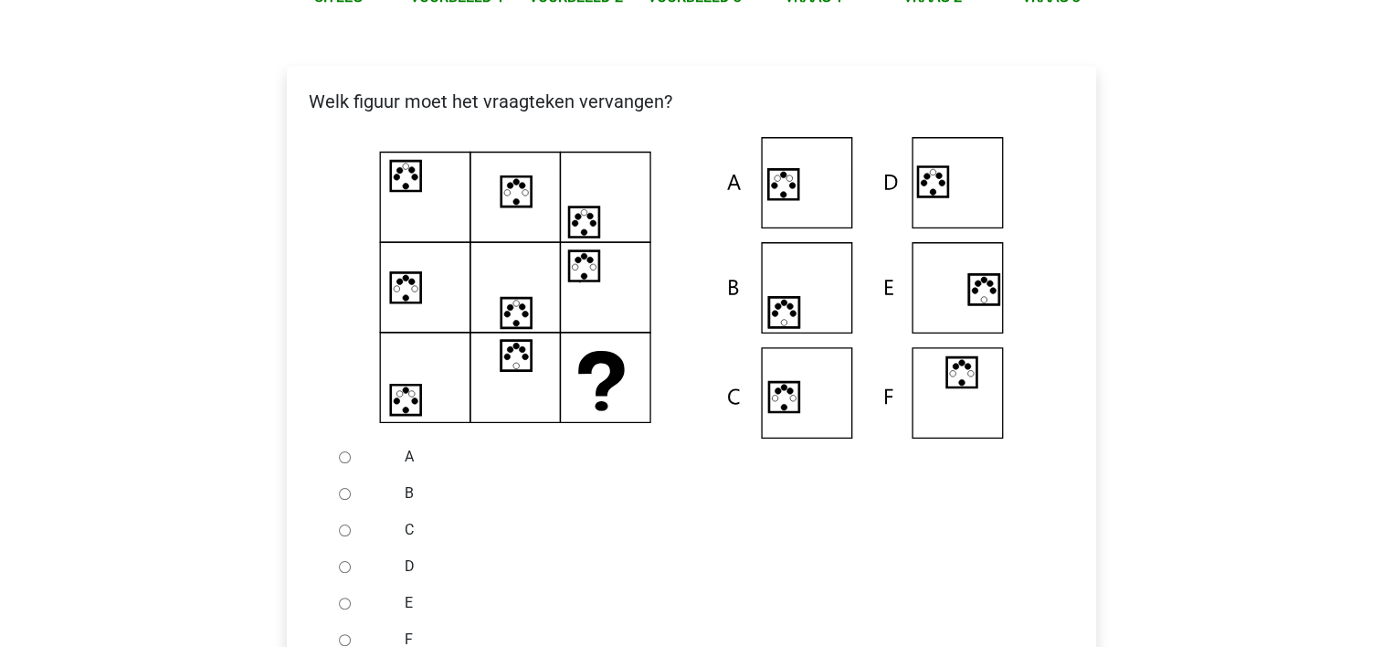
click at [603, 554] on div "D" at bounding box center [720, 566] width 659 height 37
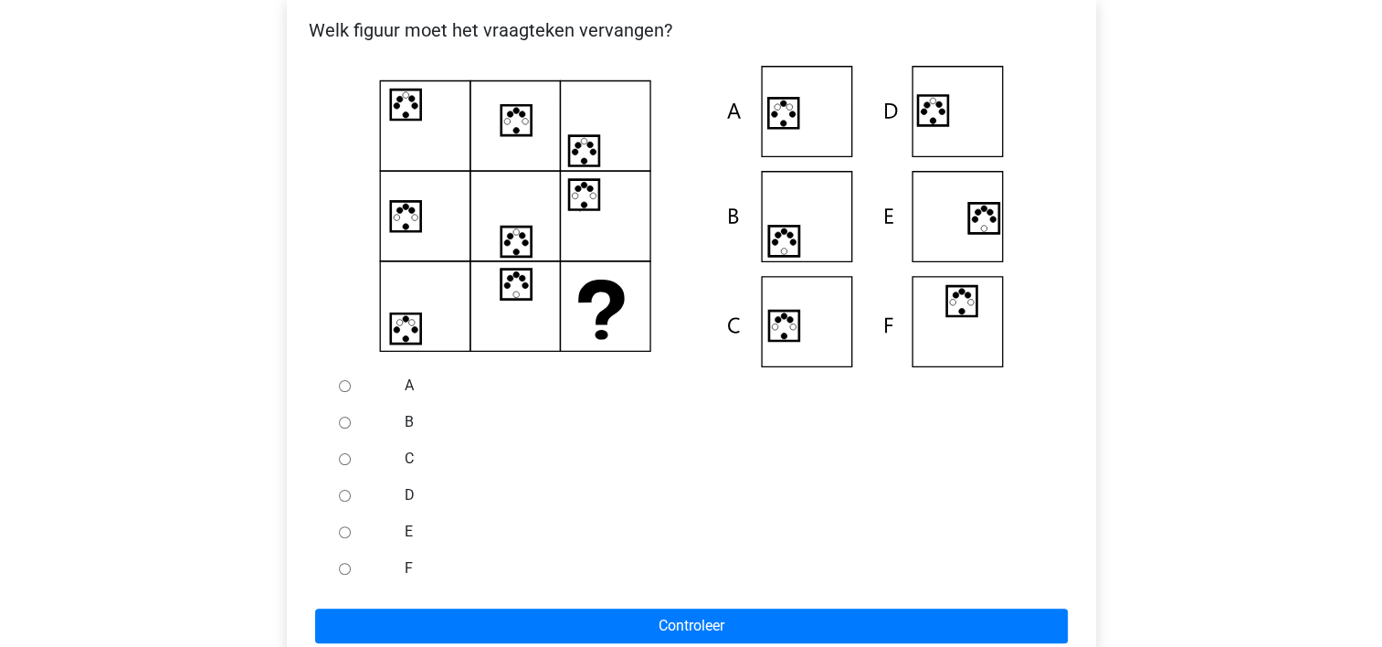
scroll to position [365, 0]
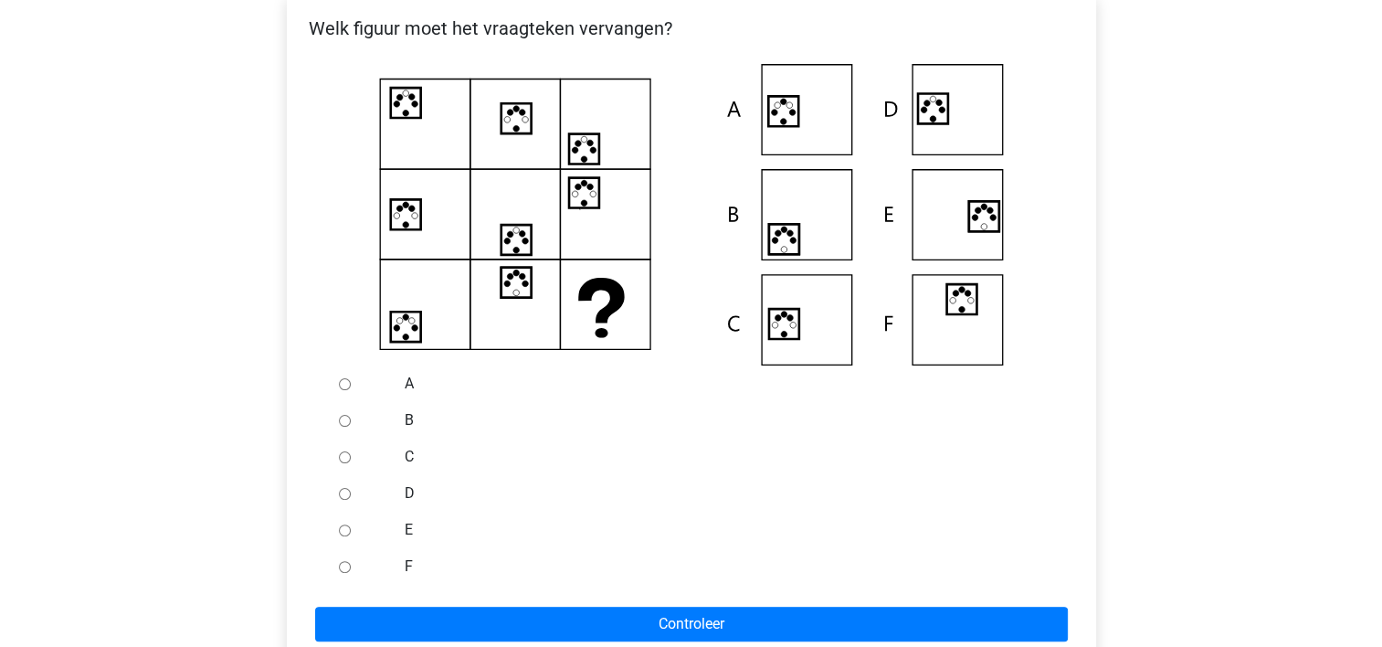
click at [349, 563] on input "F" at bounding box center [345, 567] width 12 height 12
radio input "true"
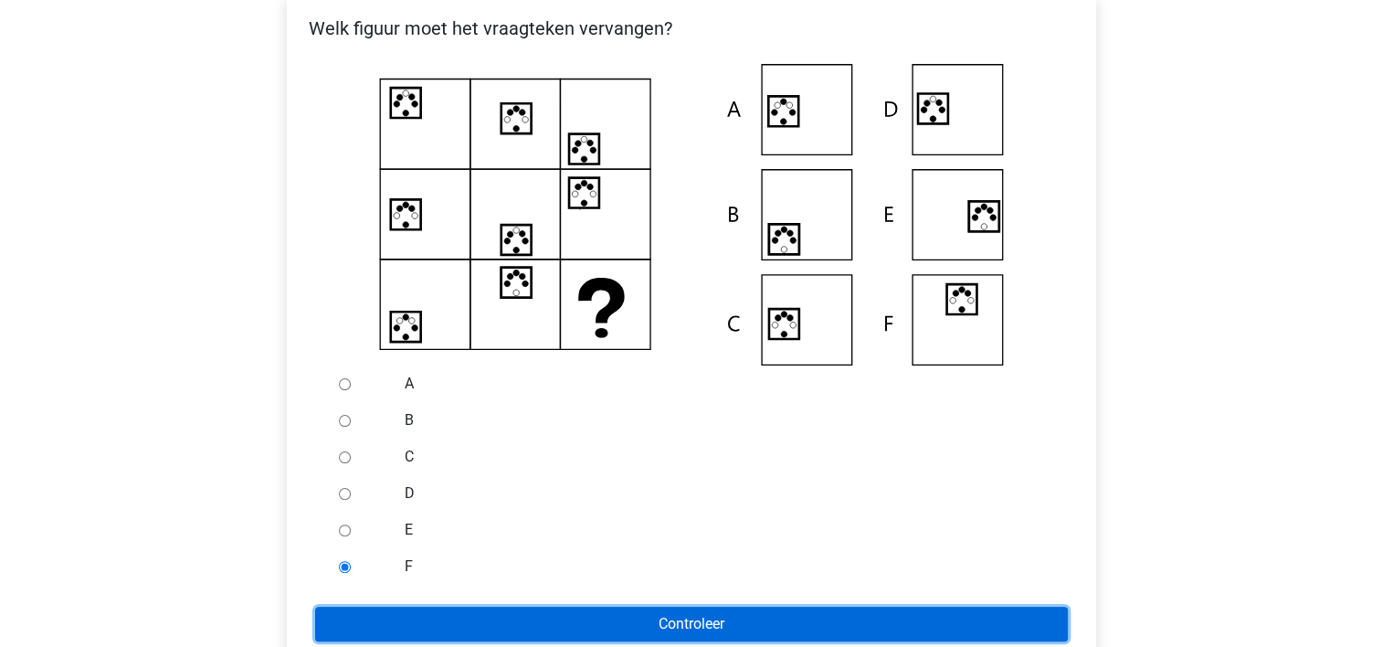
click at [443, 617] on input "Controleer" at bounding box center [691, 624] width 753 height 35
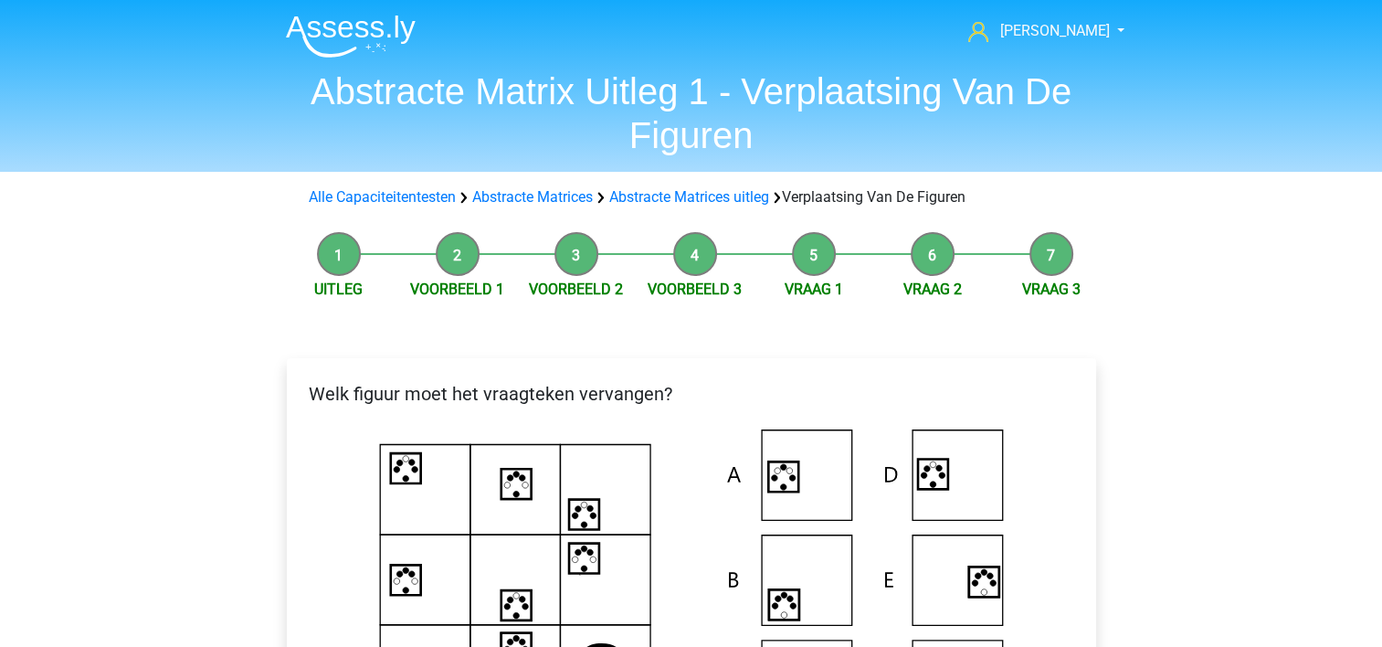
click at [705, 387] on p "Welk figuur moet het vraagteken vervangen?" at bounding box center [691, 393] width 780 height 27
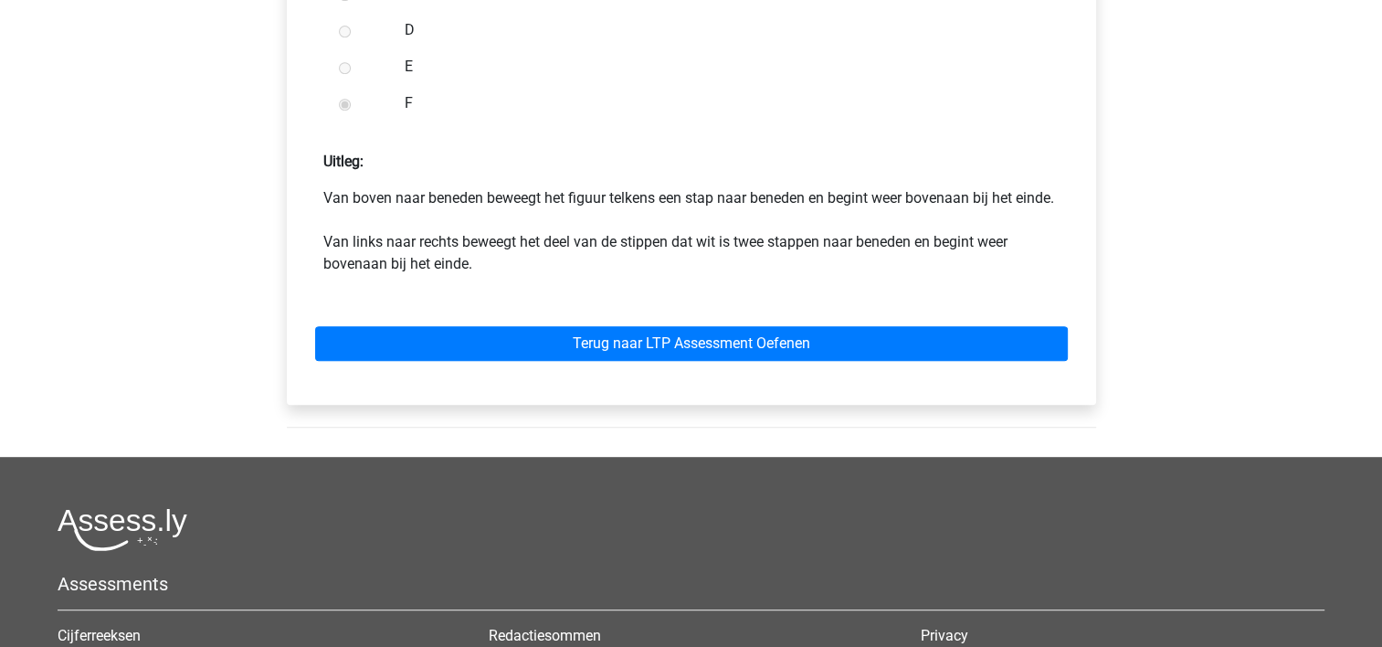
scroll to position [913, 0]
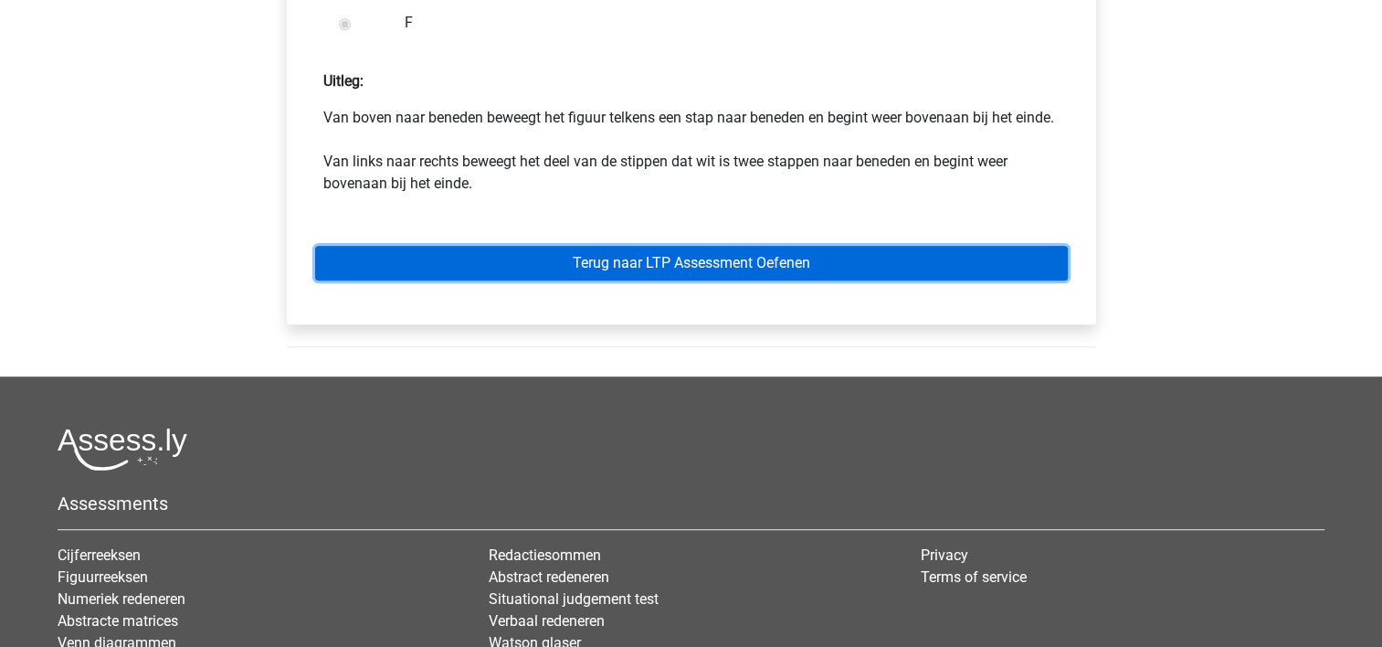
click at [724, 279] on link "Terug naar LTP Assessment Oefenen" at bounding box center [691, 263] width 753 height 35
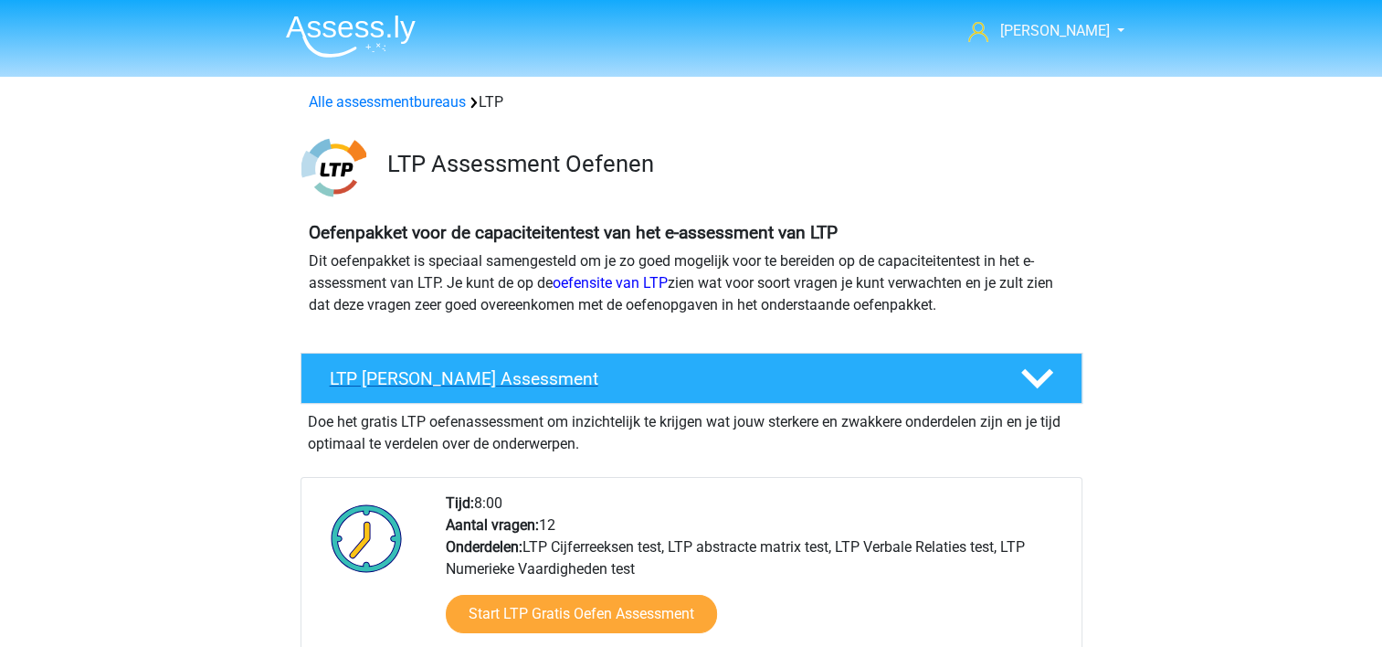
click at [659, 384] on h4 "LTP Gratis Oefen Assessment" at bounding box center [660, 378] width 661 height 21
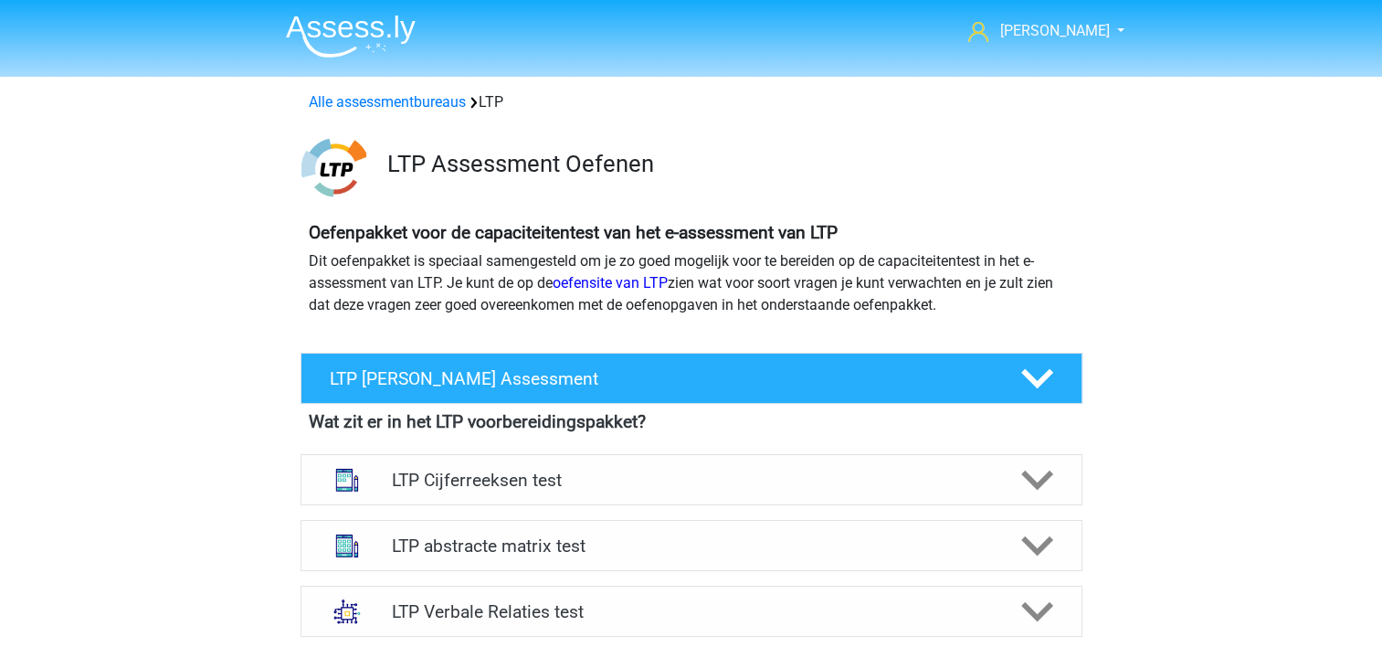
click at [1101, 256] on div "Oefenpakket voor de capaciteitentest van het e-assessment van LTP Dit oefenpakk…" at bounding box center [692, 273] width 868 height 116
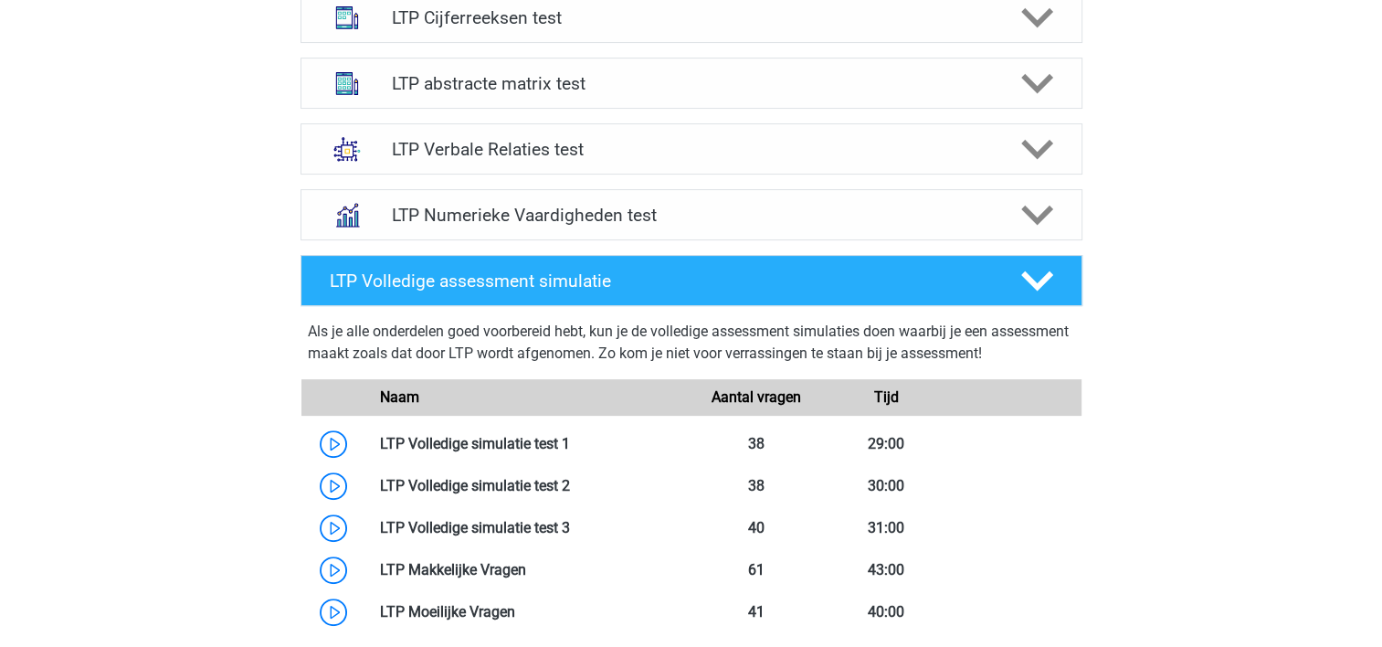
scroll to position [512, 0]
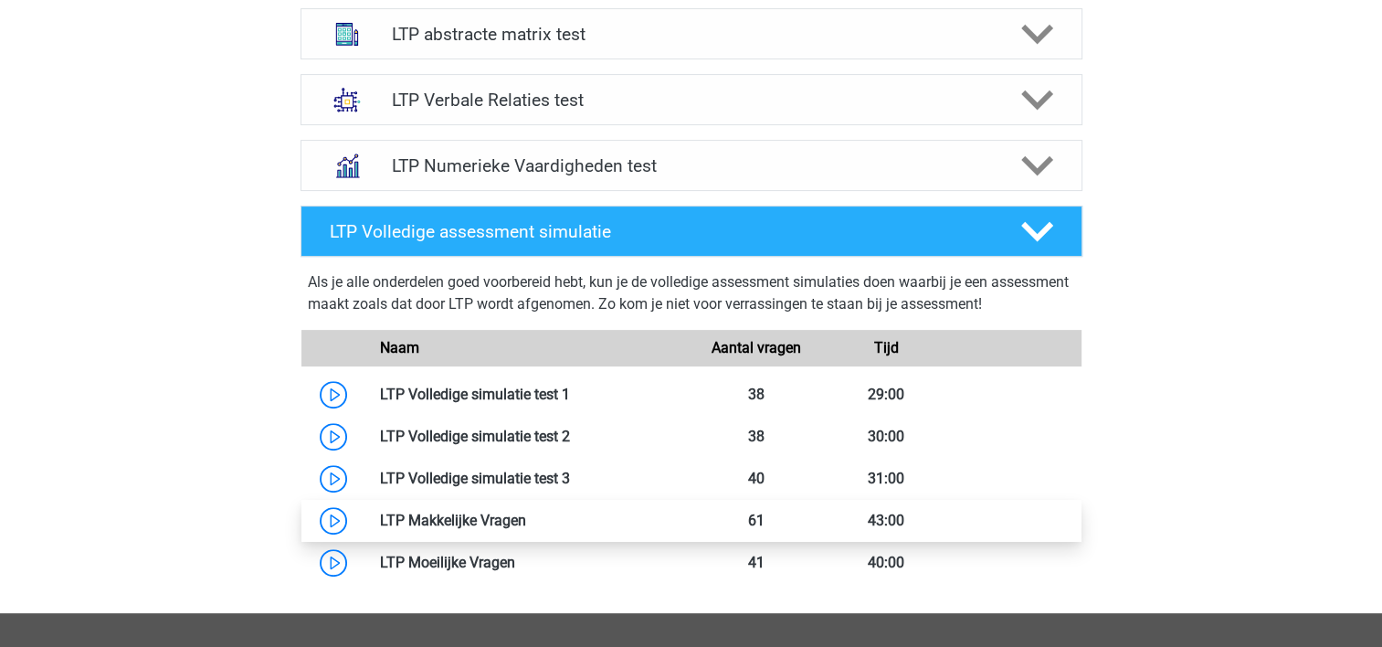
click at [526, 517] on link at bounding box center [526, 520] width 0 height 17
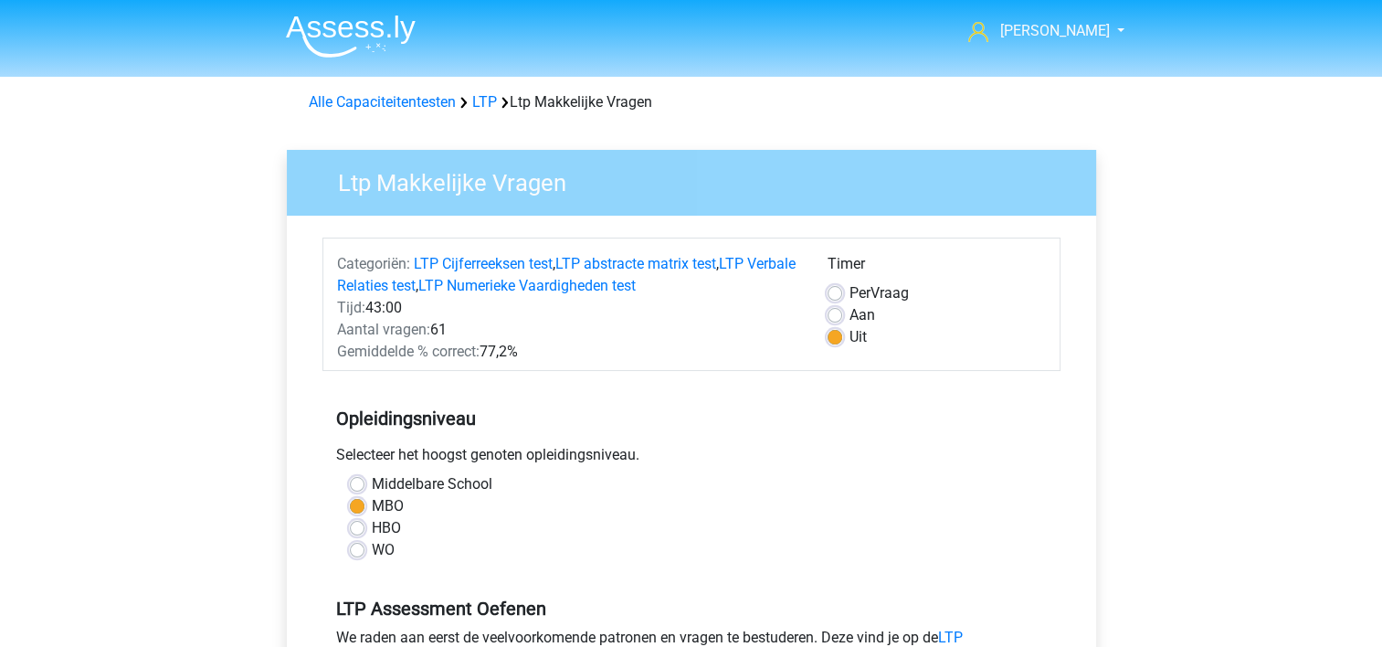
click at [782, 469] on div "Selecteer het hoogst genoten opleidingsniveau." at bounding box center [691, 458] width 738 height 29
click at [608, 257] on link "LTP abstracte matrix test" at bounding box center [635, 263] width 161 height 17
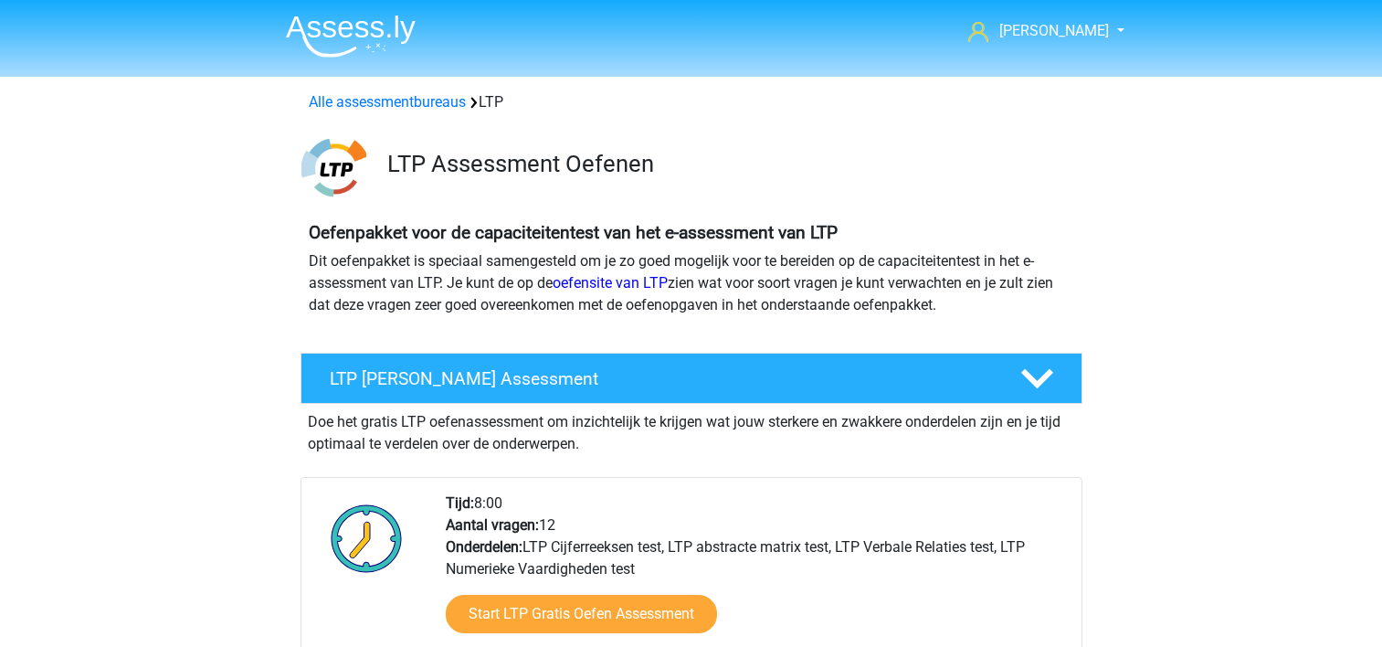
scroll to position [837, 0]
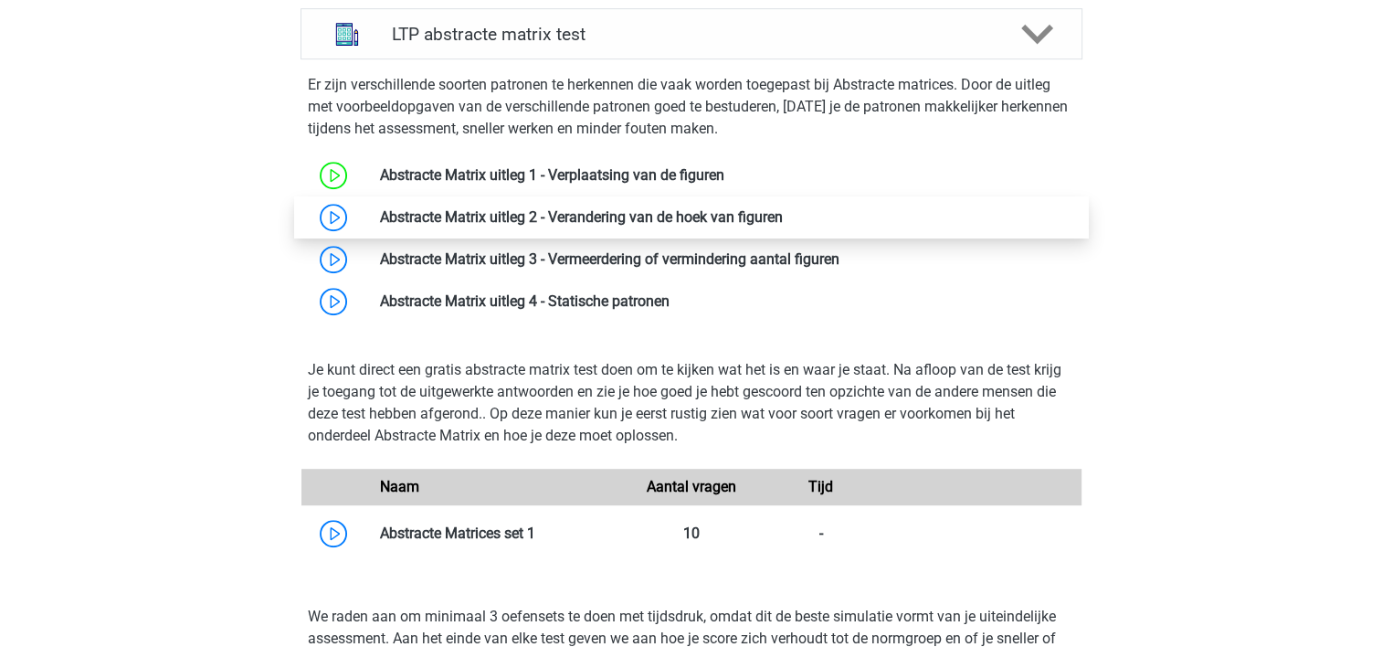
click at [783, 218] on link at bounding box center [783, 216] width 0 height 17
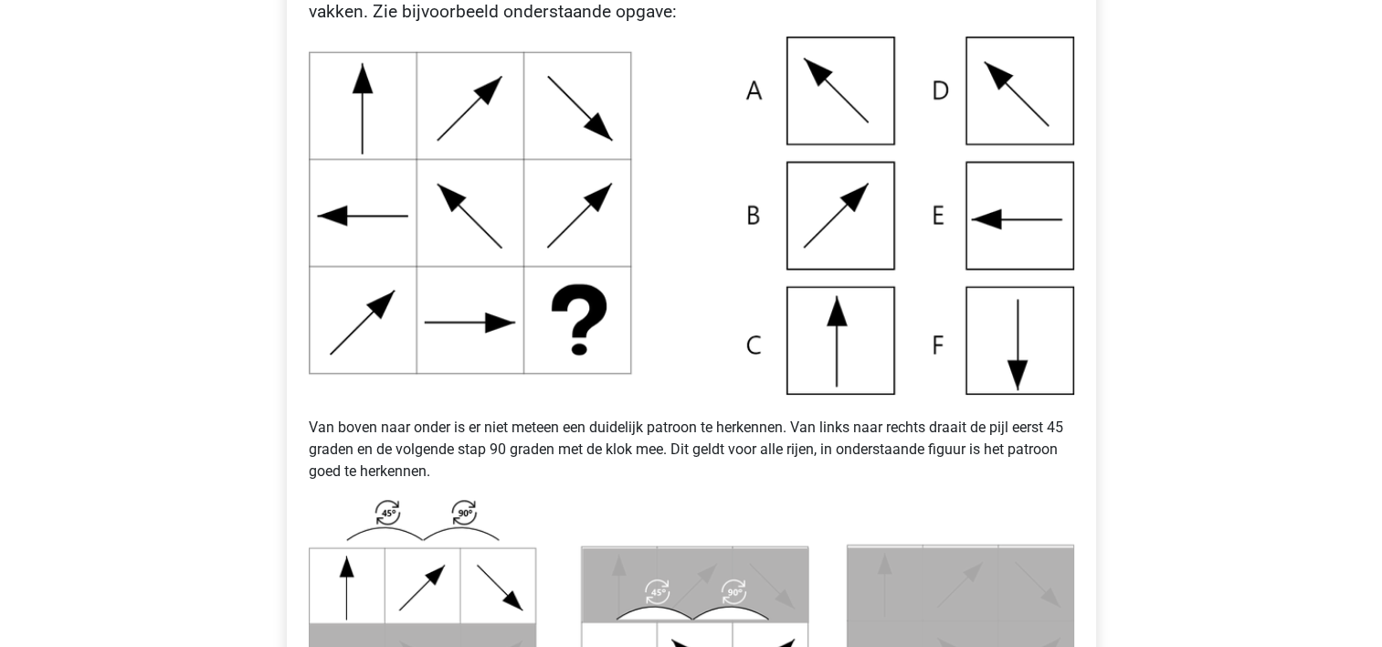
scroll to position [438, 0]
